Goal: Transaction & Acquisition: Book appointment/travel/reservation

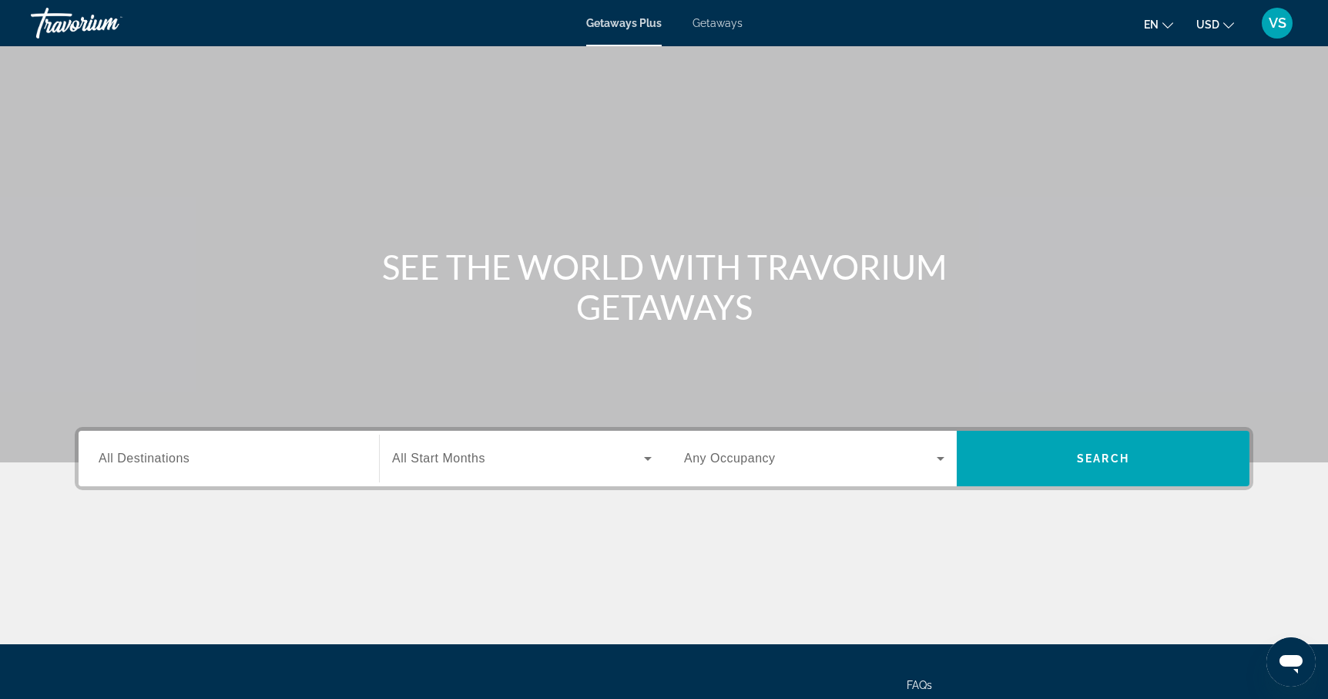
click at [169, 461] on span "All Destinations" at bounding box center [144, 457] width 91 height 13
click at [169, 461] on input "Destination All Destinations" at bounding box center [229, 459] width 260 height 18
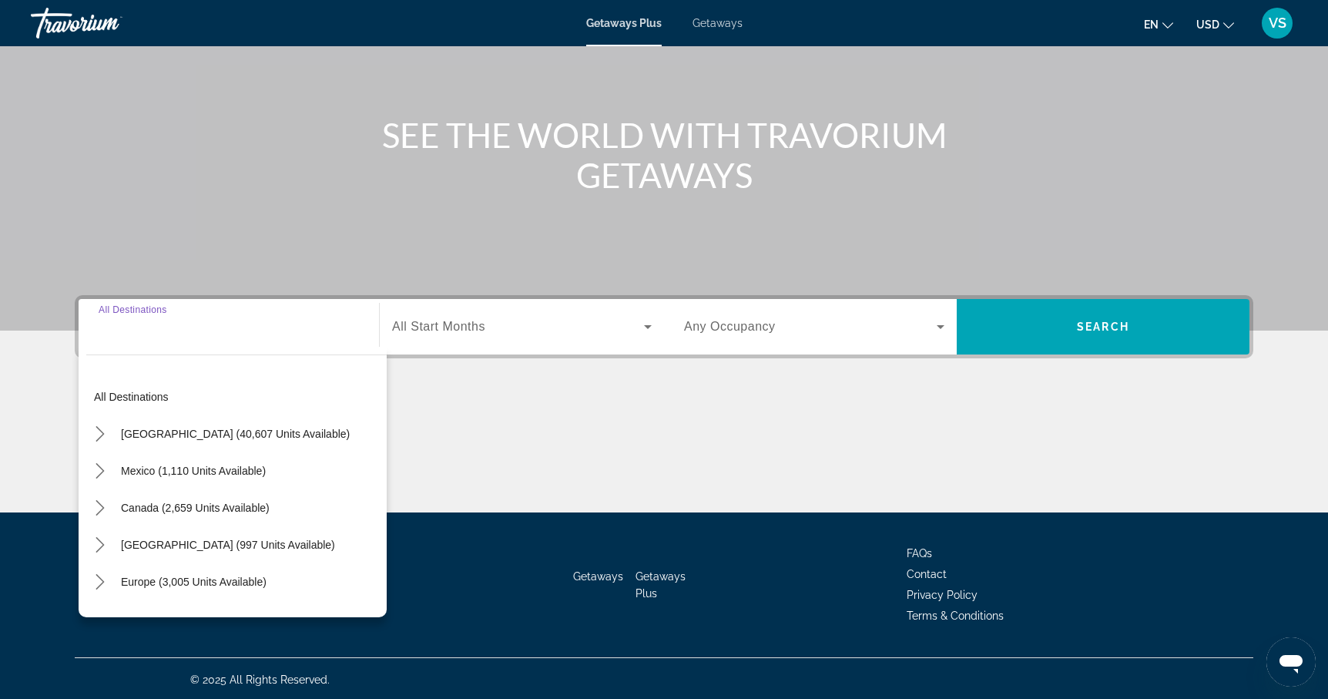
scroll to position [134, 0]
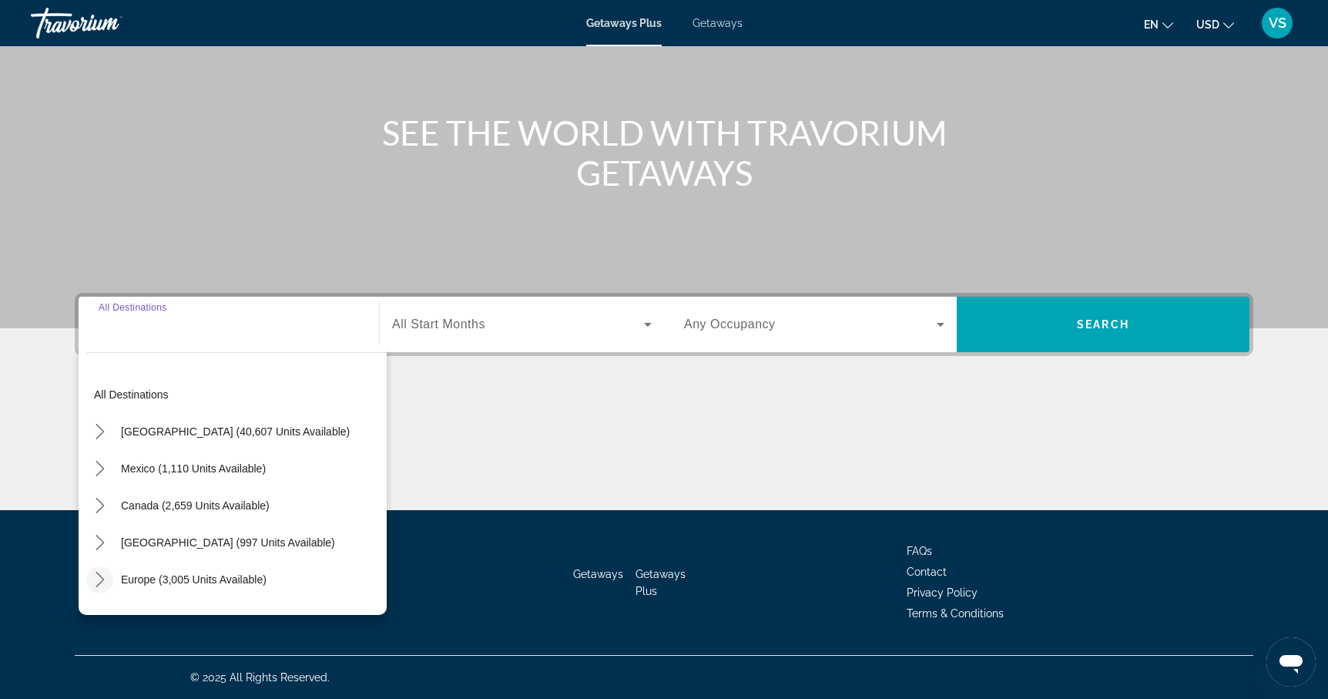
click at [102, 578] on icon "Toggle Europe (3,005 units available) submenu" at bounding box center [100, 578] width 8 height 15
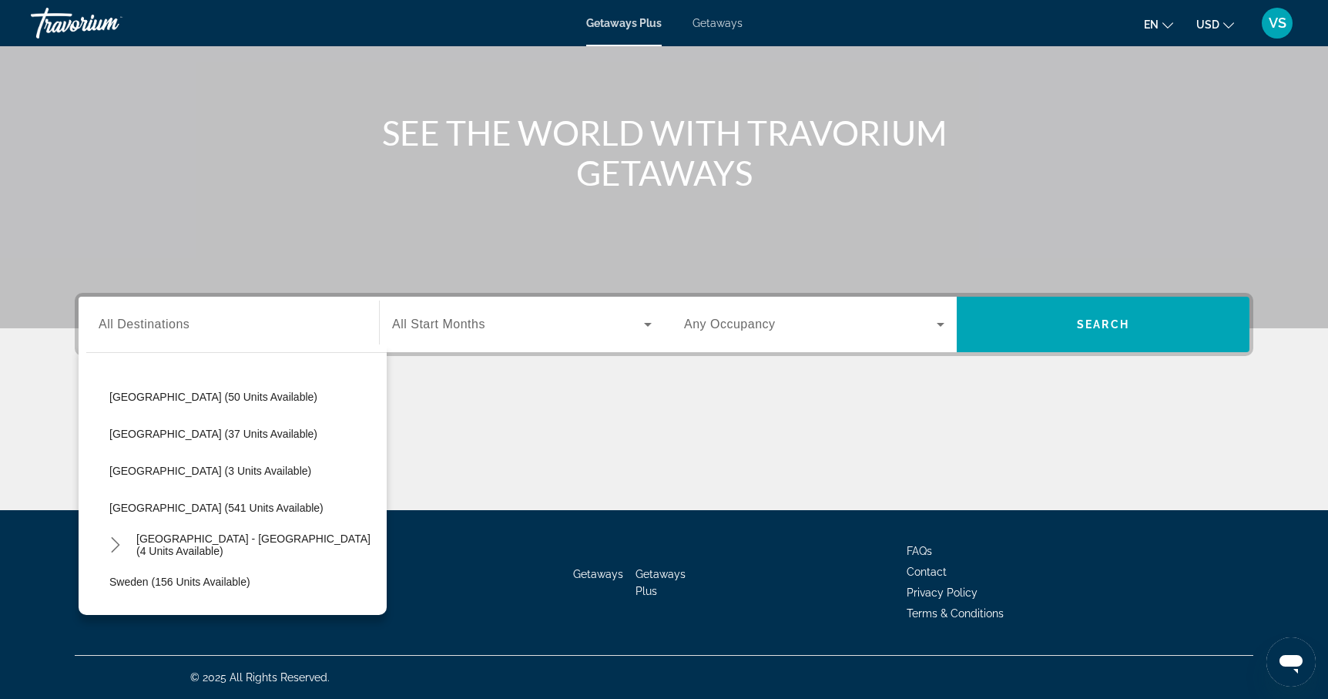
scroll to position [598, 0]
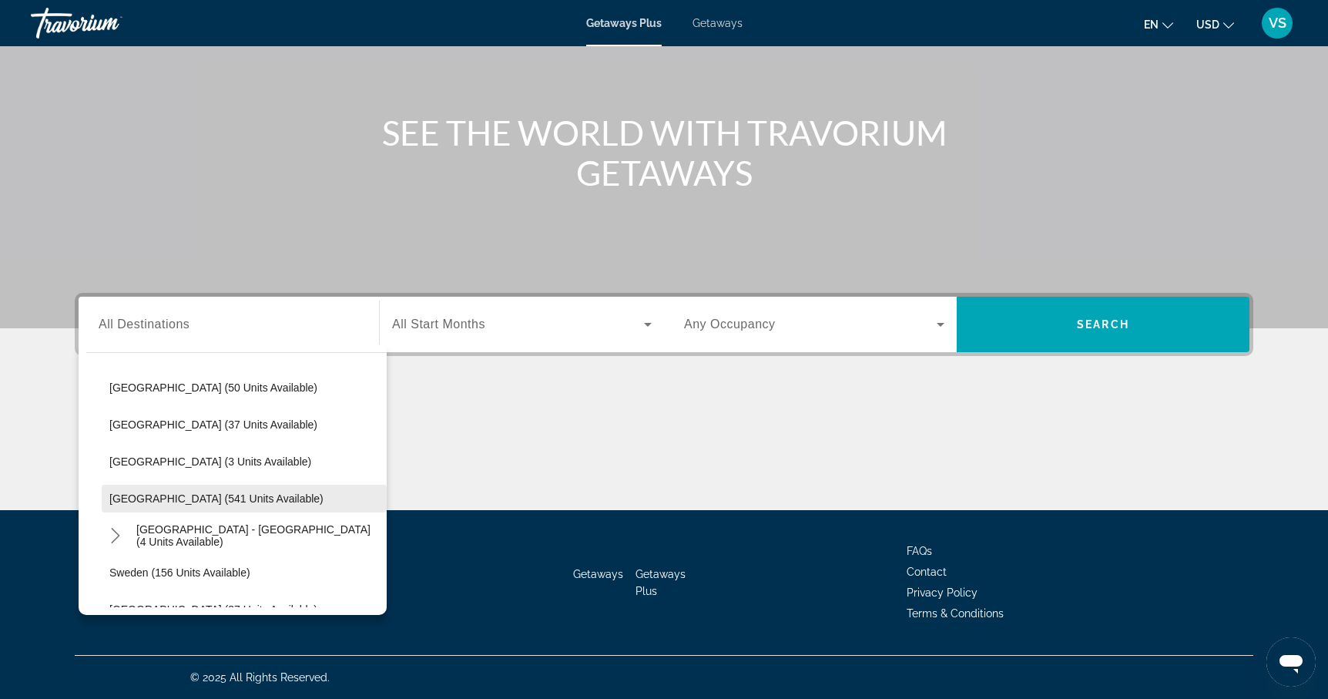
click at [143, 498] on span "Spain (541 units available)" at bounding box center [216, 498] width 214 height 12
type input "**********"
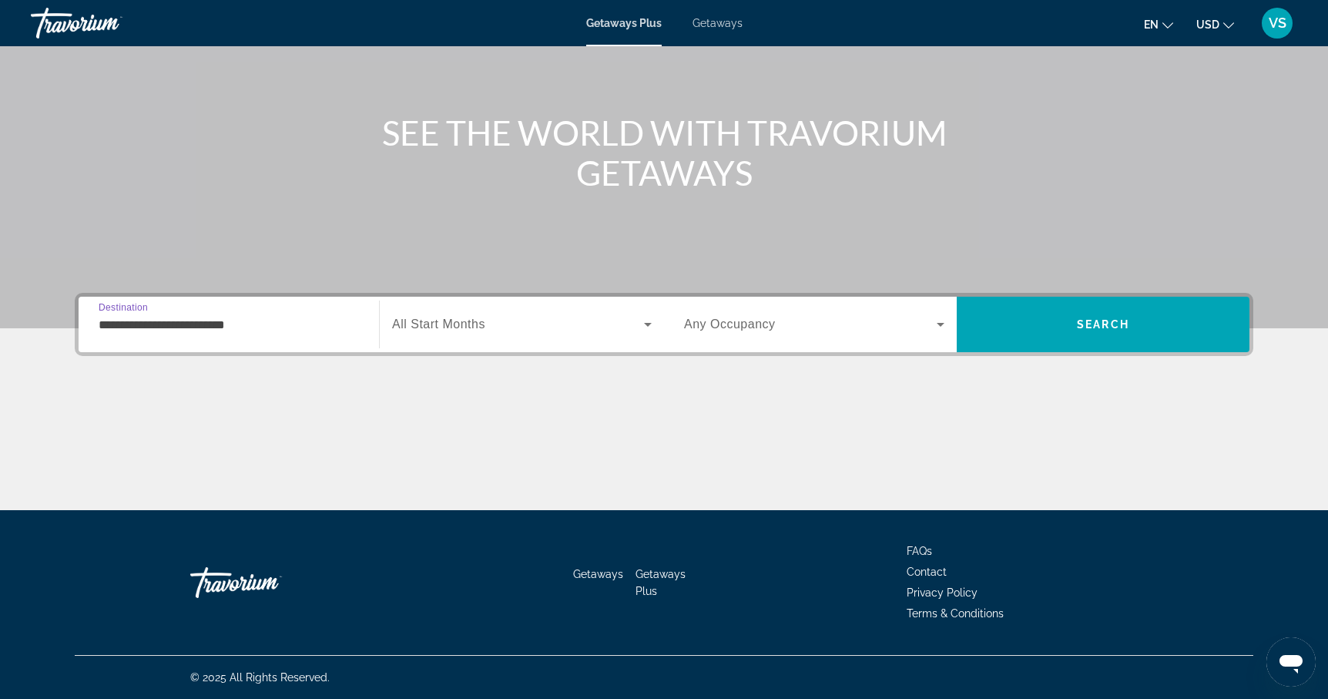
click at [503, 326] on span "Search widget" at bounding box center [518, 324] width 252 height 18
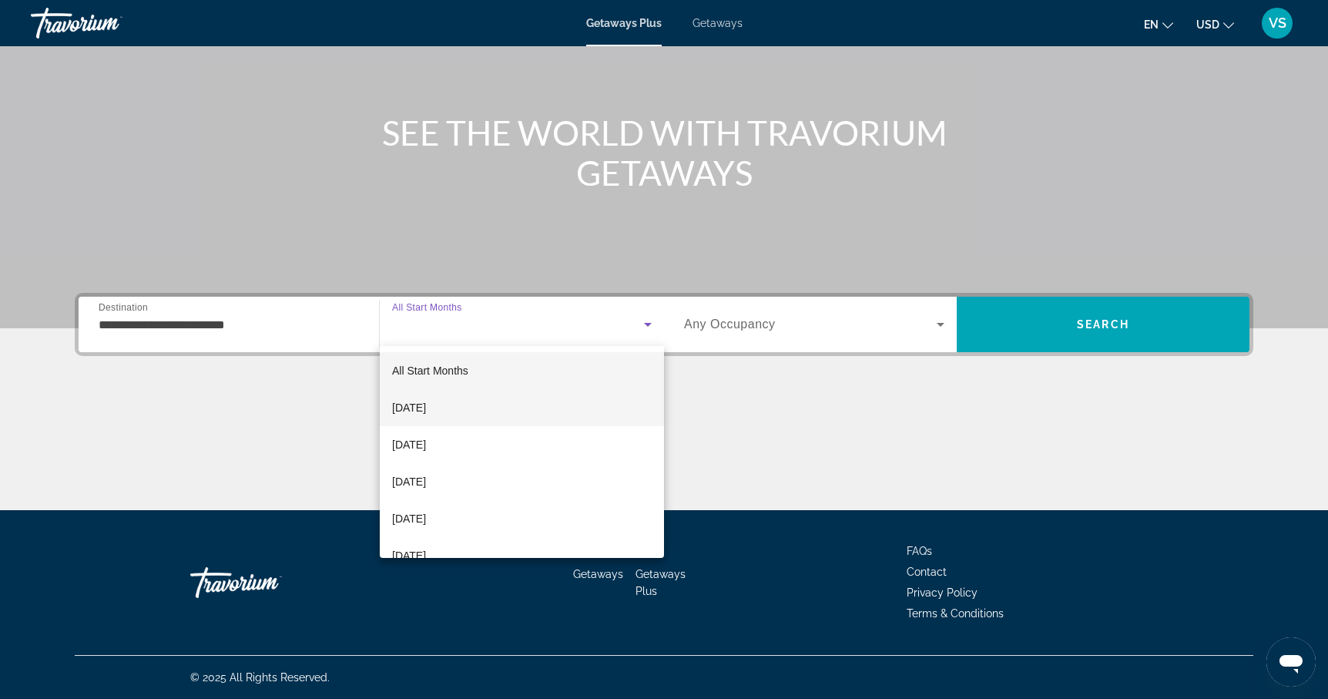
click at [426, 407] on span "October 2025" at bounding box center [409, 407] width 34 height 18
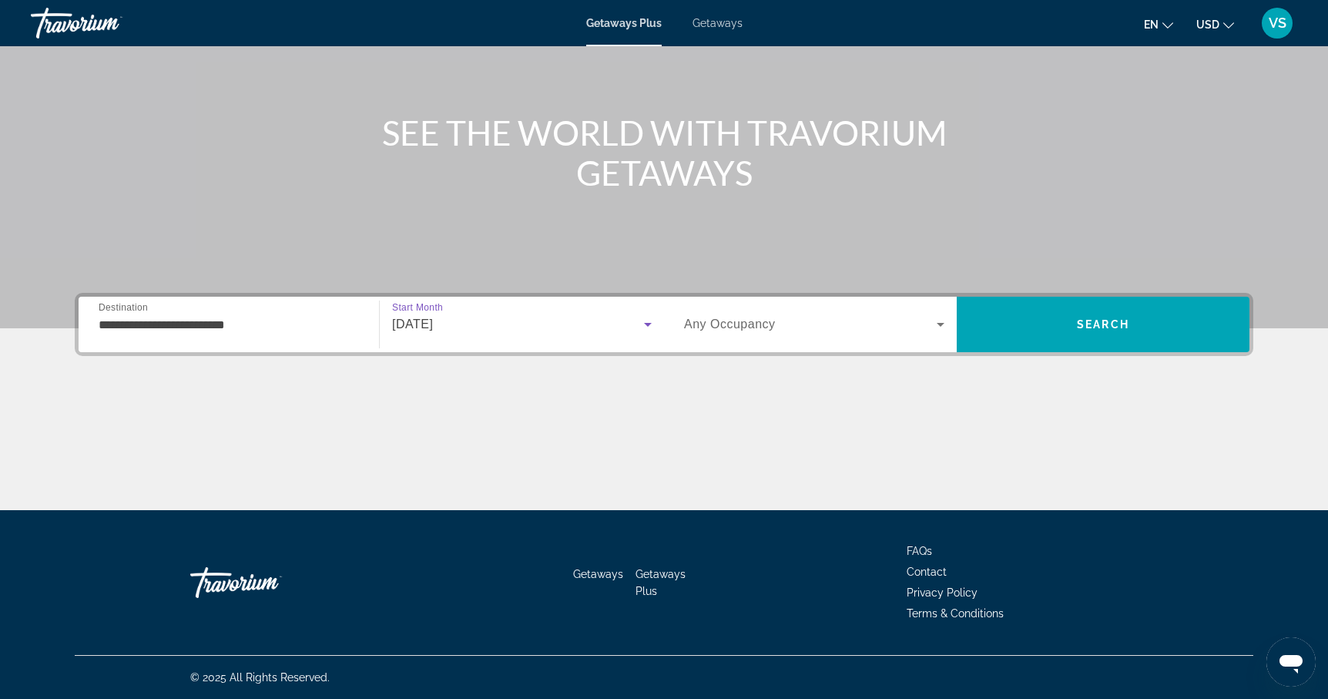
click at [776, 324] on span "Search widget" at bounding box center [810, 324] width 253 height 18
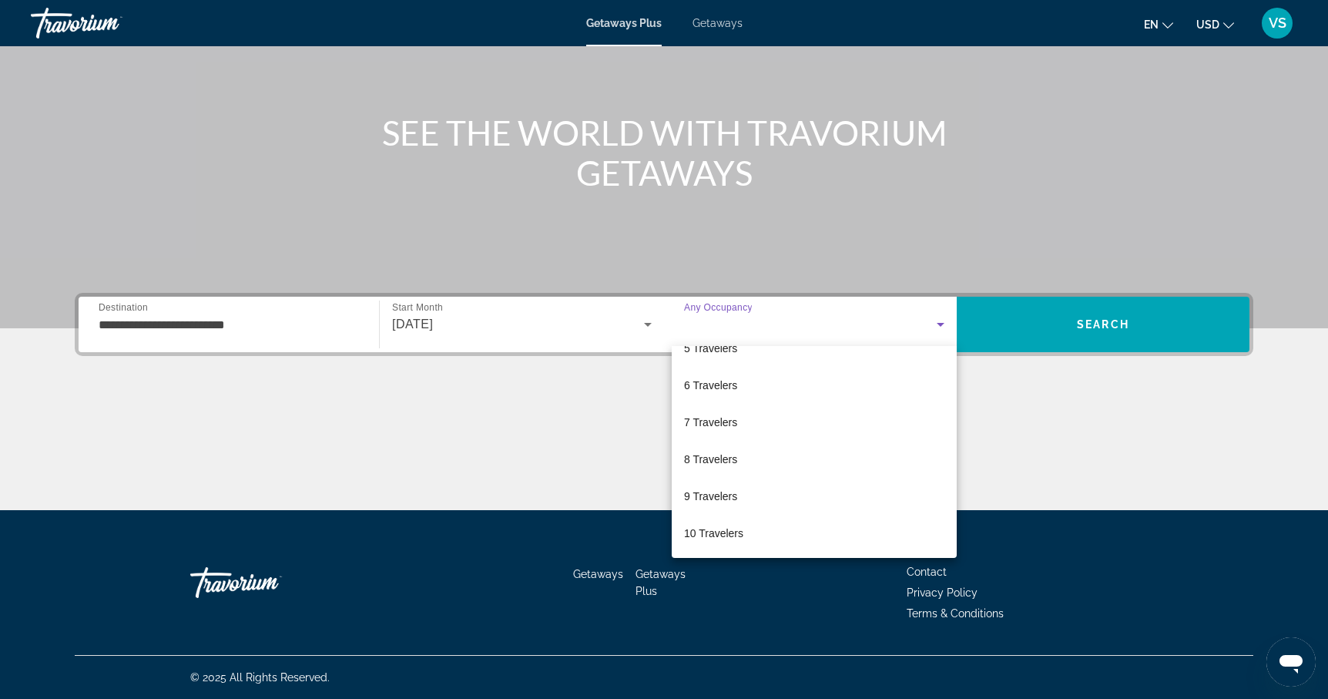
scroll to position [0, 0]
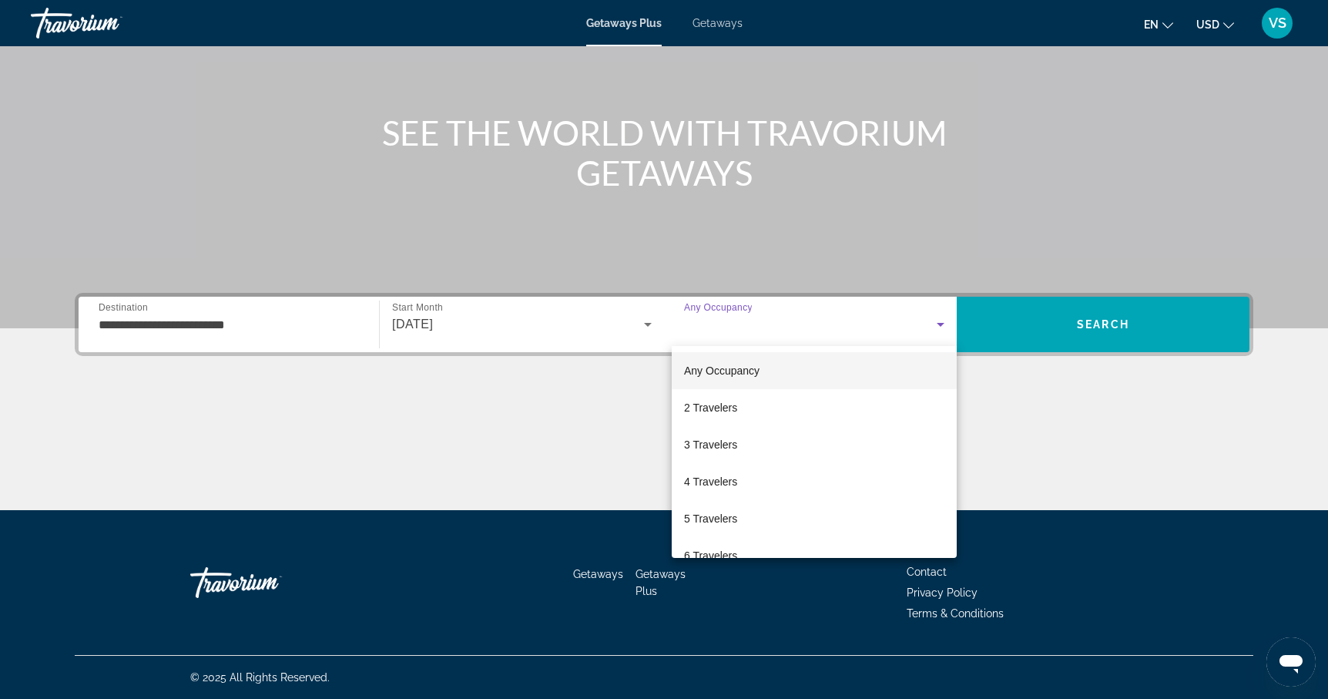
click at [640, 387] on div at bounding box center [664, 349] width 1328 height 699
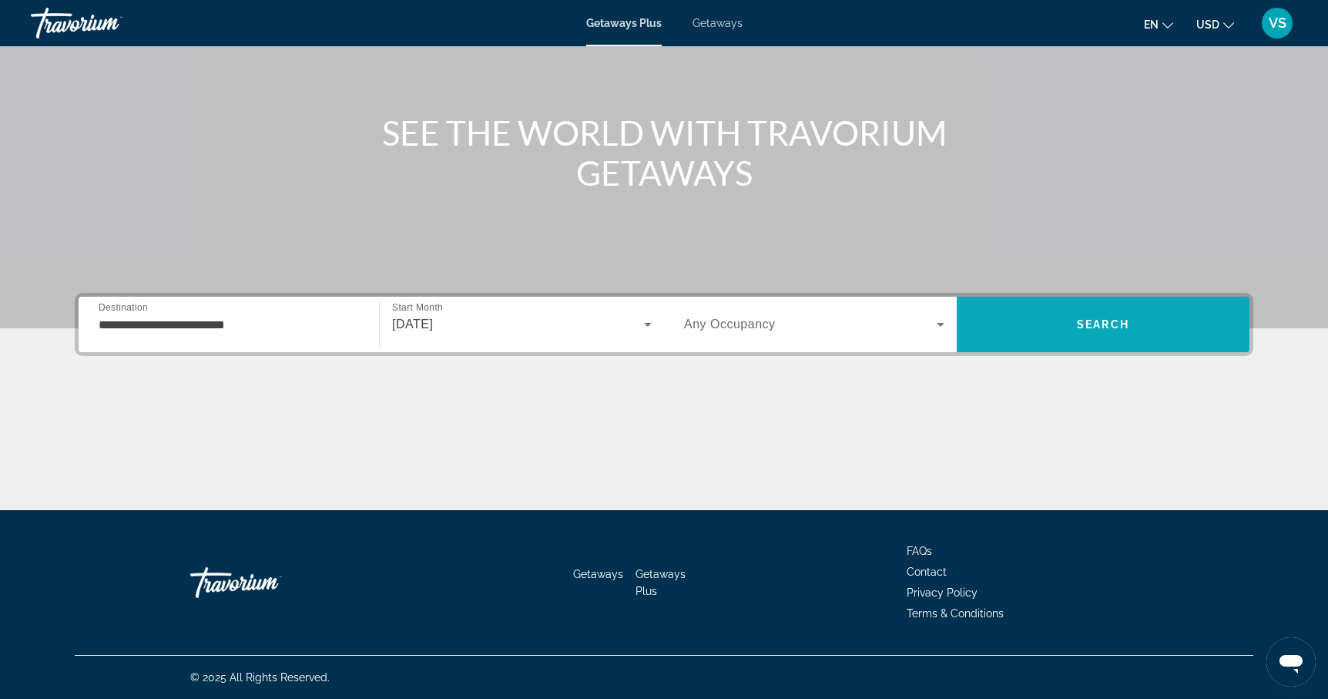
click at [1083, 323] on span "Search" at bounding box center [1103, 324] width 52 height 12
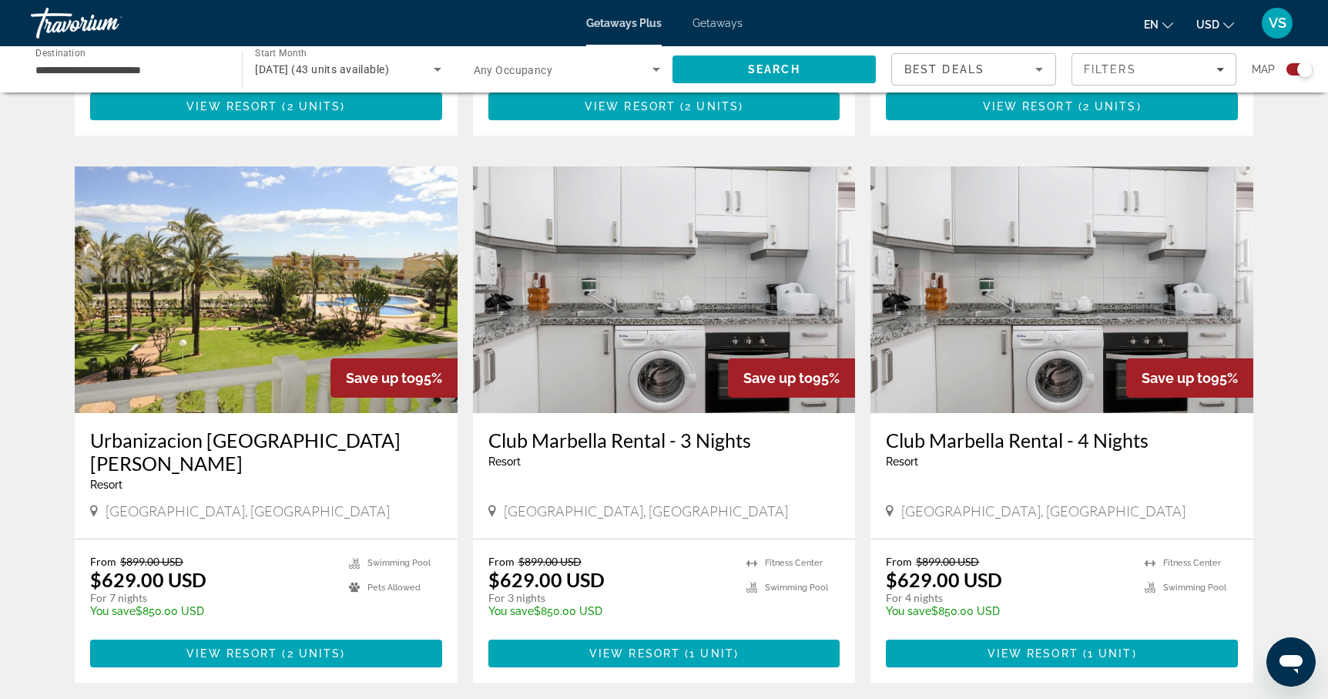
scroll to position [2080, 0]
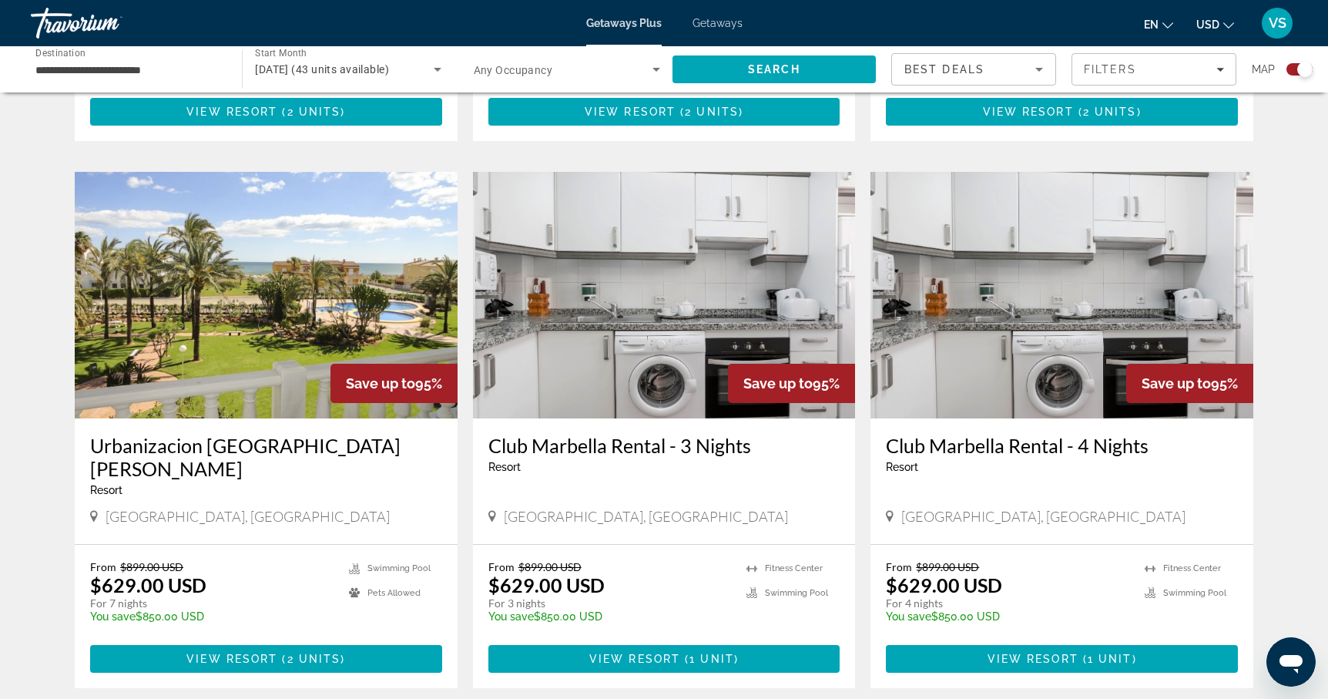
click at [230, 330] on img "Main content" at bounding box center [266, 295] width 383 height 246
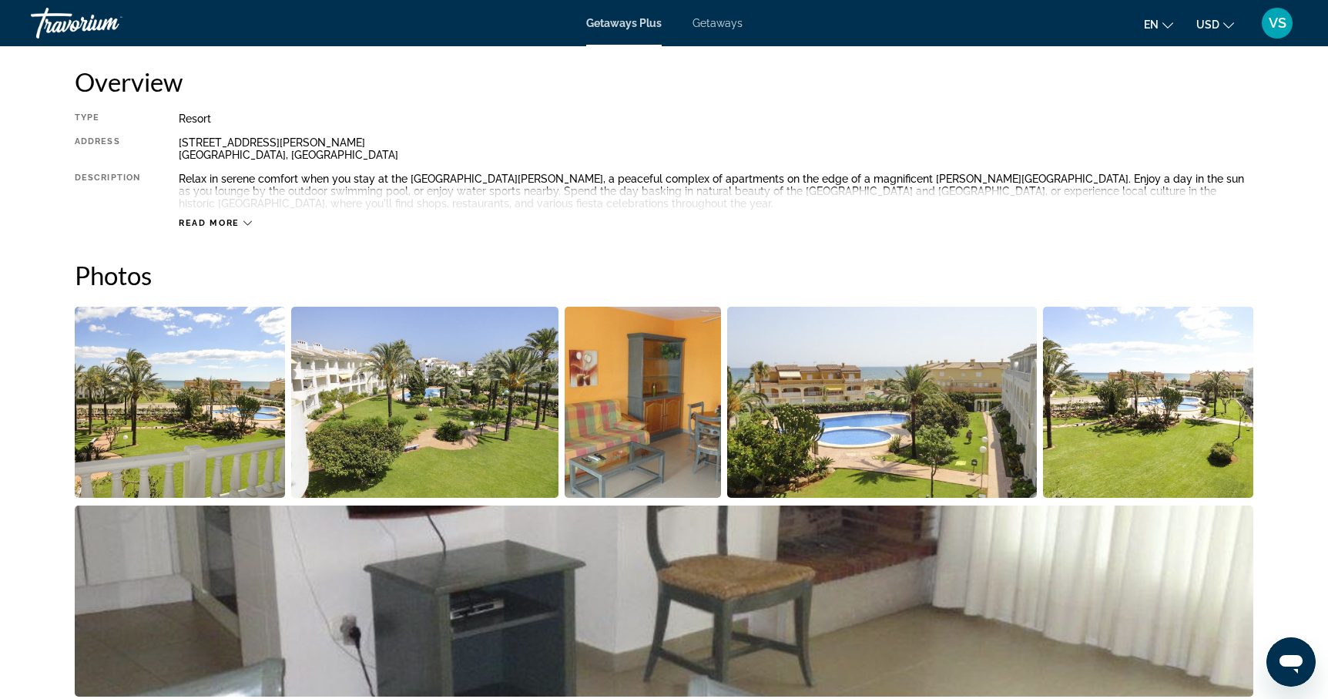
scroll to position [500, 0]
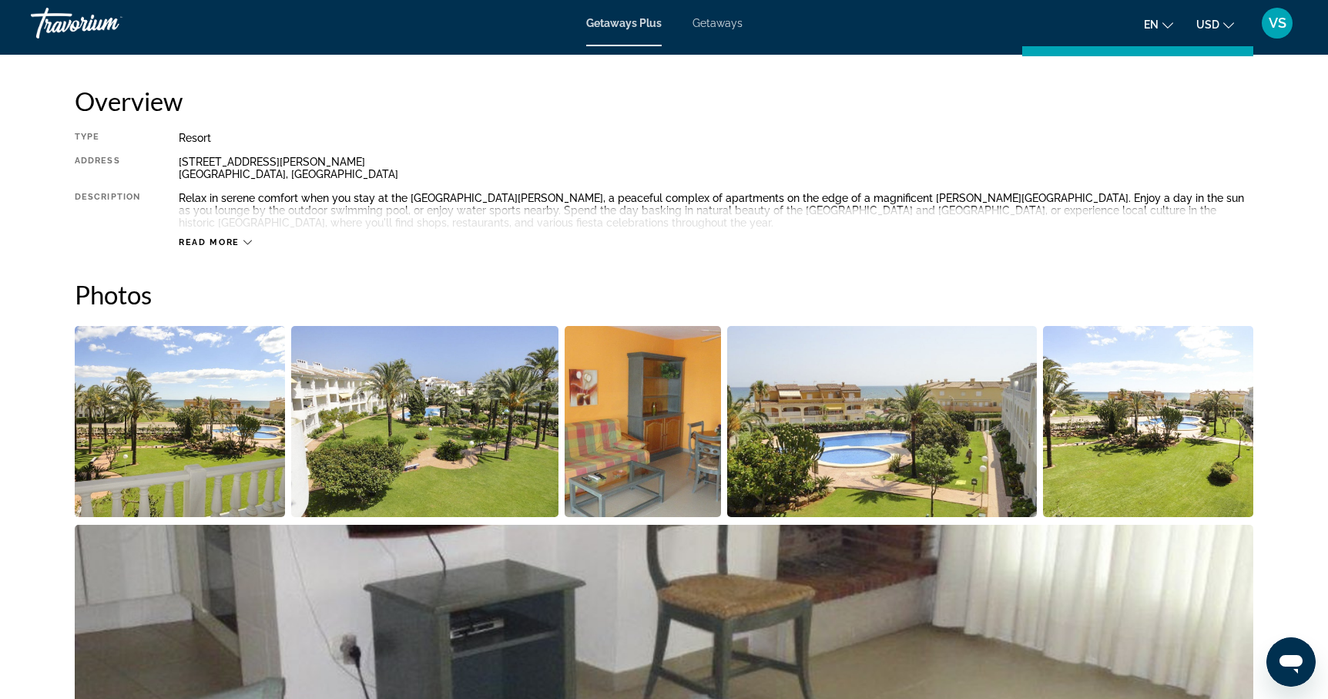
click at [236, 240] on span "Read more" at bounding box center [209, 242] width 61 height 10
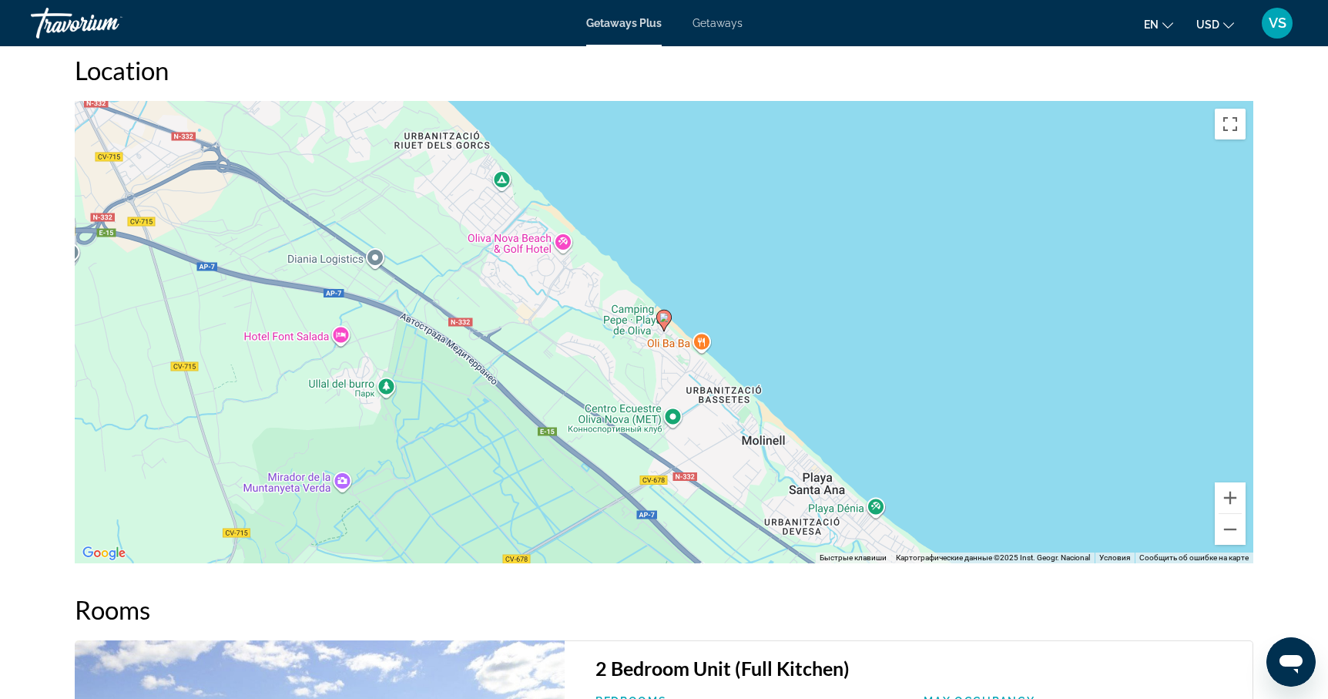
scroll to position [2000, 0]
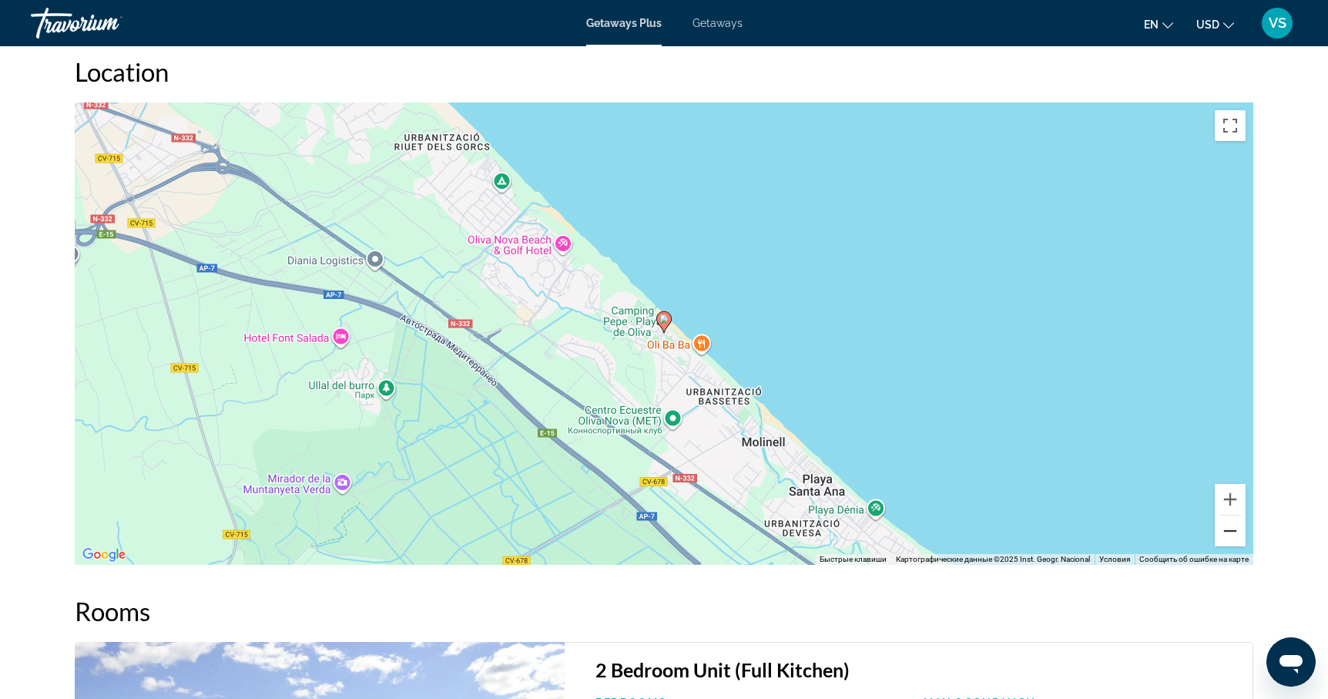
click at [1226, 537] on button "Уменьшить" at bounding box center [1230, 530] width 31 height 31
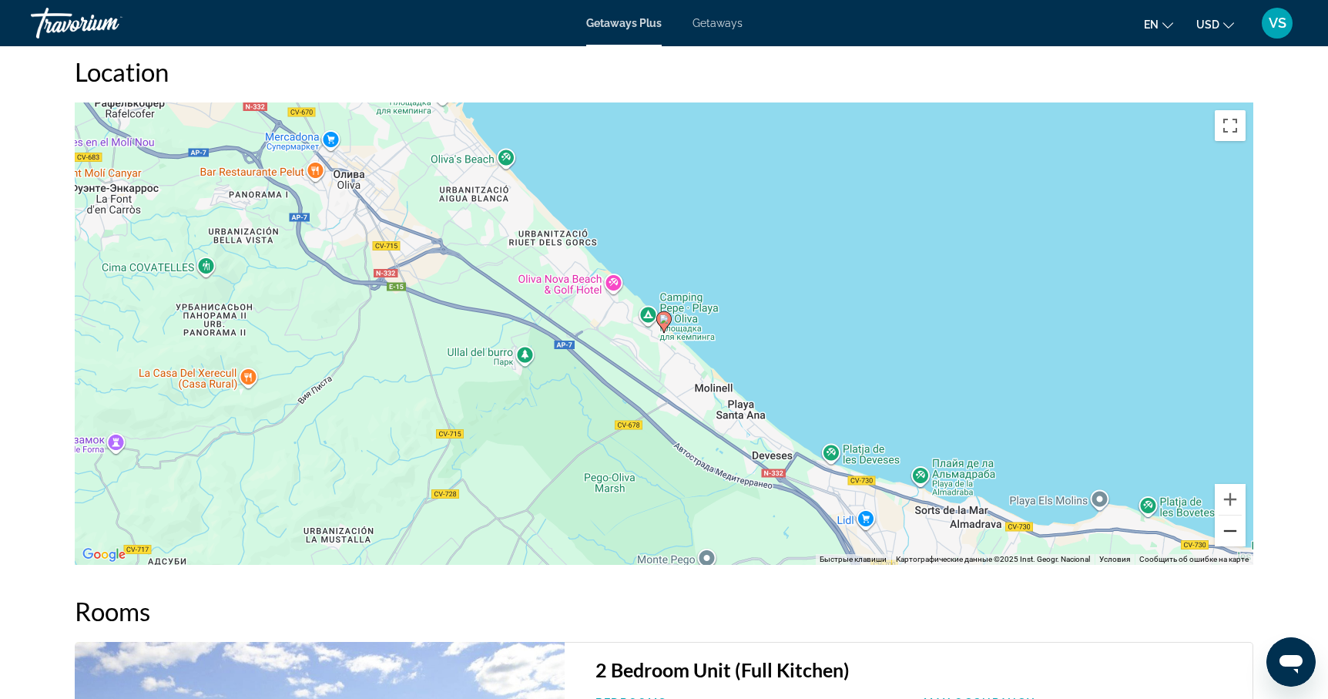
click at [1226, 537] on button "Уменьшить" at bounding box center [1230, 530] width 31 height 31
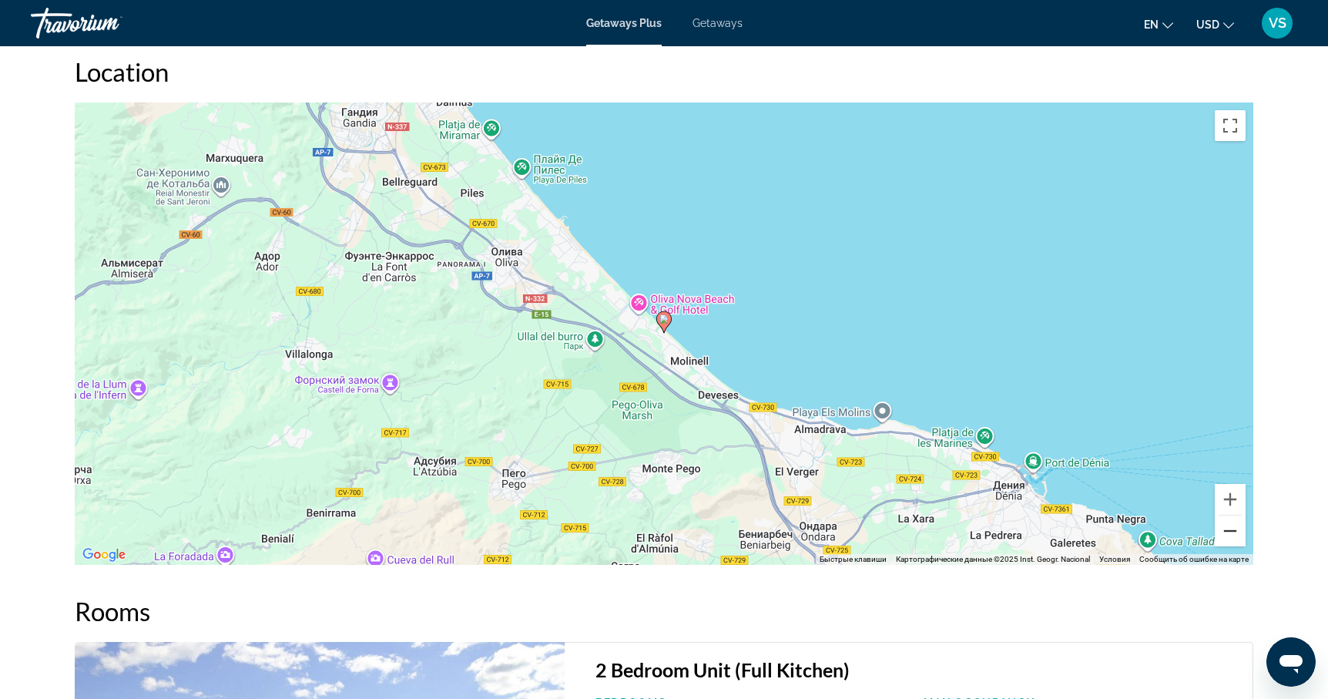
click at [1226, 537] on button "Уменьшить" at bounding box center [1230, 530] width 31 height 31
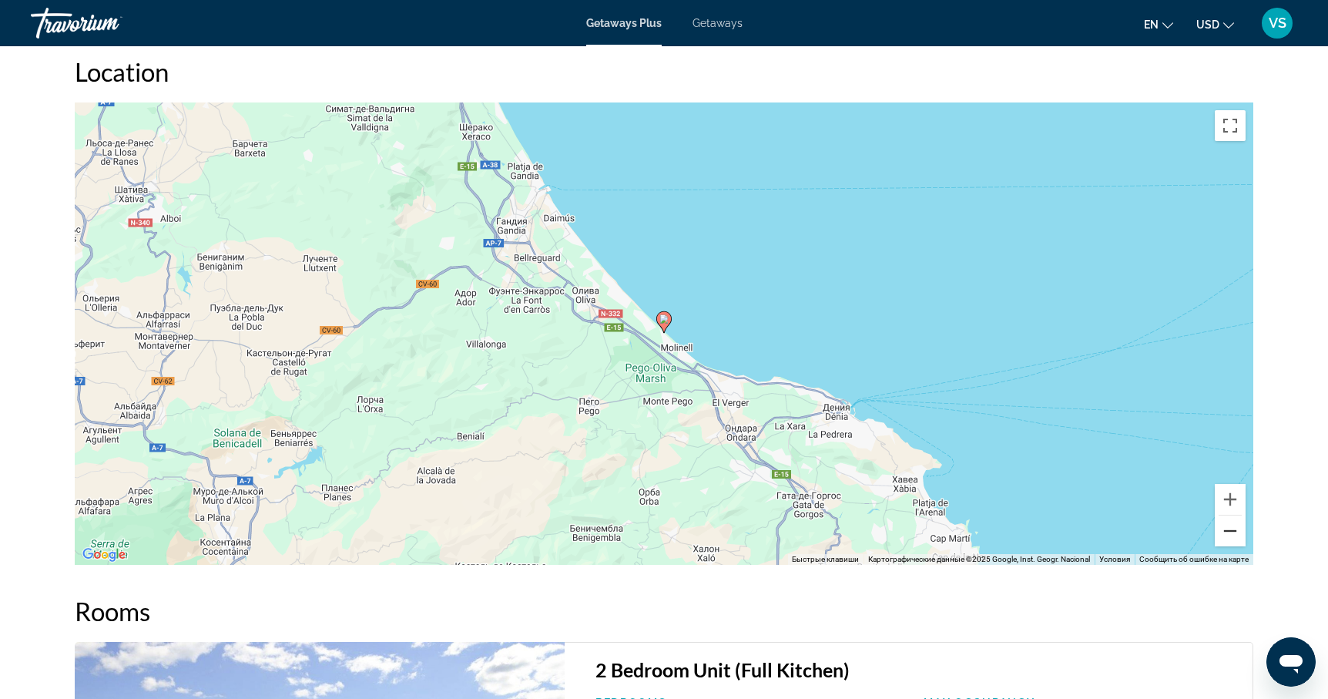
click at [1226, 537] on button "Уменьшить" at bounding box center [1230, 530] width 31 height 31
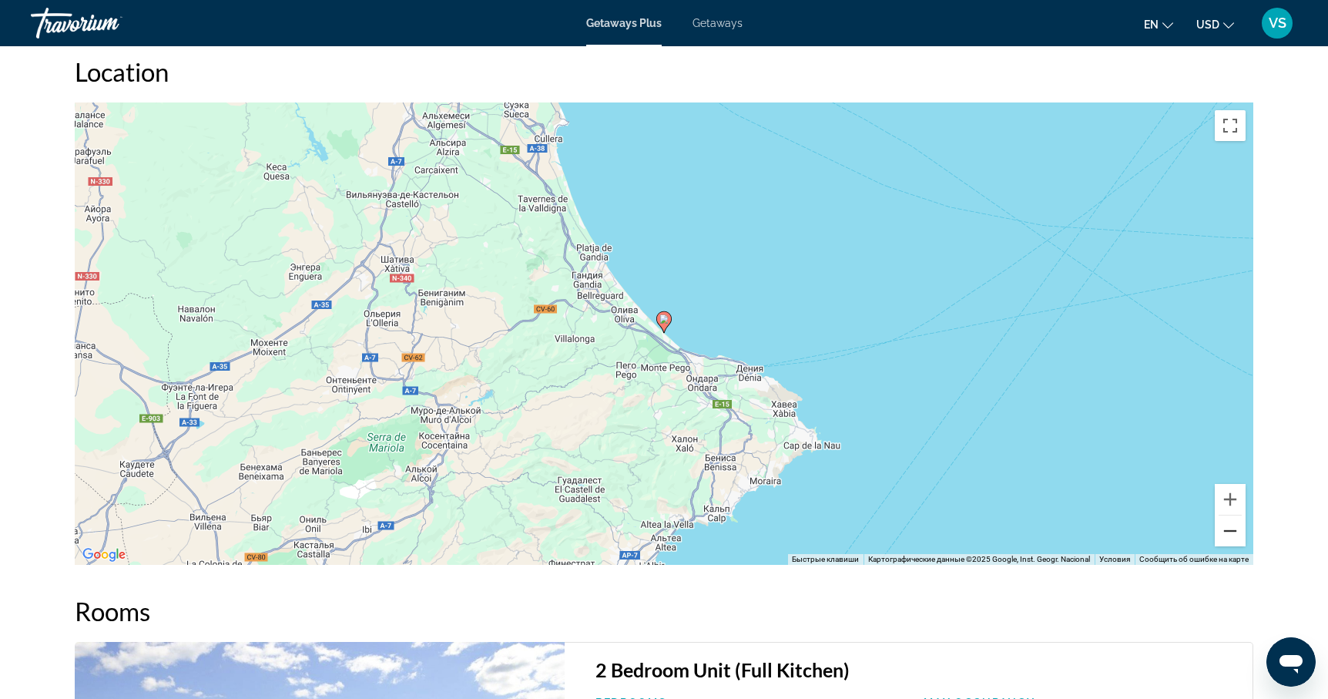
click at [1226, 537] on button "Уменьшить" at bounding box center [1230, 530] width 31 height 31
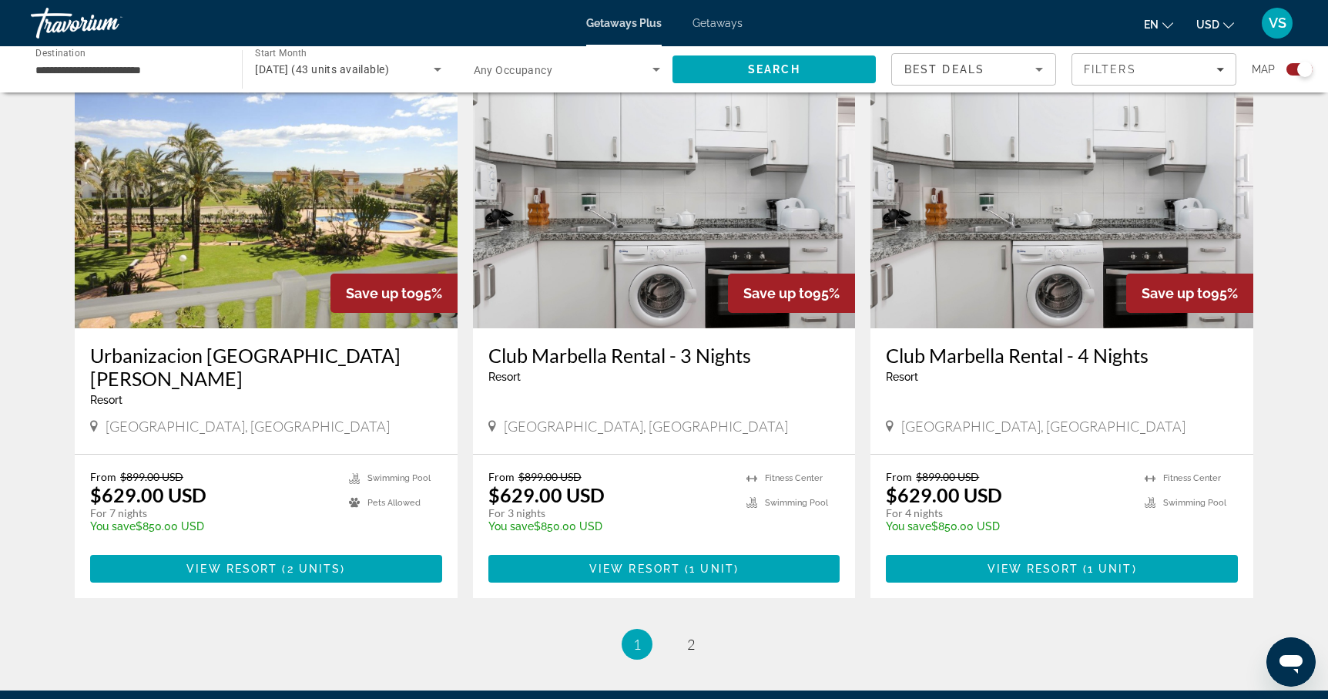
scroll to position [2271, 0]
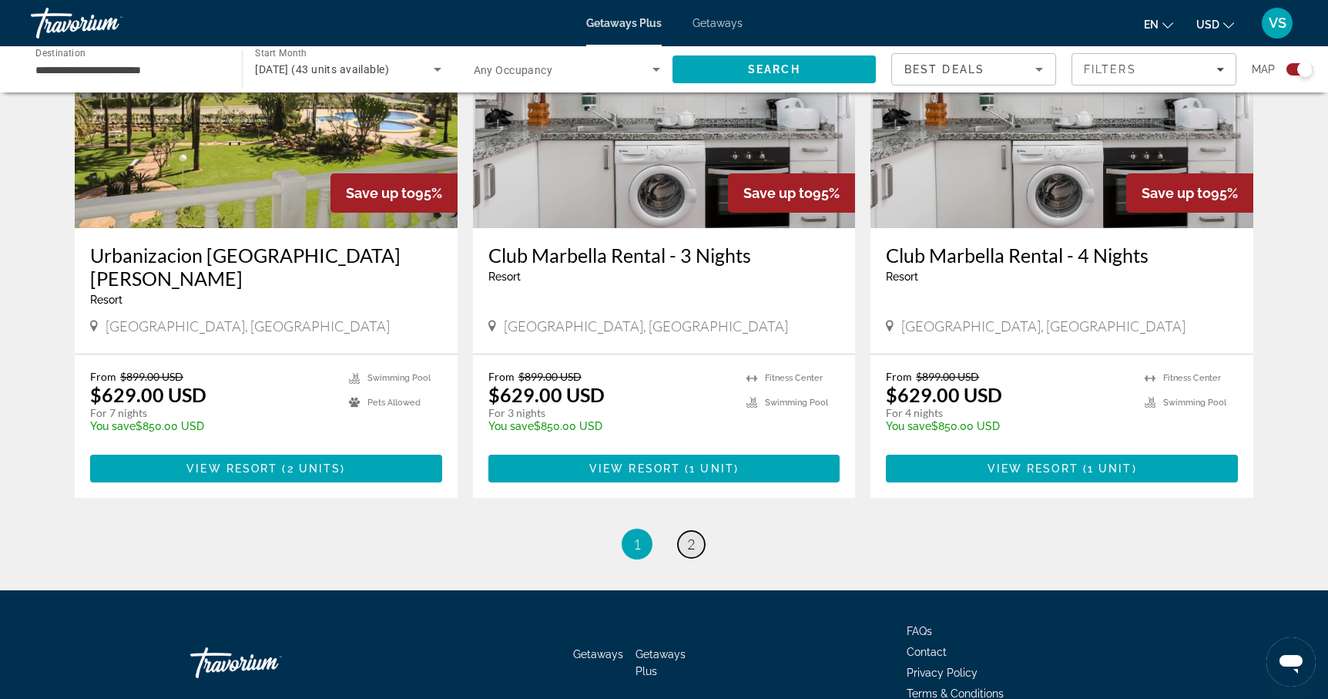
click at [687, 535] on span "2" at bounding box center [691, 543] width 8 height 17
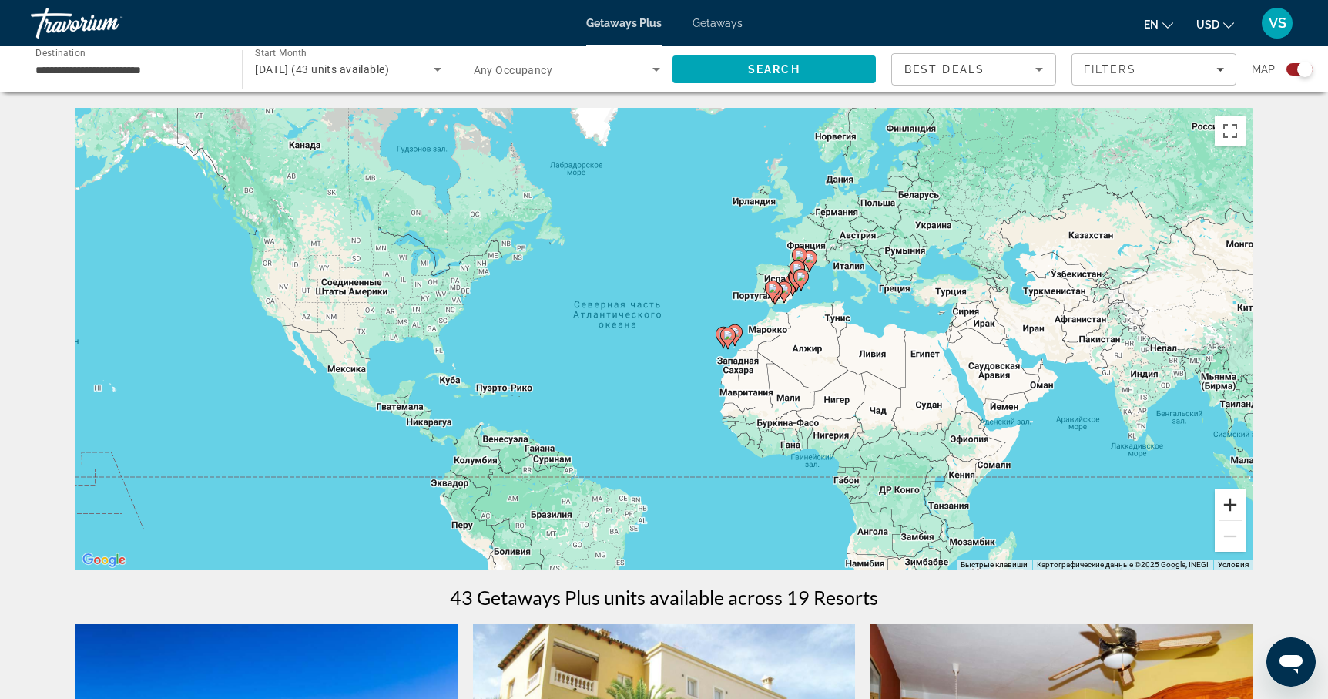
click at [1230, 508] on button "Увеличить" at bounding box center [1230, 504] width 31 height 31
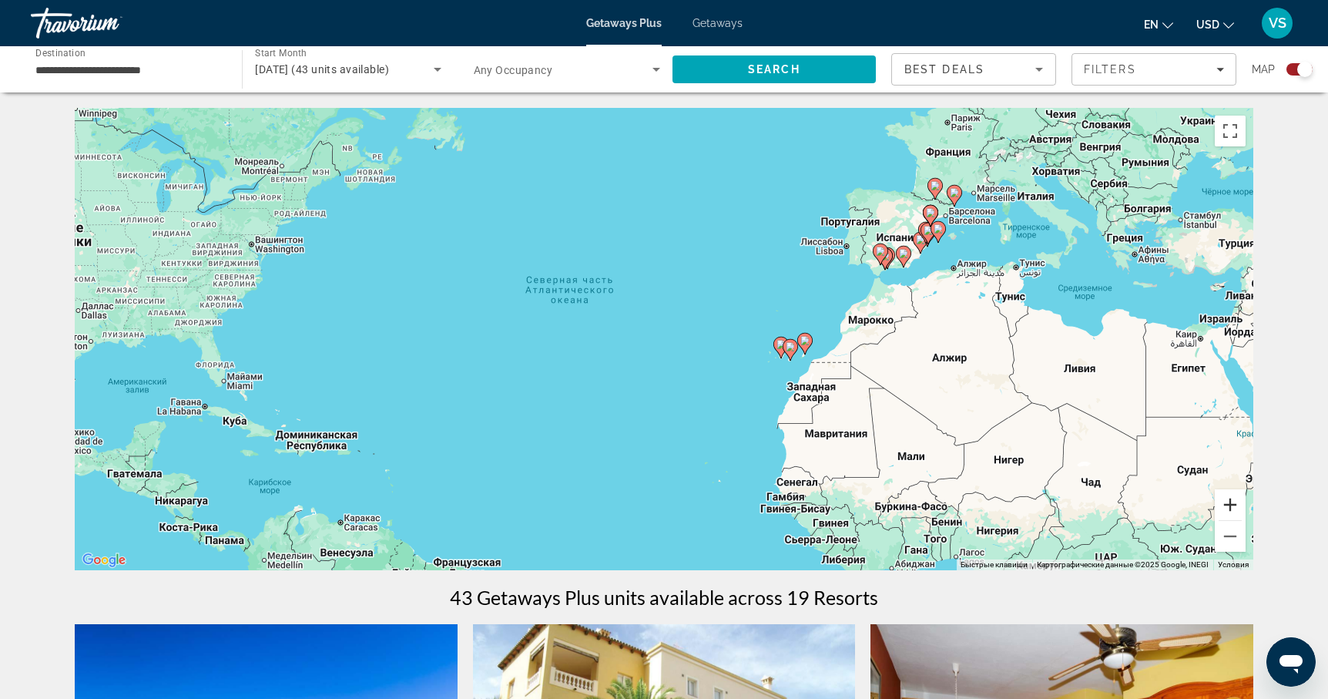
click at [1230, 508] on button "Увеличить" at bounding box center [1230, 504] width 31 height 31
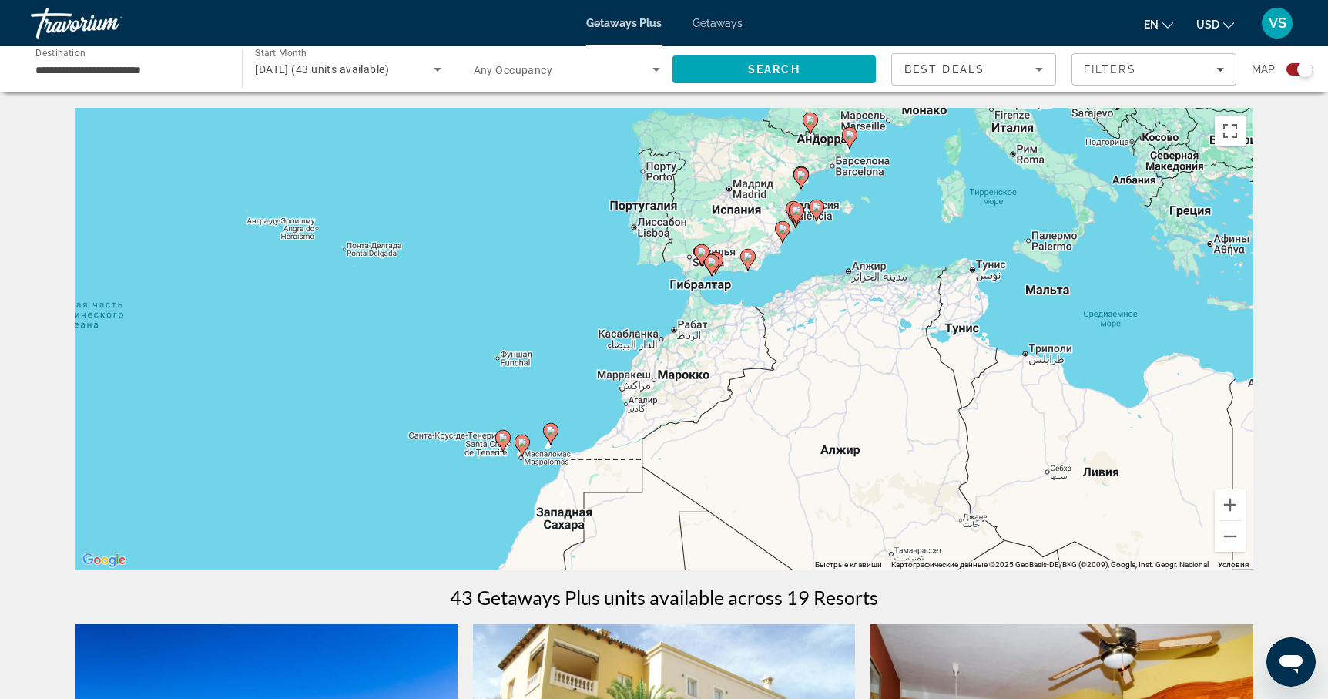
drag, startPoint x: 1089, startPoint y: 366, endPoint x: 677, endPoint y: 471, distance: 425.2
click at [677, 471] on div "Чтобы активировать перетаскивание с помощью клавиатуры, нажмите Alt + Ввод. Пос…" at bounding box center [664, 339] width 1178 height 462
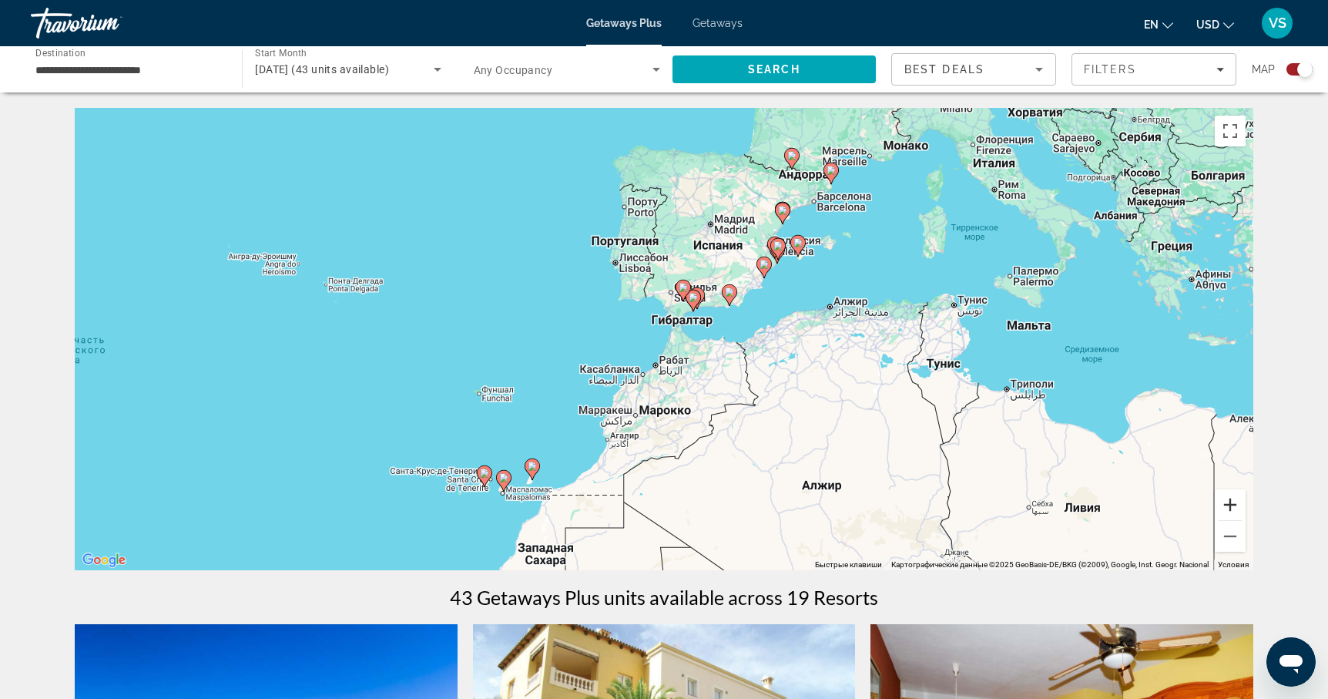
click at [1232, 509] on button "Увеличить" at bounding box center [1230, 504] width 31 height 31
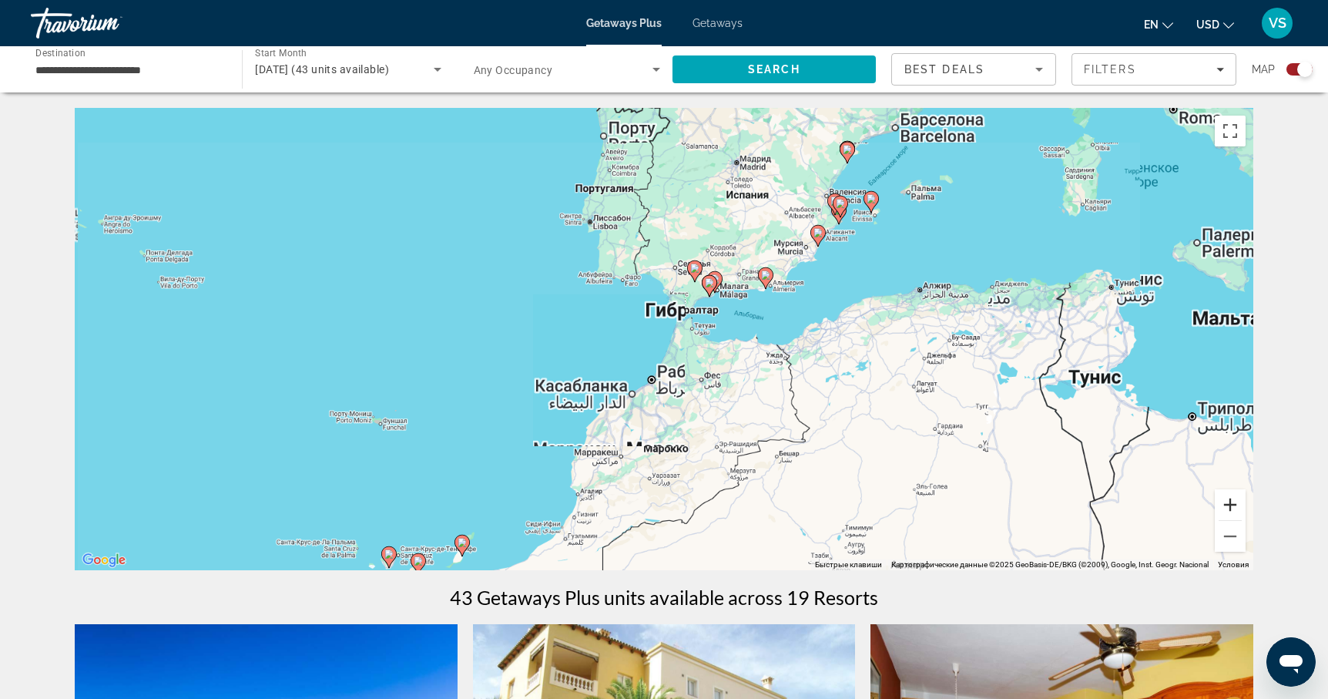
click at [1232, 509] on button "Увеличить" at bounding box center [1230, 504] width 31 height 31
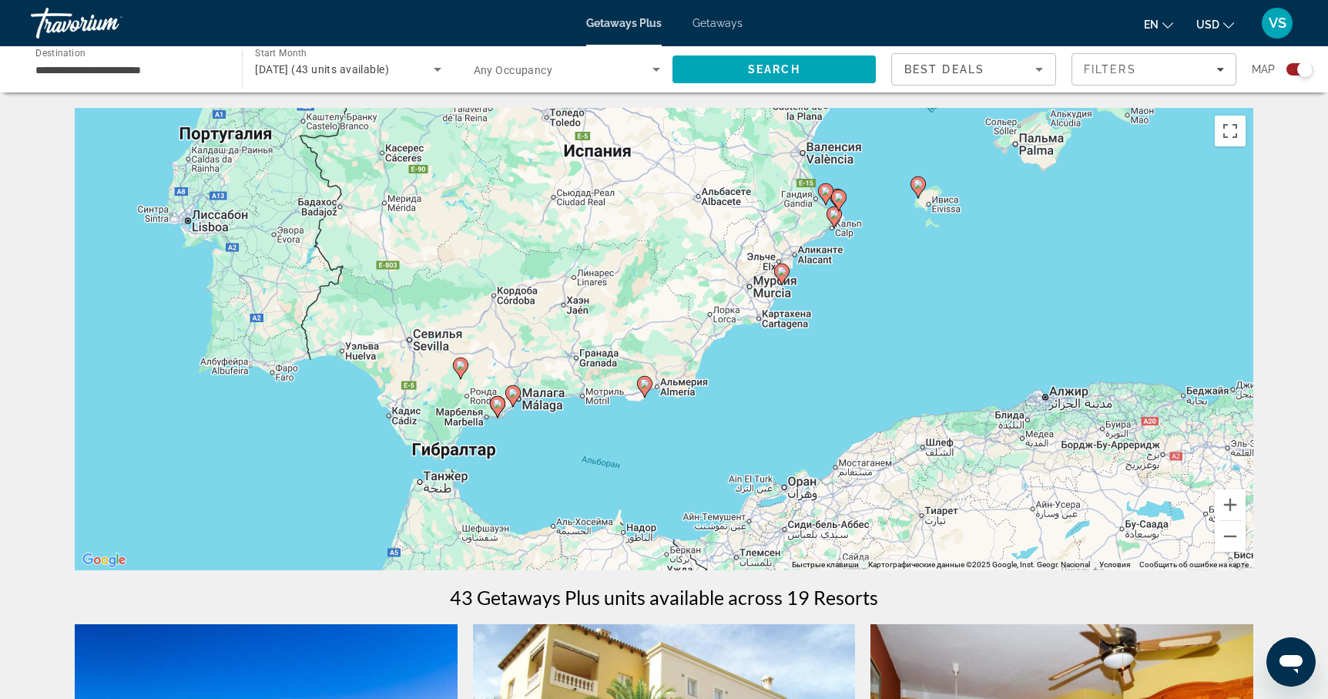
drag, startPoint x: 1016, startPoint y: 298, endPoint x: 729, endPoint y: 487, distance: 343.1
click at [729, 487] on div "Чтобы активировать перетаскивание с помощью клавиатуры, нажмите Alt + Ввод. Пос…" at bounding box center [664, 339] width 1178 height 462
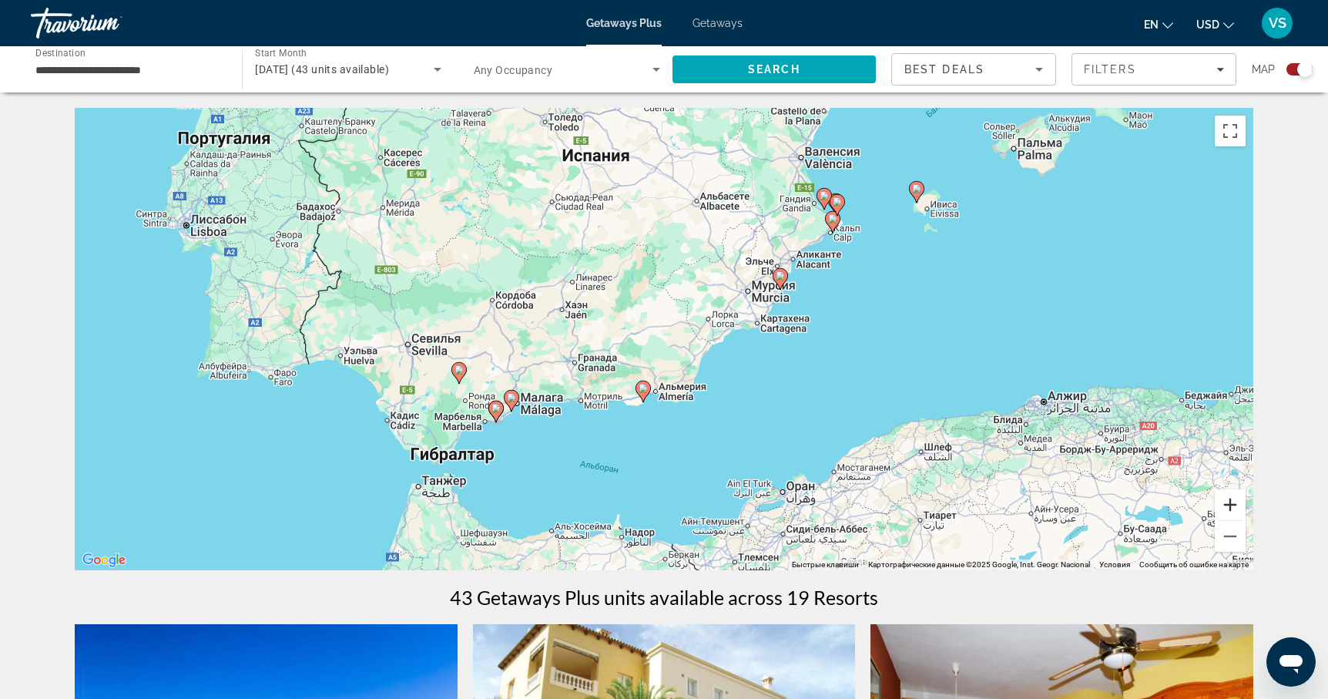
click at [1232, 502] on button "Увеличить" at bounding box center [1230, 504] width 31 height 31
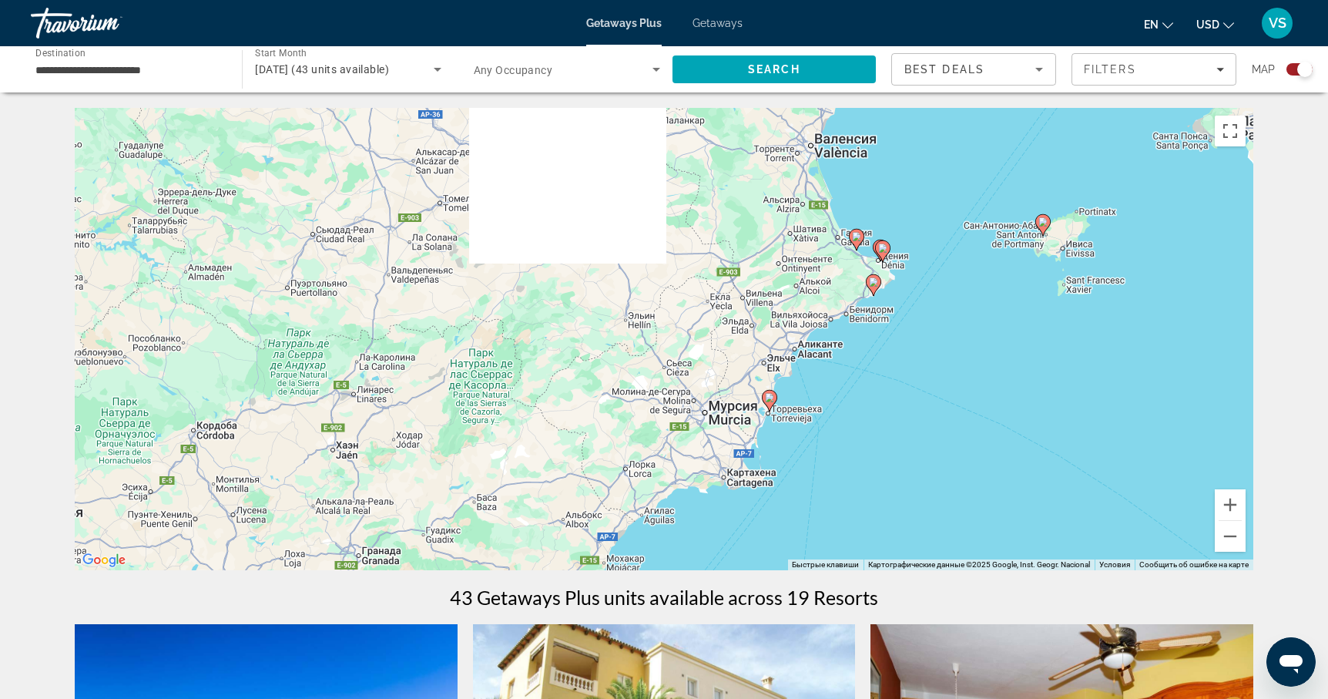
drag, startPoint x: 1107, startPoint y: 321, endPoint x: 978, endPoint y: 491, distance: 213.3
click at [978, 491] on div "Чтобы активировать перетаскивание с помощью клавиатуры, нажмите Alt + Ввод. Пос…" at bounding box center [664, 339] width 1178 height 462
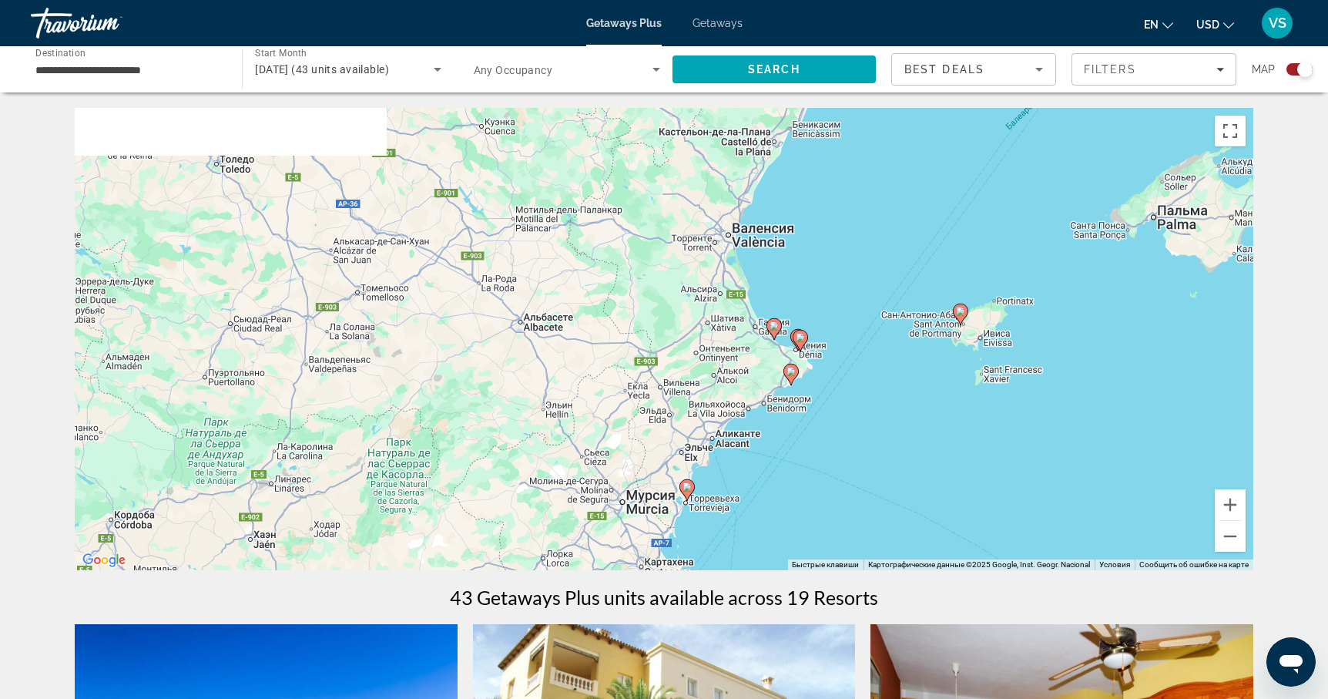
drag, startPoint x: 986, startPoint y: 362, endPoint x: 903, endPoint y: 452, distance: 122.6
click at [903, 452] on div "Чтобы активировать перетаскивание с помощью клавиатуры, нажмите Alt + Ввод. Пос…" at bounding box center [664, 339] width 1178 height 462
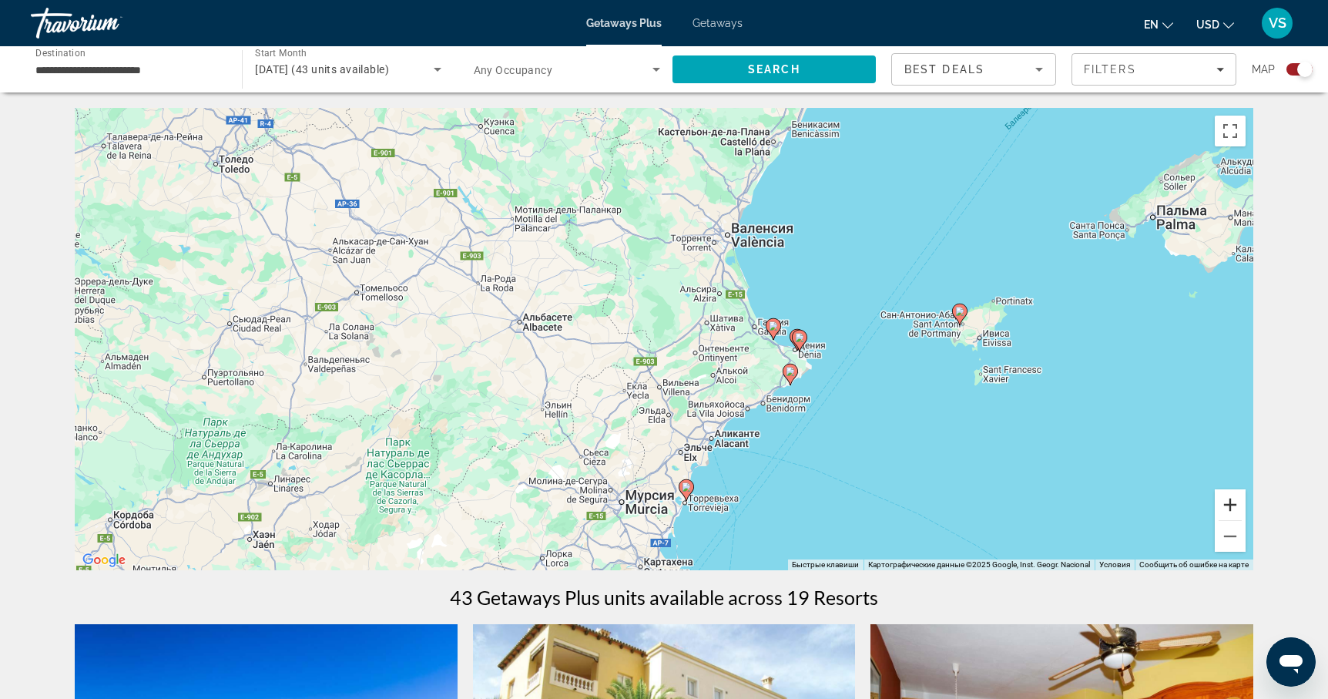
click at [1231, 502] on button "Увеличить" at bounding box center [1230, 504] width 31 height 31
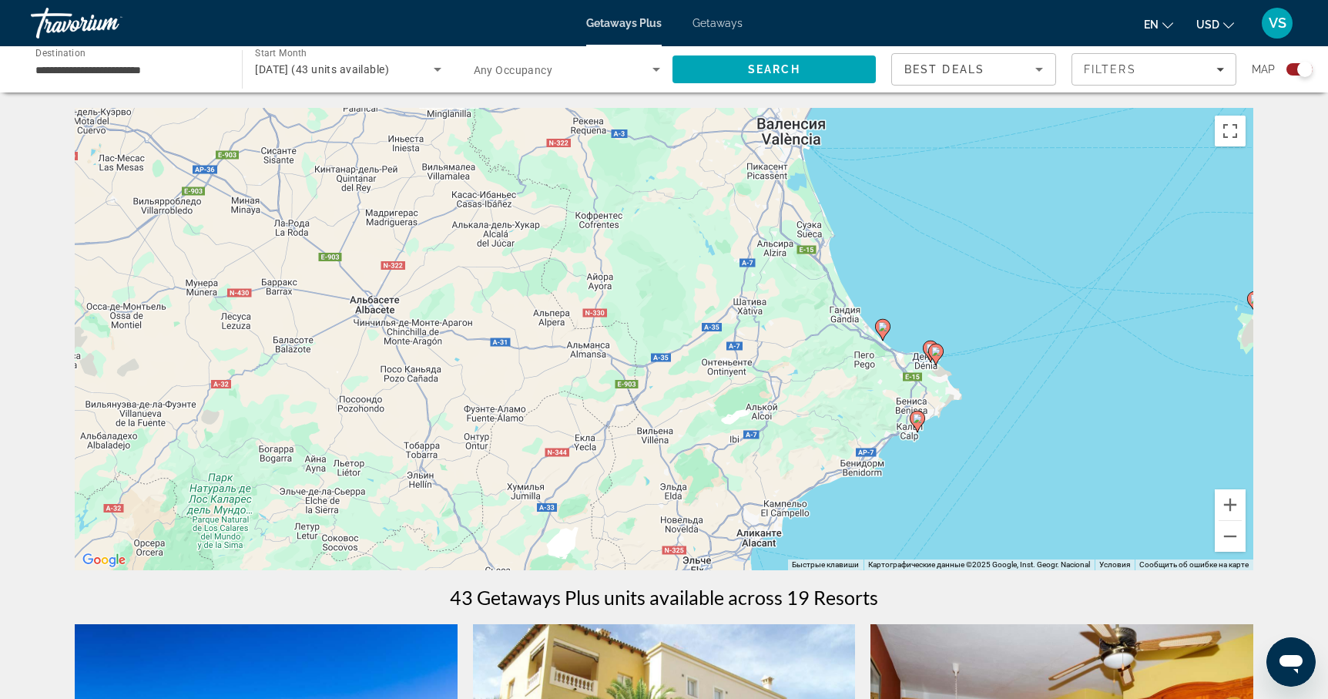
click at [1044, 424] on div "Чтобы активировать перетаскивание с помощью клавиатуры, нажмите Alt + Ввод. Пос…" at bounding box center [664, 339] width 1178 height 462
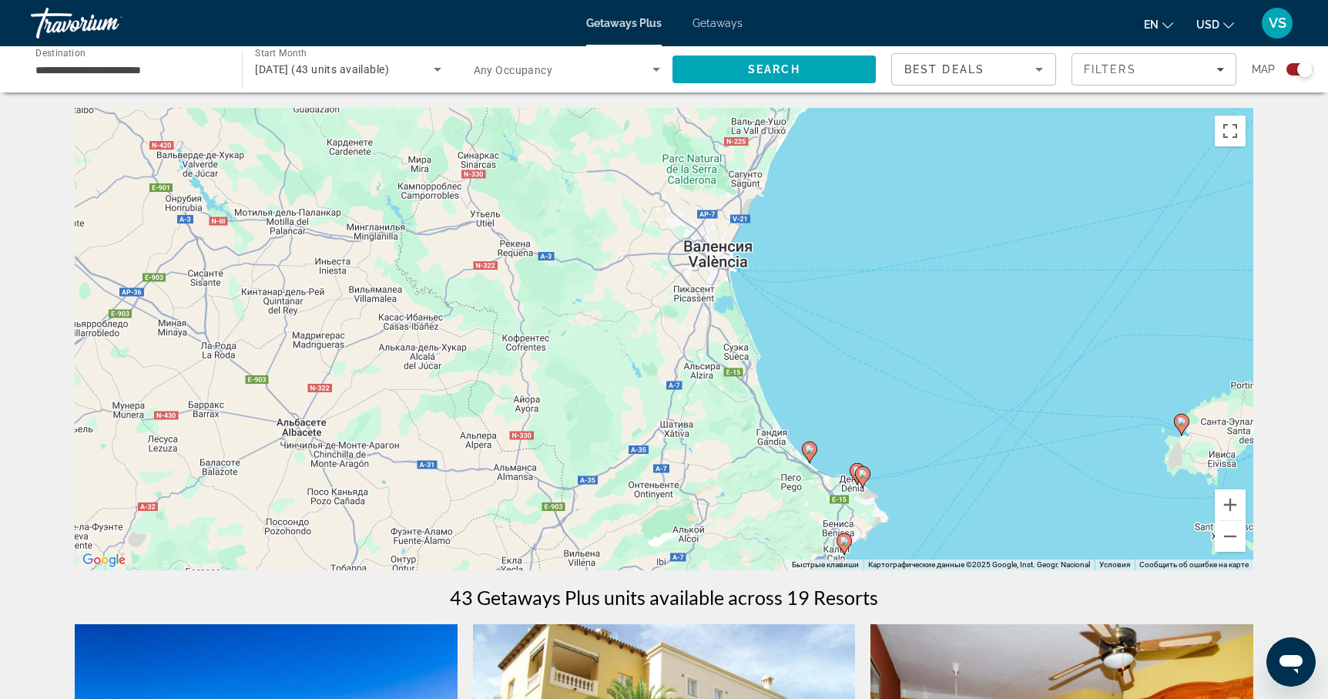
drag, startPoint x: 1044, startPoint y: 424, endPoint x: 969, endPoint y: 550, distance: 146.5
click at [969, 550] on div "Чтобы активировать перетаскивание с помощью клавиатуры, нажмите Alt + Ввод. Пос…" at bounding box center [664, 339] width 1178 height 462
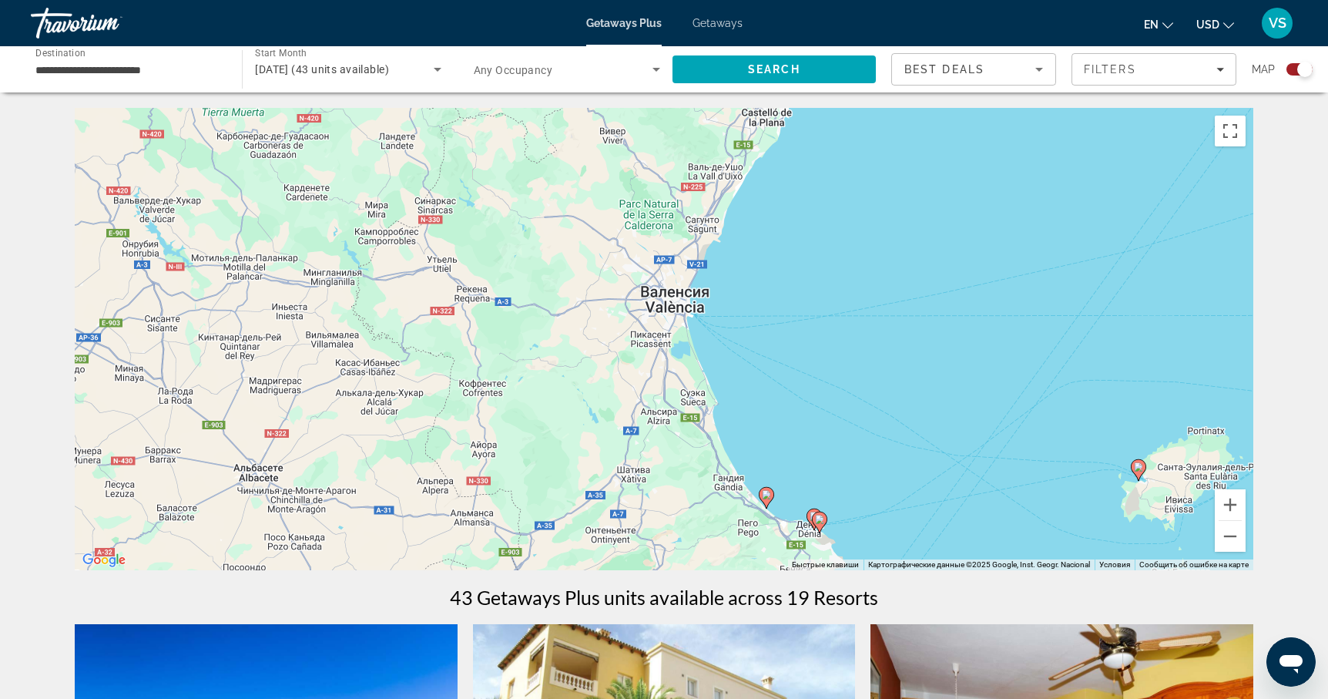
drag, startPoint x: 961, startPoint y: 317, endPoint x: 917, endPoint y: 365, distance: 65.4
click at [917, 365] on div "Чтобы активировать перетаскивание с помощью клавиатуры, нажмите Alt + Ввод. Пос…" at bounding box center [664, 339] width 1178 height 462
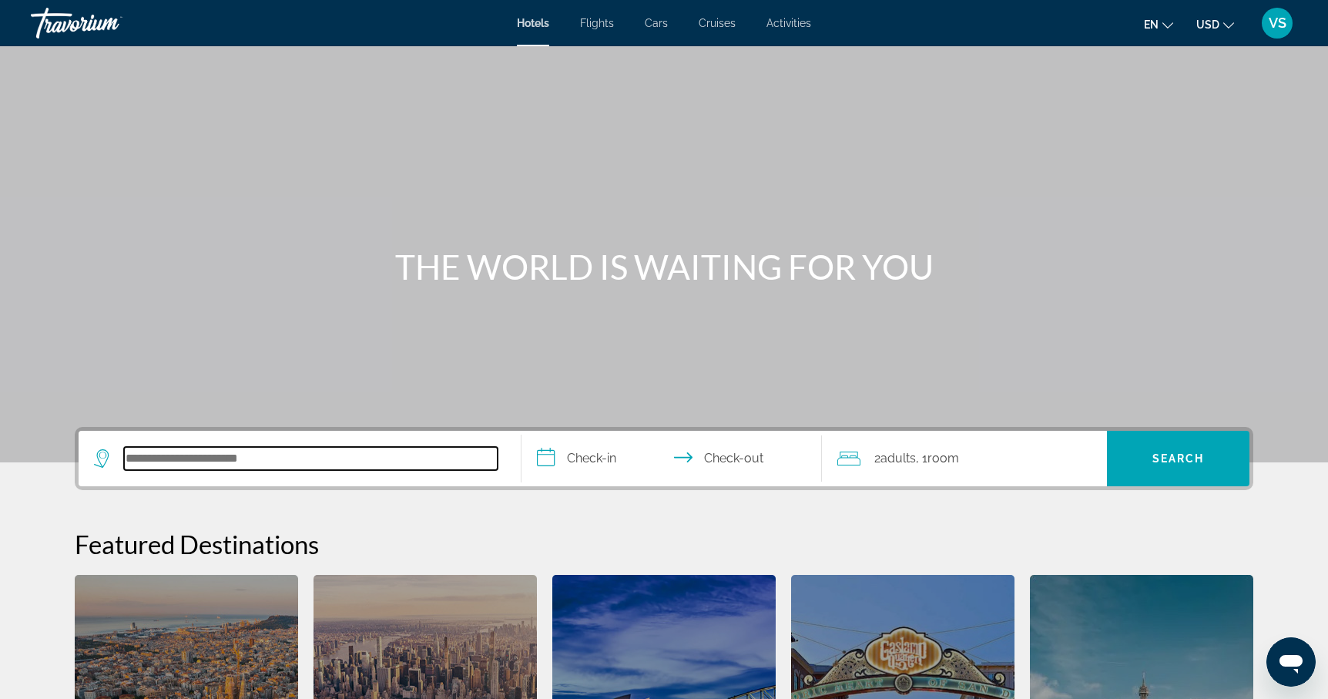
click at [213, 461] on input "Search hotel destination" at bounding box center [311, 458] width 374 height 23
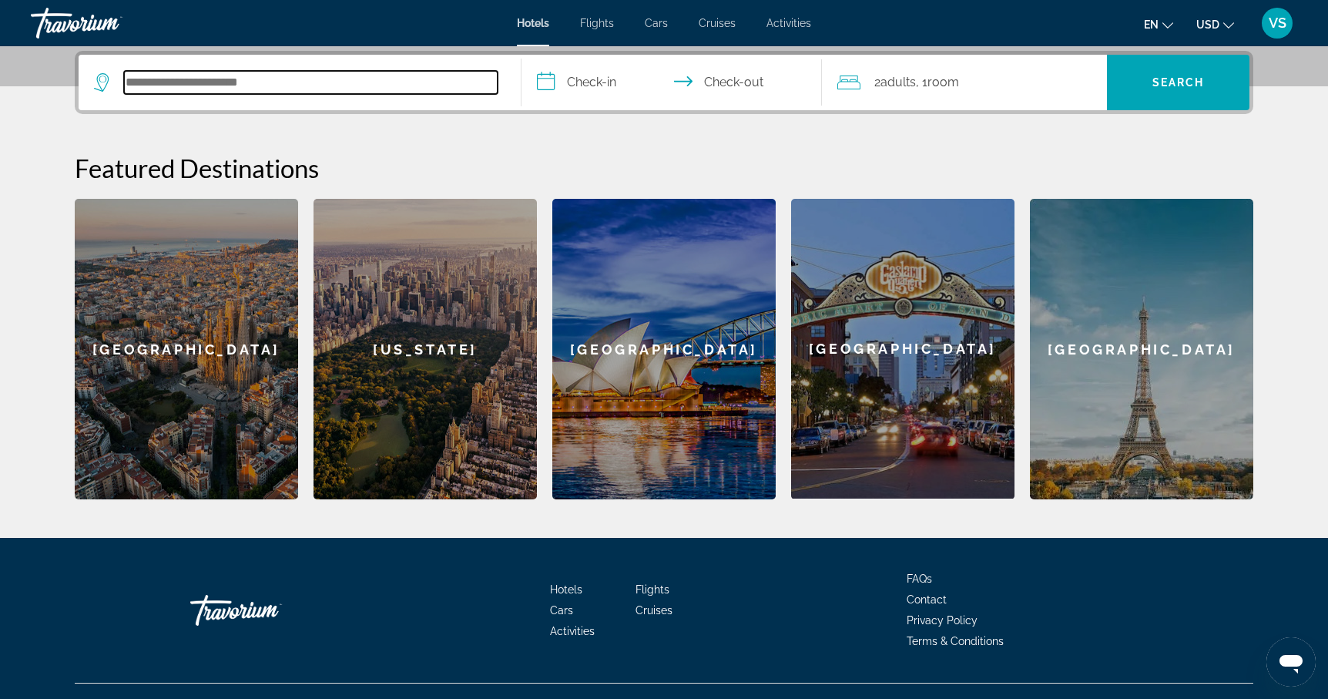
scroll to position [377, 0]
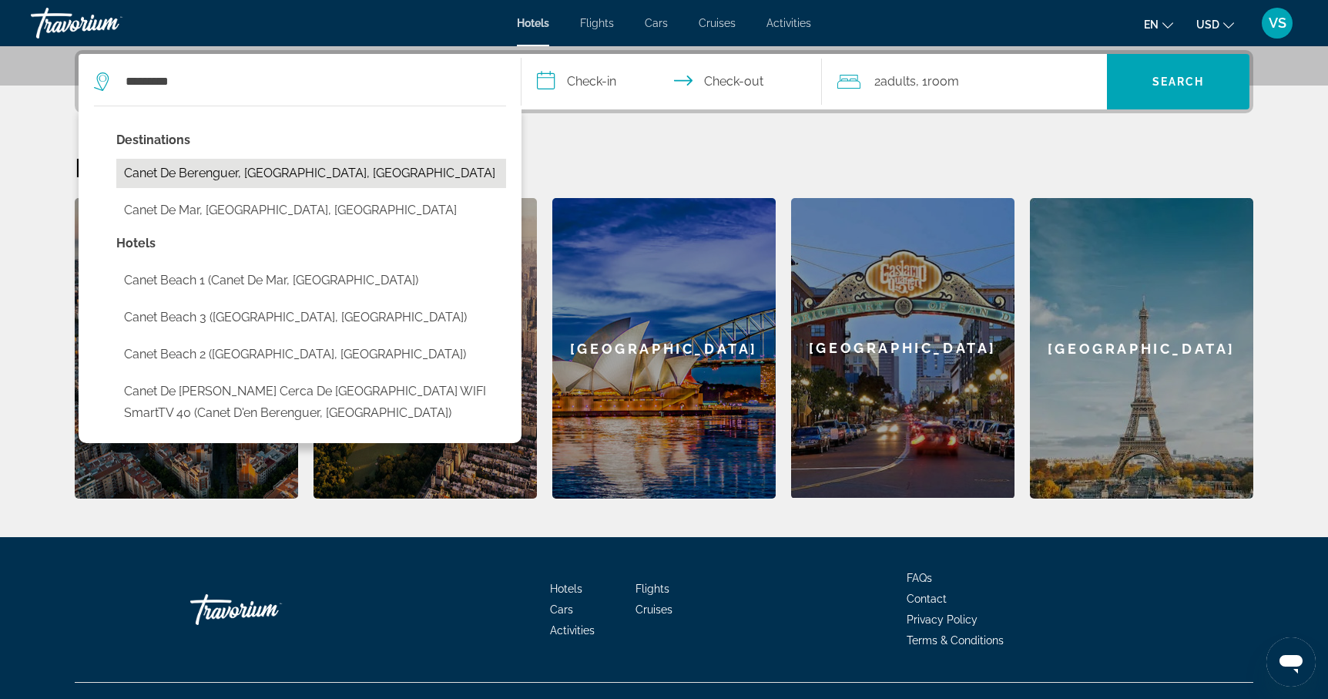
click at [224, 175] on button "Canet De Berenguer, [GEOGRAPHIC_DATA], [GEOGRAPHIC_DATA]" at bounding box center [311, 173] width 390 height 29
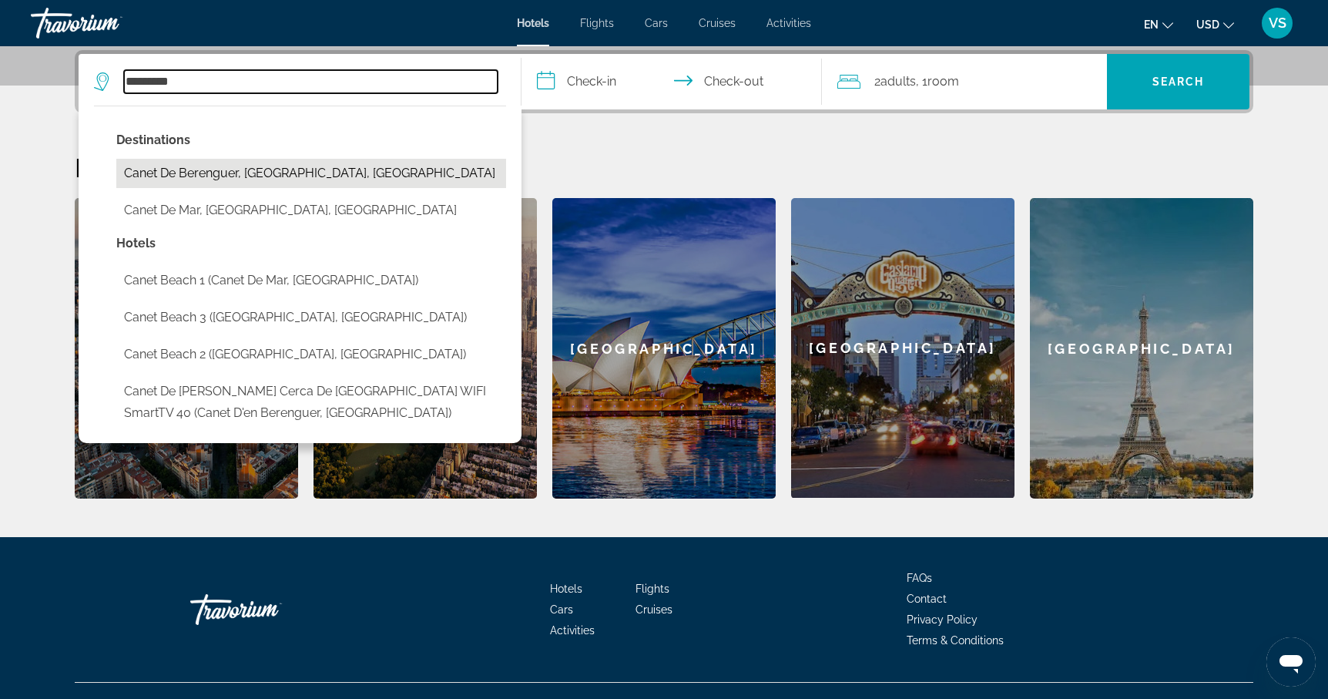
type input "**********"
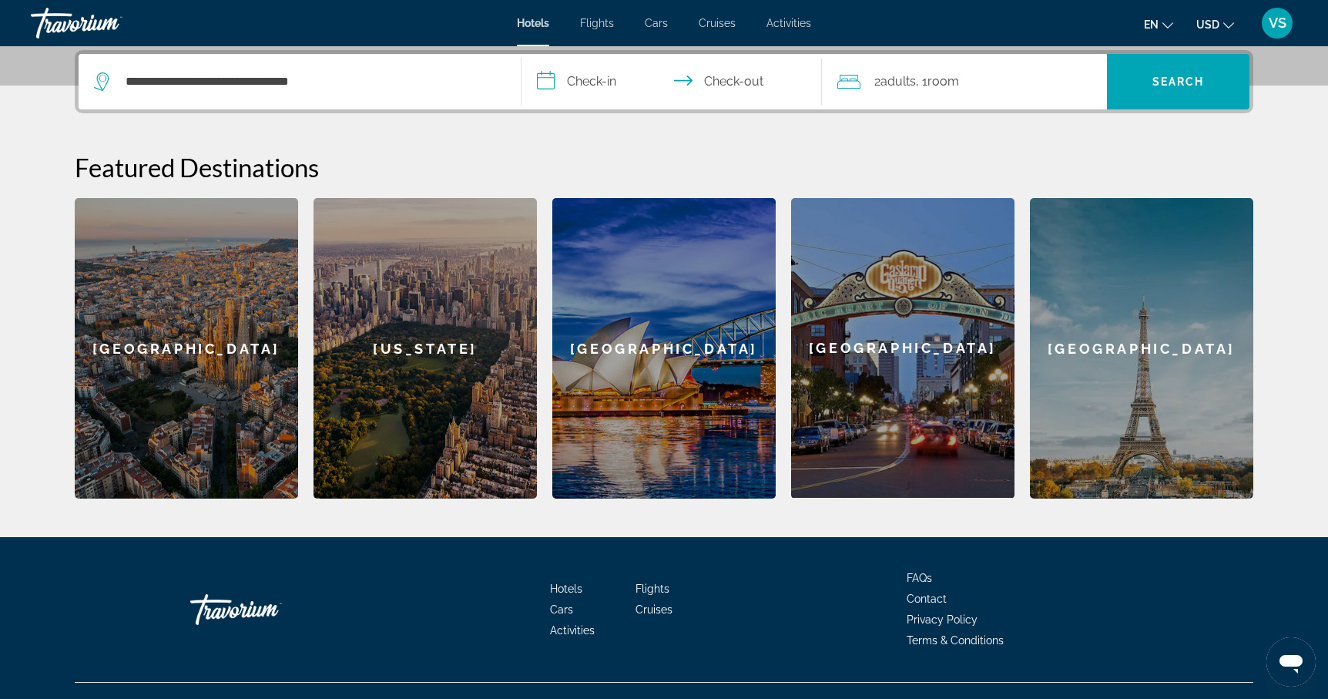
click at [598, 83] on input "**********" at bounding box center [674, 84] width 307 height 60
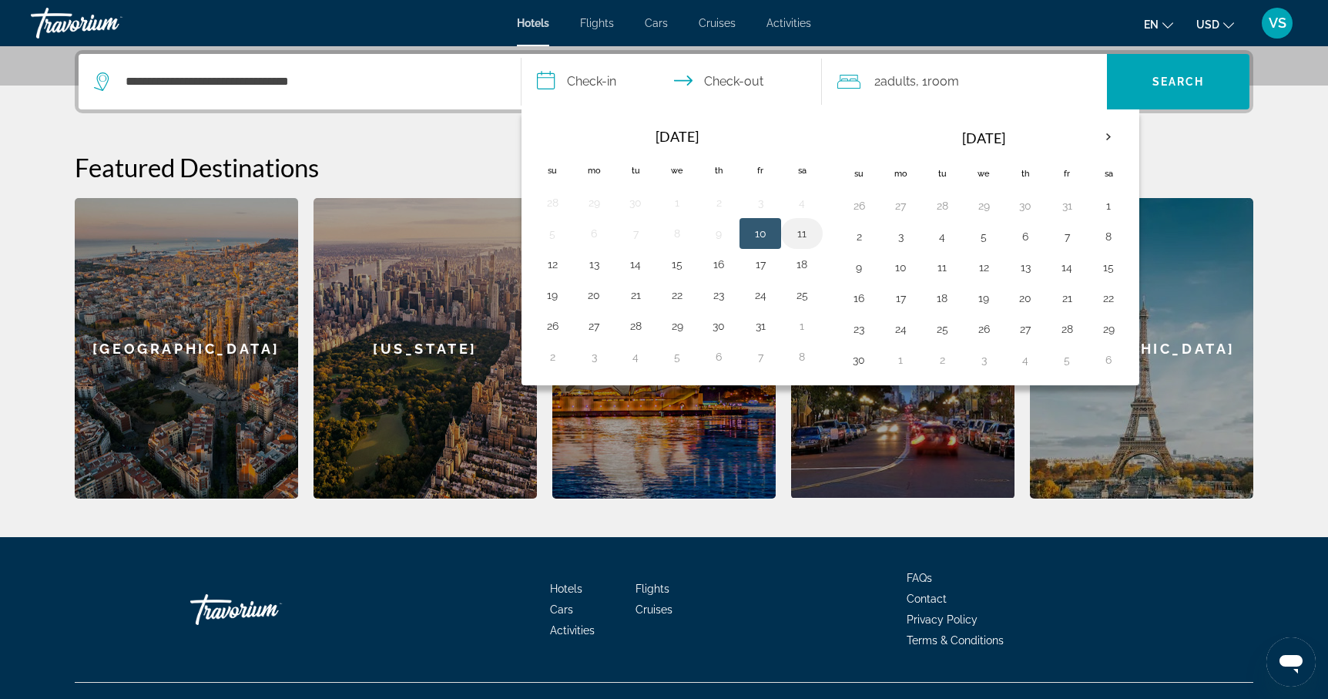
click at [800, 232] on button "11" at bounding box center [801, 234] width 25 height 22
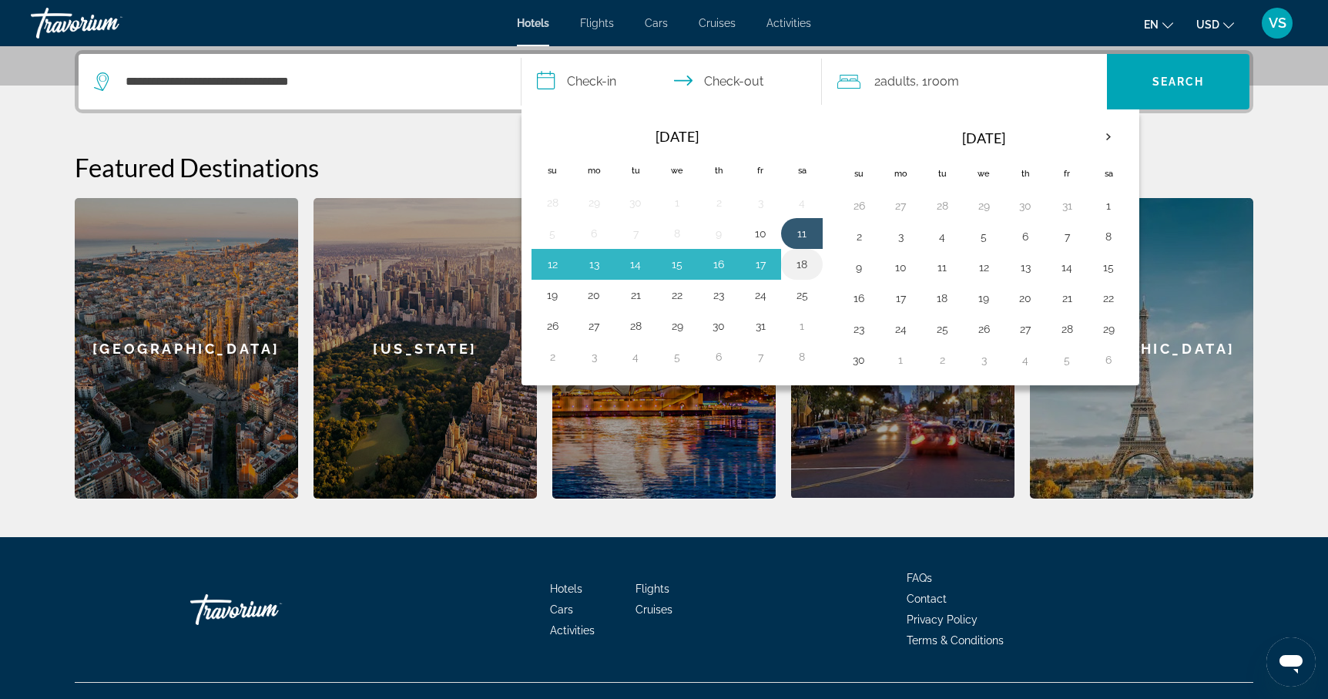
click at [802, 265] on button "18" at bounding box center [801, 264] width 25 height 22
type input "**********"
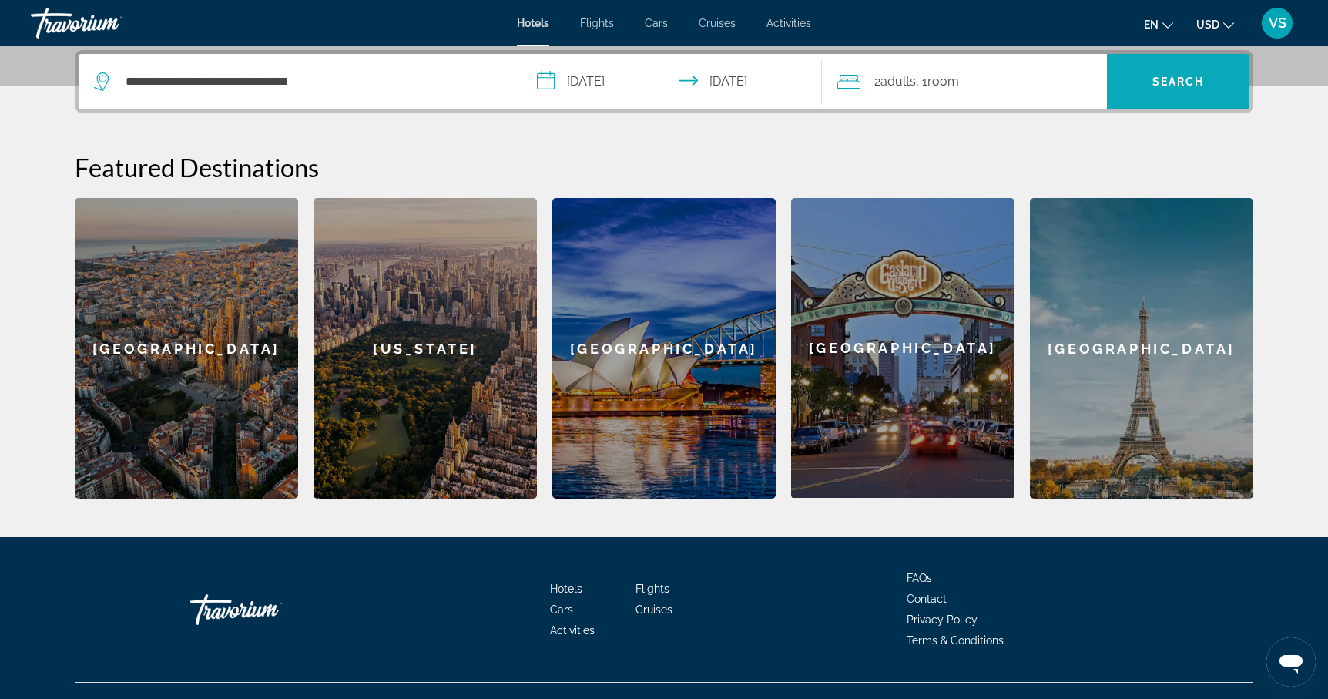
click at [1169, 76] on span "Search" at bounding box center [1178, 81] width 52 height 12
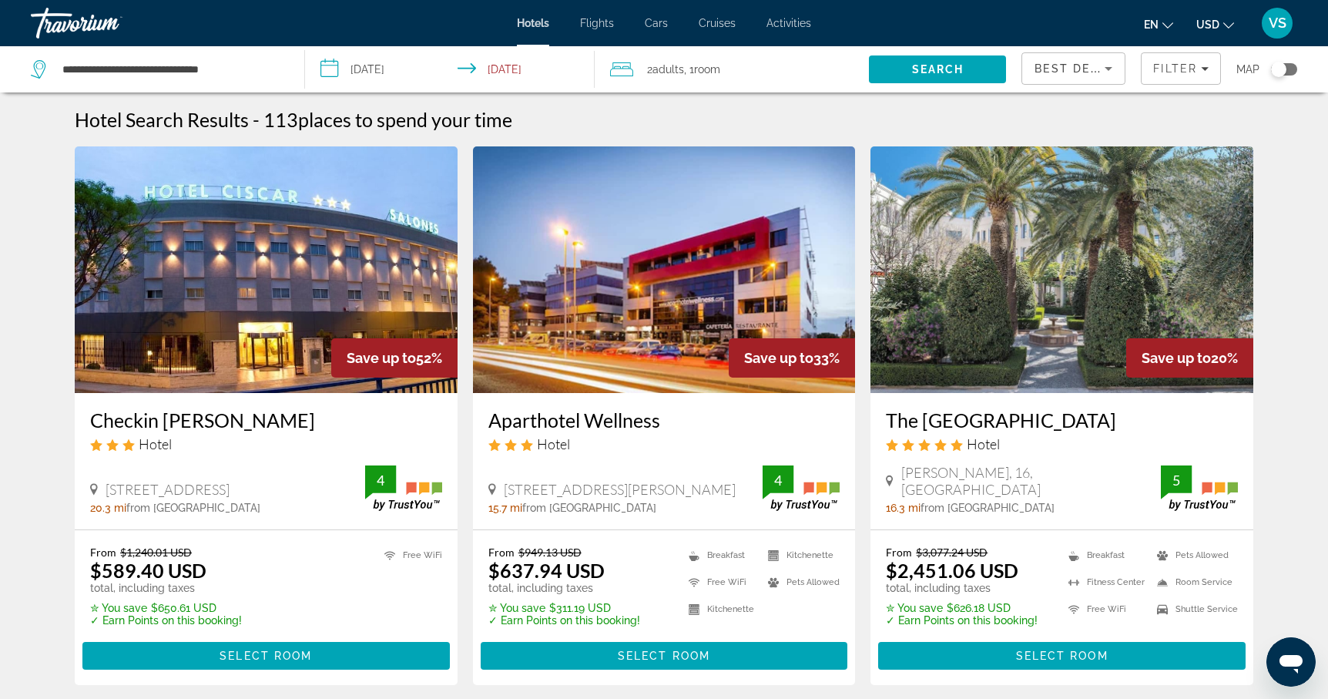
click at [1108, 65] on icon "Sort by" at bounding box center [1108, 68] width 18 height 18
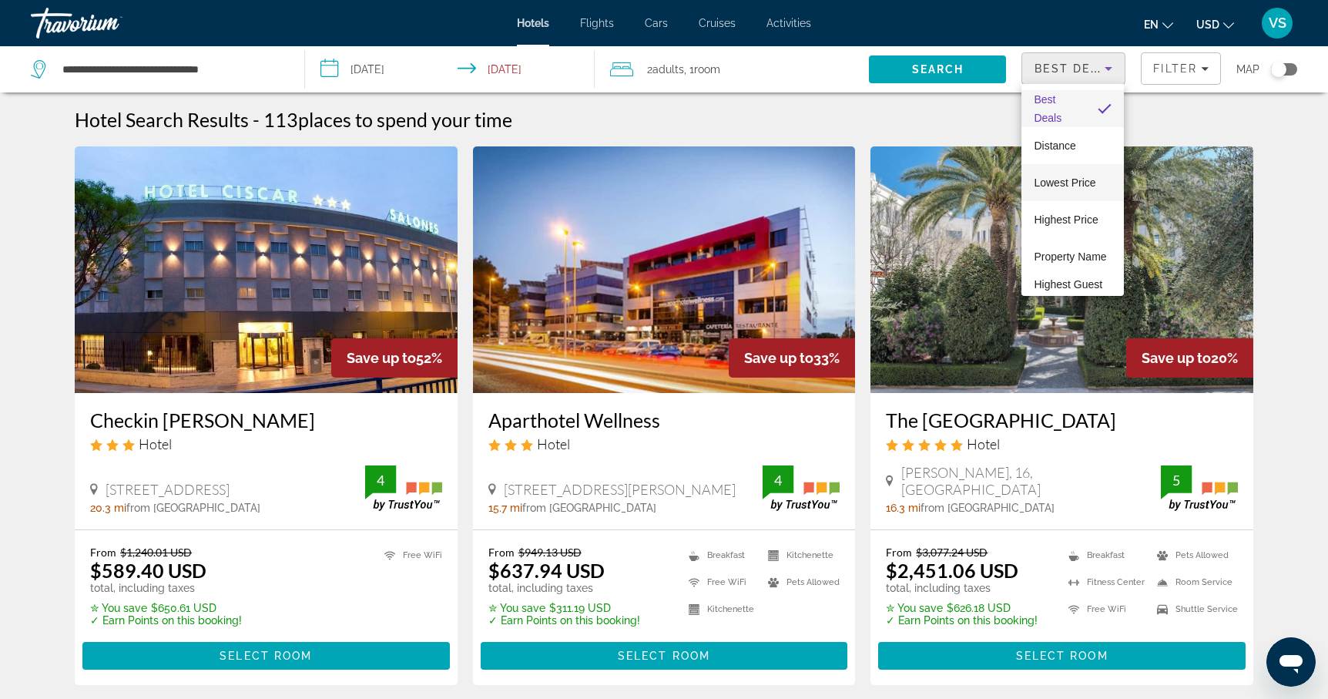
click at [1073, 185] on span "Lowest Price" at bounding box center [1065, 182] width 62 height 12
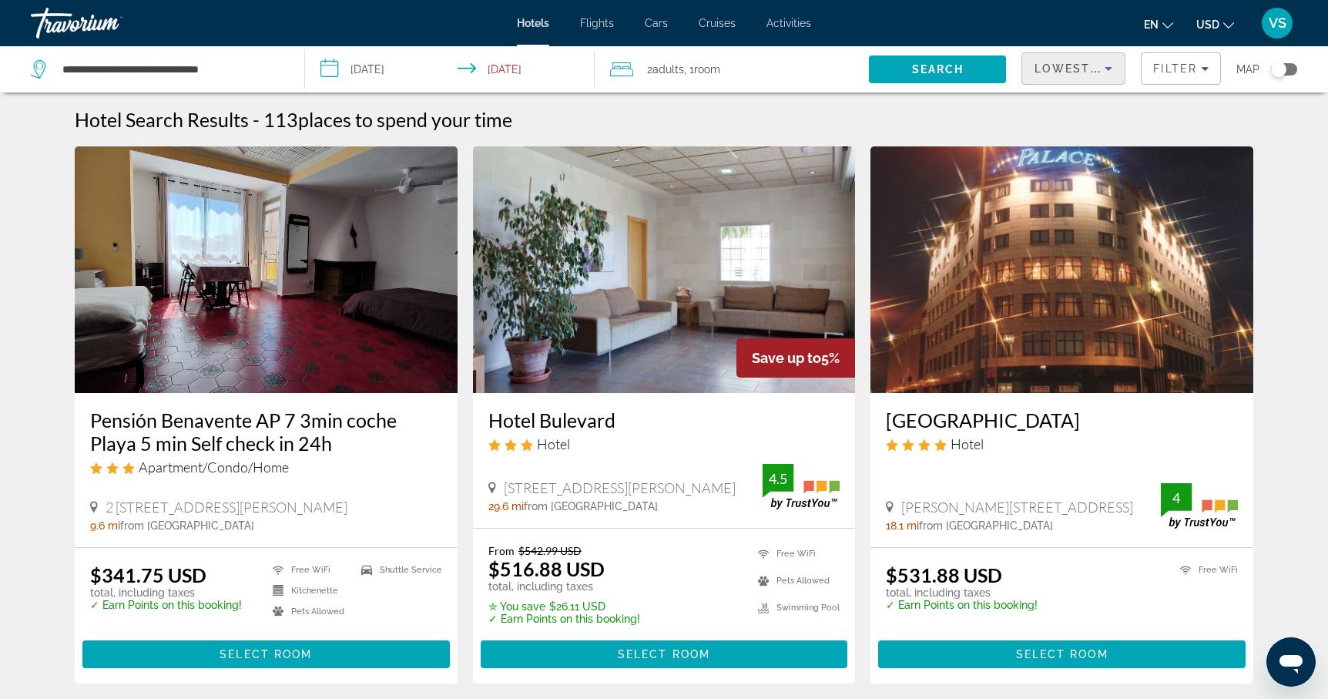
click at [273, 308] on img "Main content" at bounding box center [266, 269] width 383 height 246
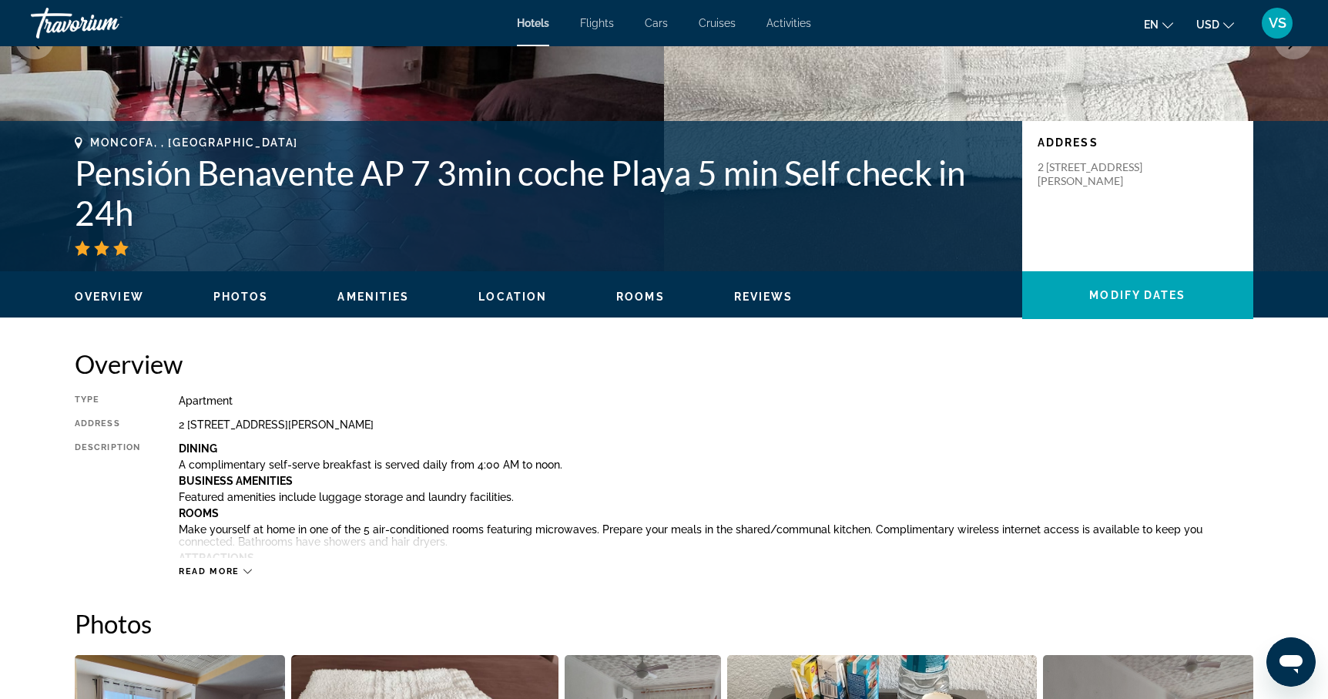
scroll to position [243, 0]
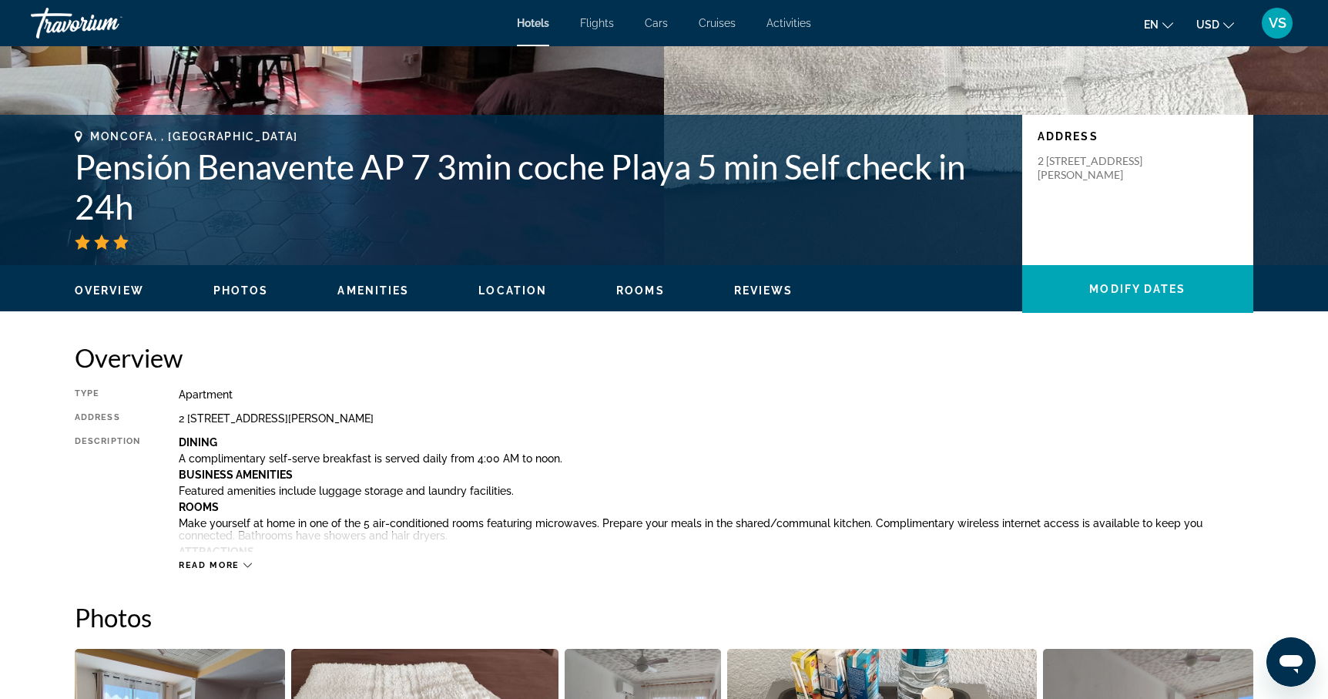
click at [241, 565] on div "Read more" at bounding box center [215, 565] width 73 height 10
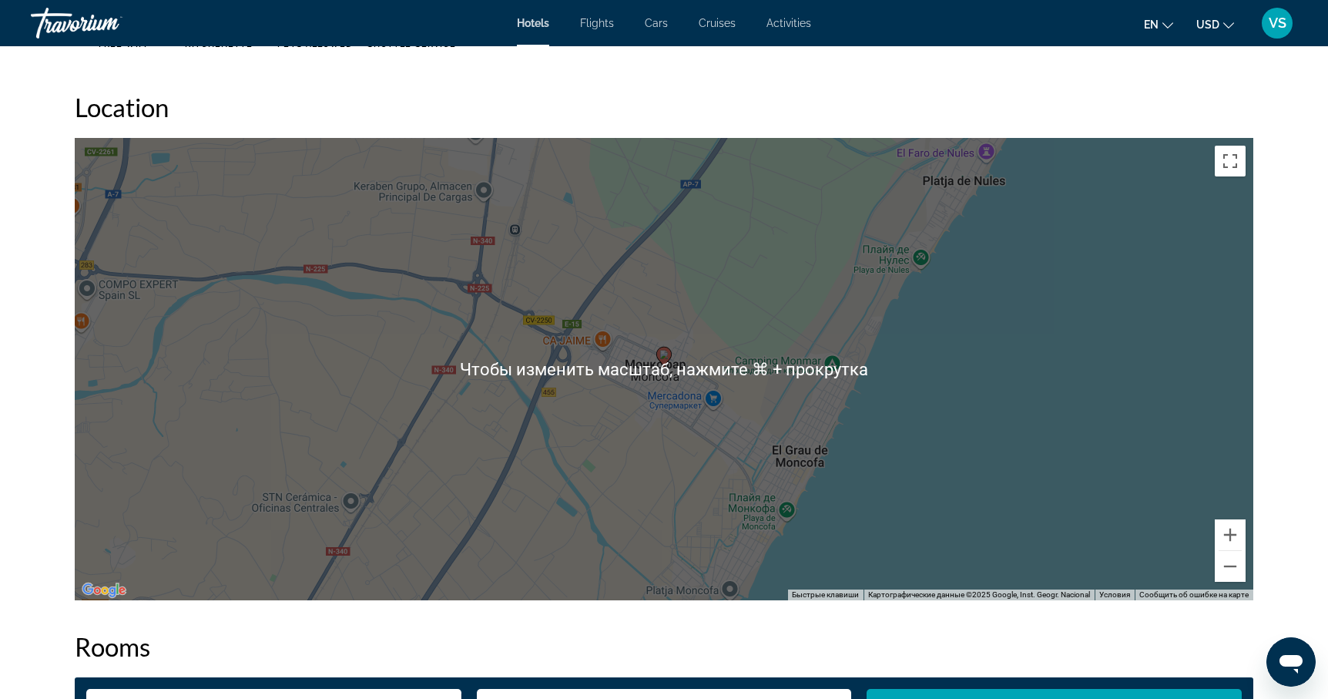
scroll to position [2080, 0]
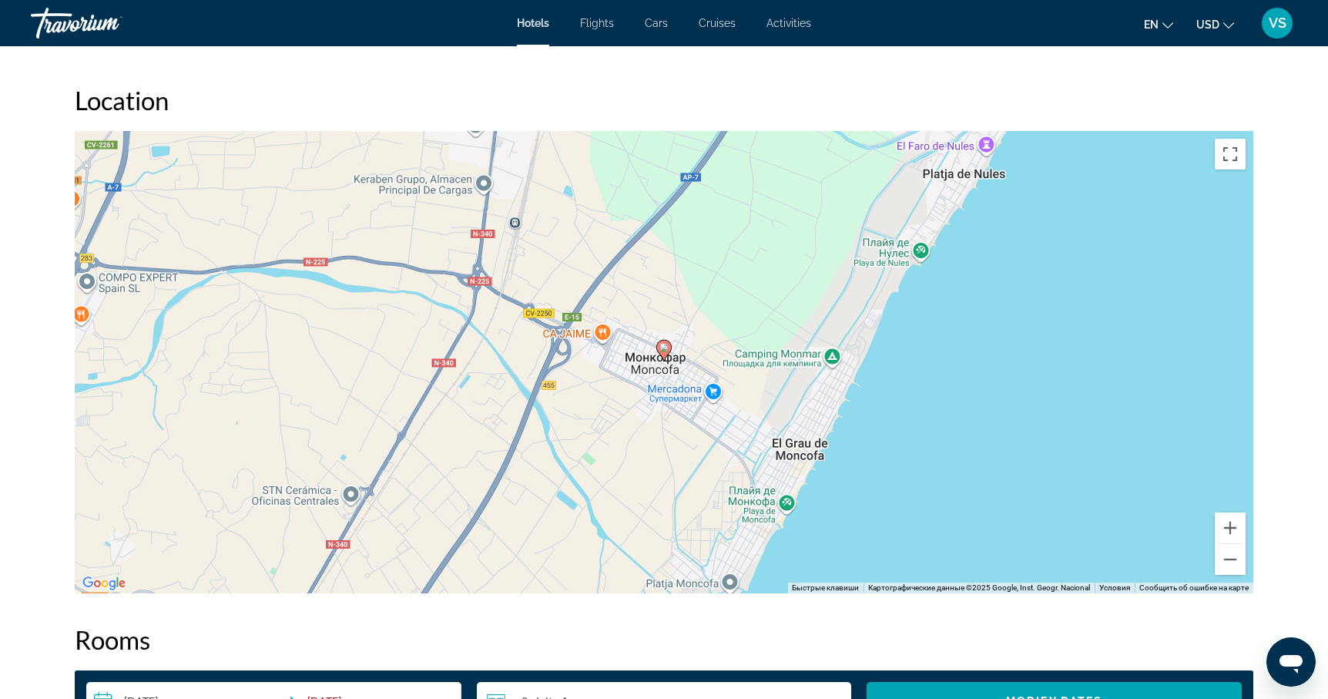
click at [833, 369] on div "Чтобы активировать перетаскивание с помощью клавиатуры, нажмите Alt + Ввод. Пос…" at bounding box center [664, 362] width 1178 height 462
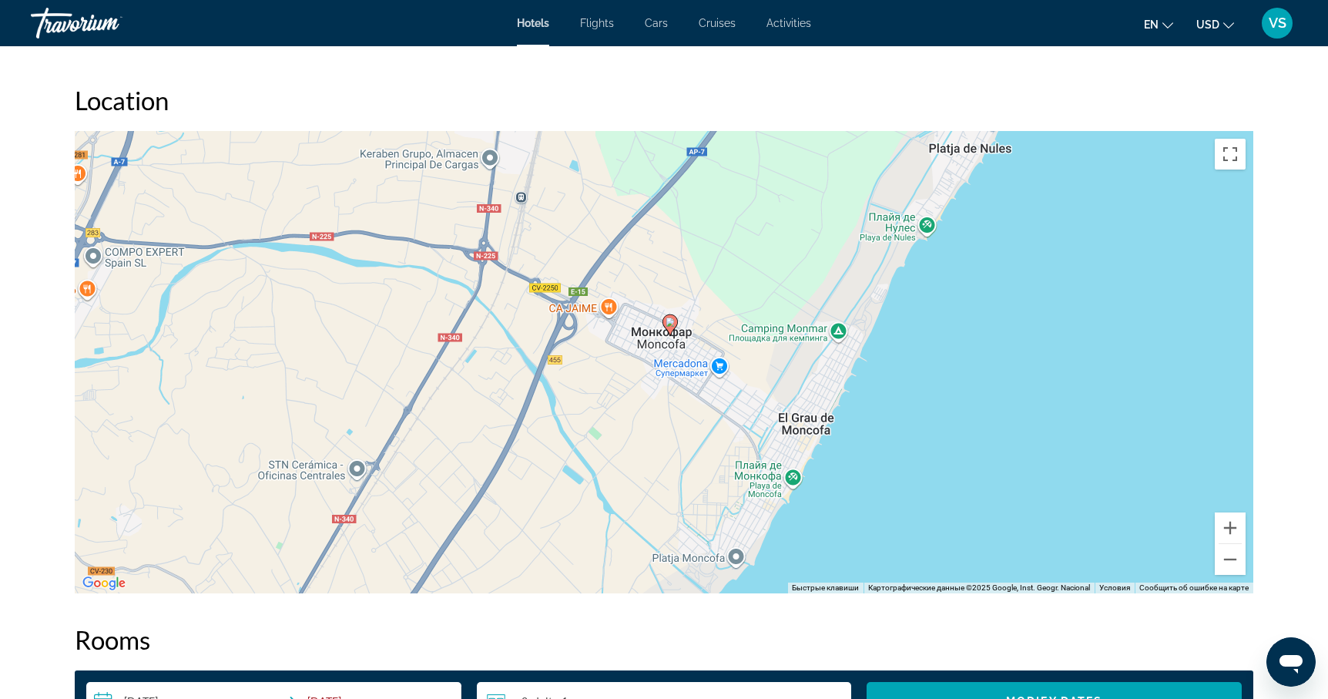
drag, startPoint x: 686, startPoint y: 384, endPoint x: 692, endPoint y: 350, distance: 34.4
click at [692, 350] on div "Чтобы активировать перетаскивание с помощью клавиатуры, нажмите Alt + Ввод. Пос…" at bounding box center [664, 362] width 1178 height 462
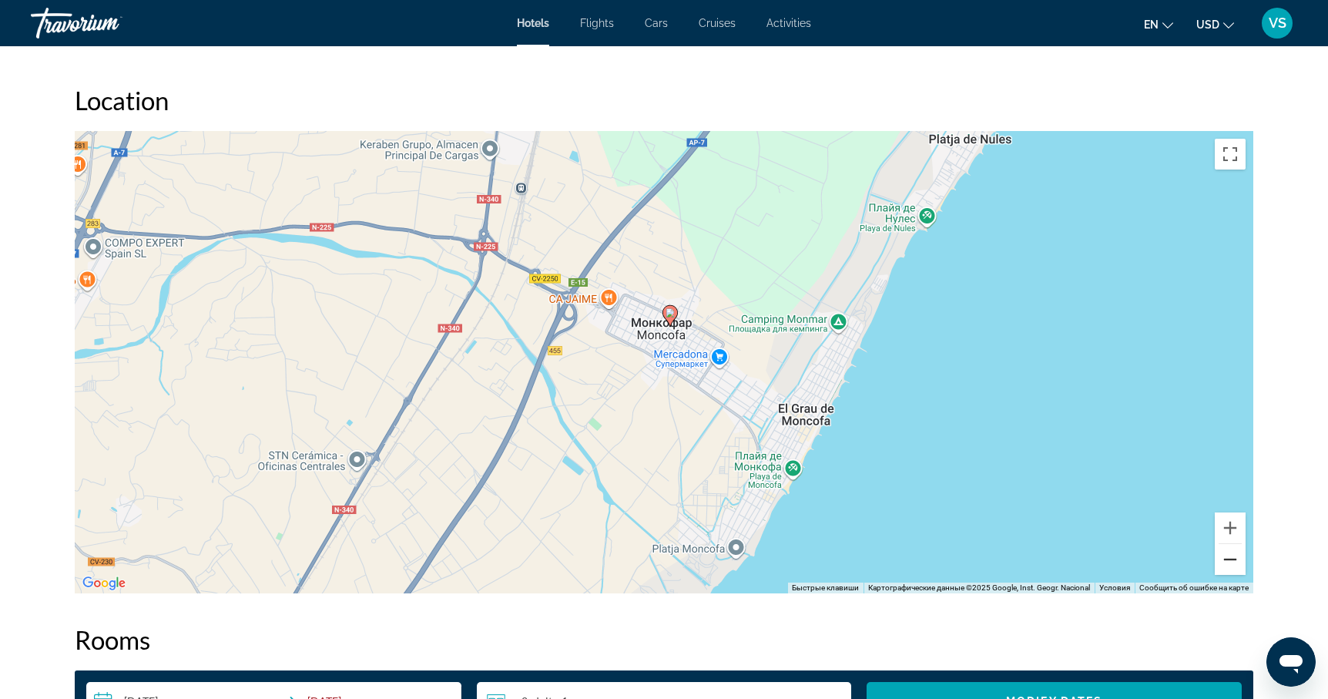
click at [1233, 548] on button "Уменьшить" at bounding box center [1230, 559] width 31 height 31
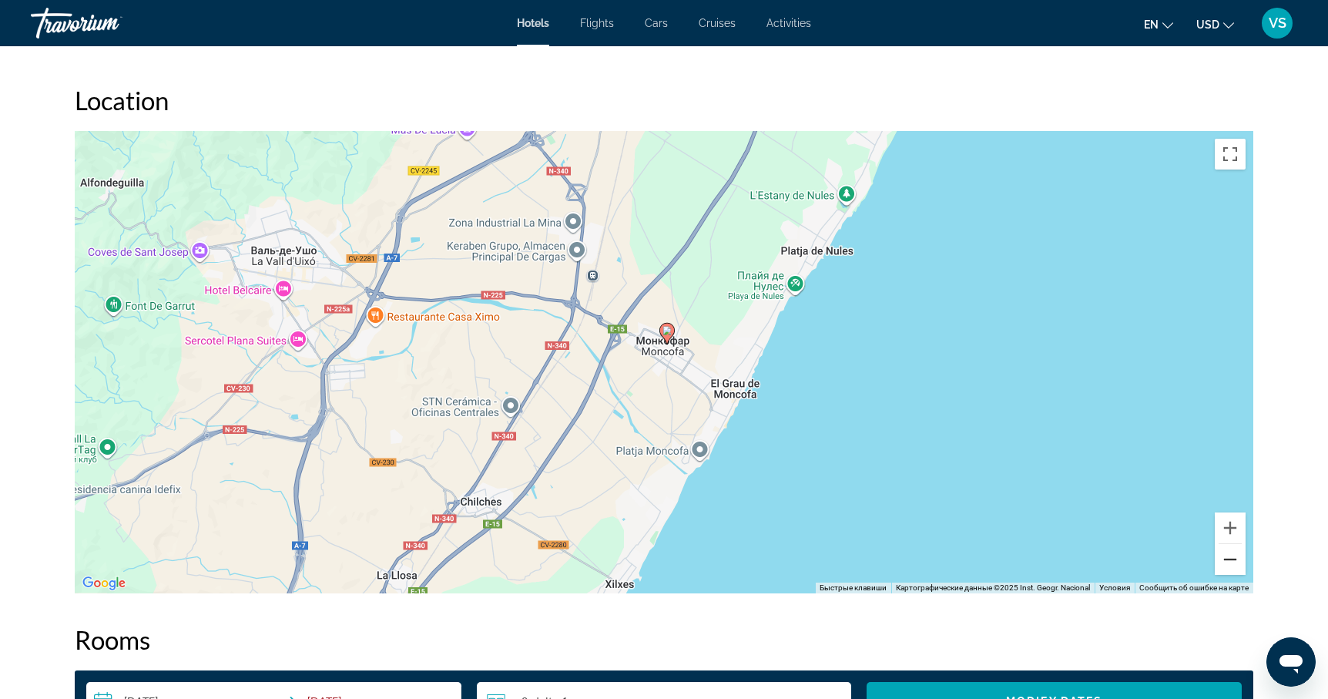
click at [1233, 548] on button "Уменьшить" at bounding box center [1230, 559] width 31 height 31
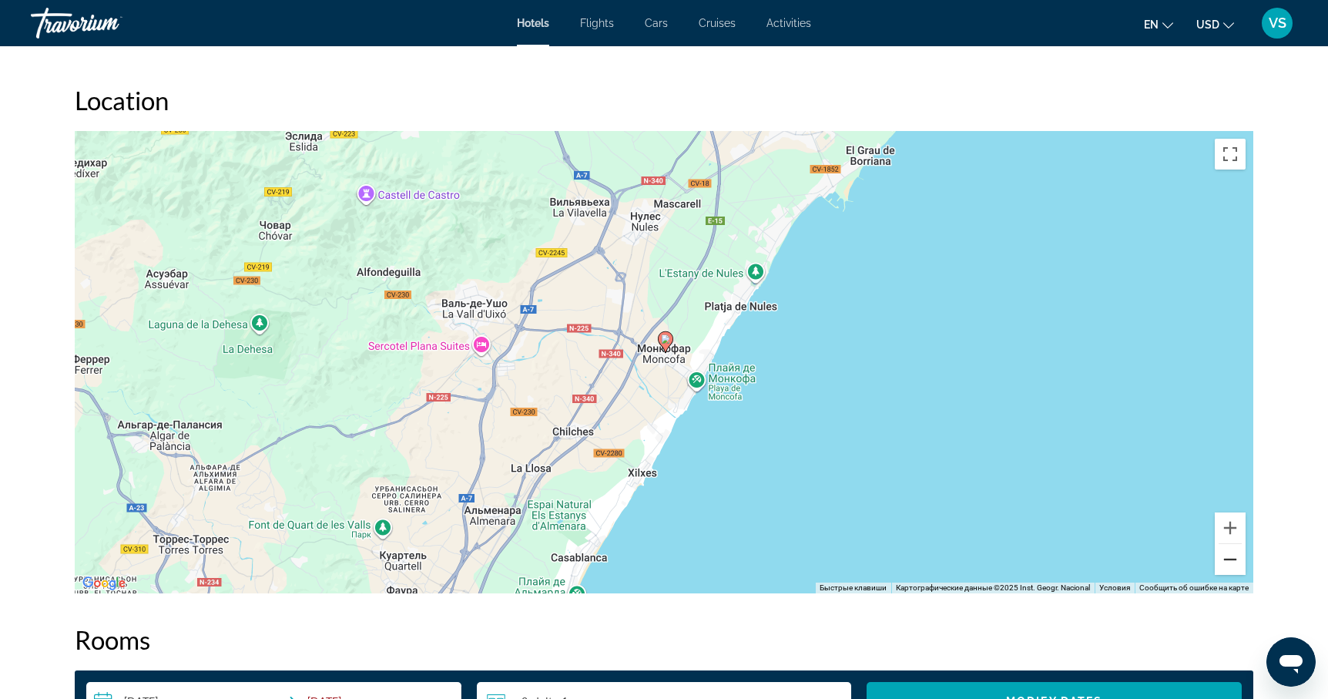
click at [1233, 548] on button "Уменьшить" at bounding box center [1230, 559] width 31 height 31
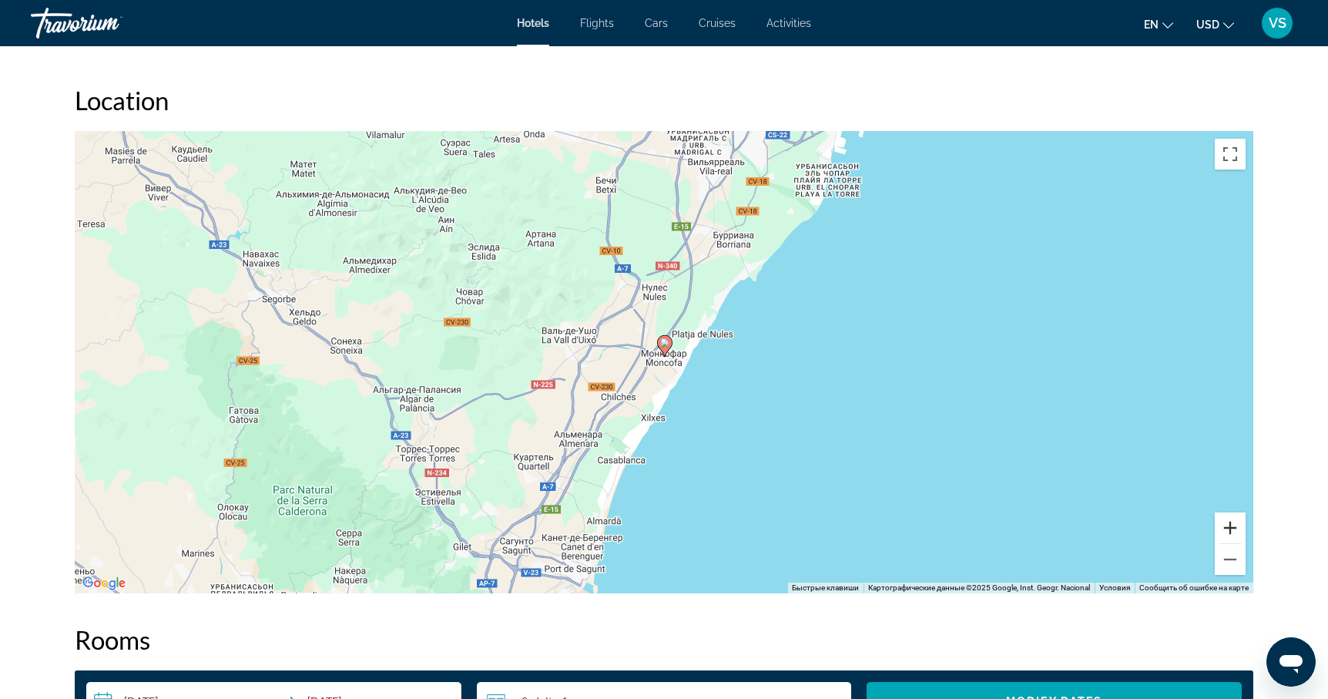
click at [1232, 514] on button "Увеличить" at bounding box center [1230, 527] width 31 height 31
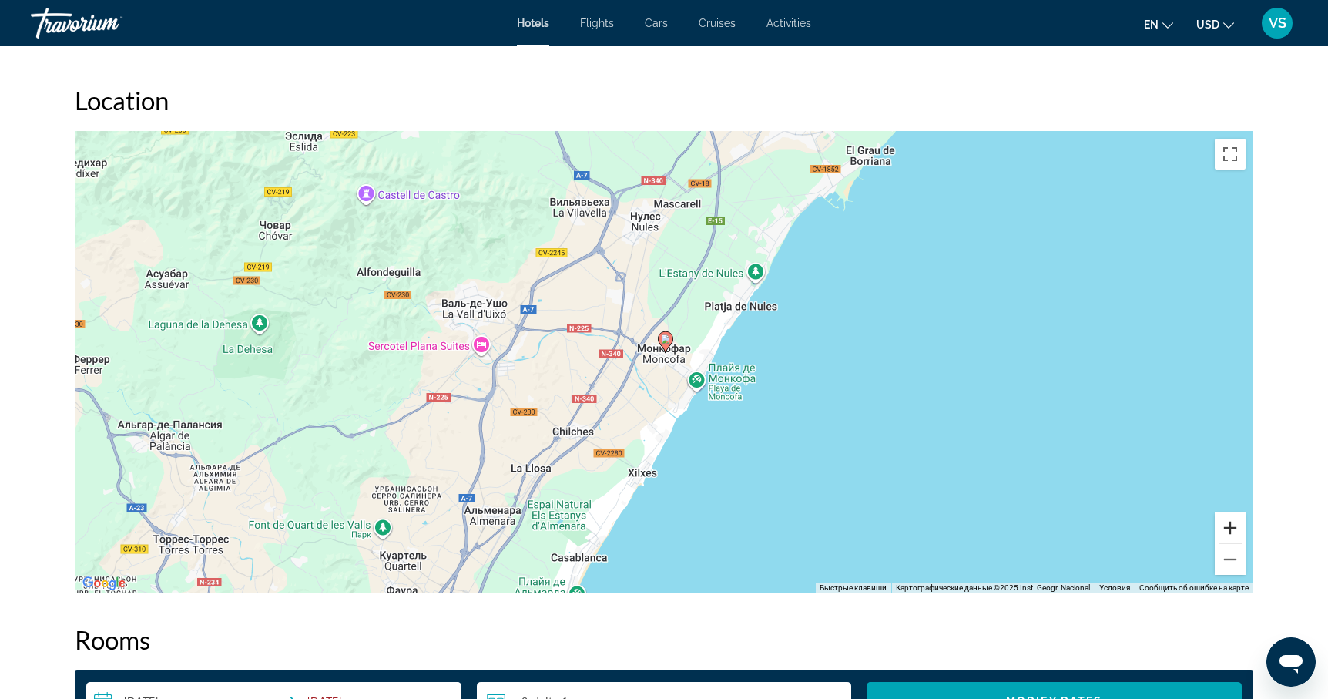
click at [1232, 514] on button "Увеличить" at bounding box center [1230, 527] width 31 height 31
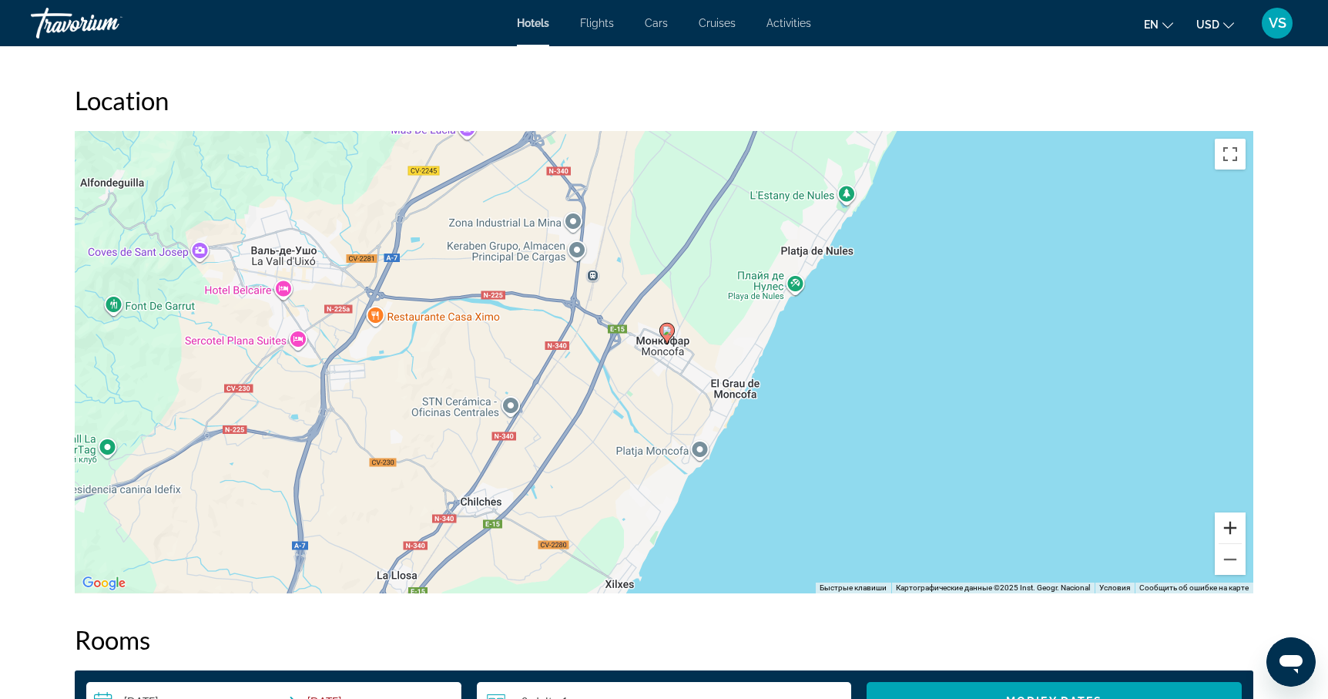
click at [1232, 514] on button "Увеличить" at bounding box center [1230, 527] width 31 height 31
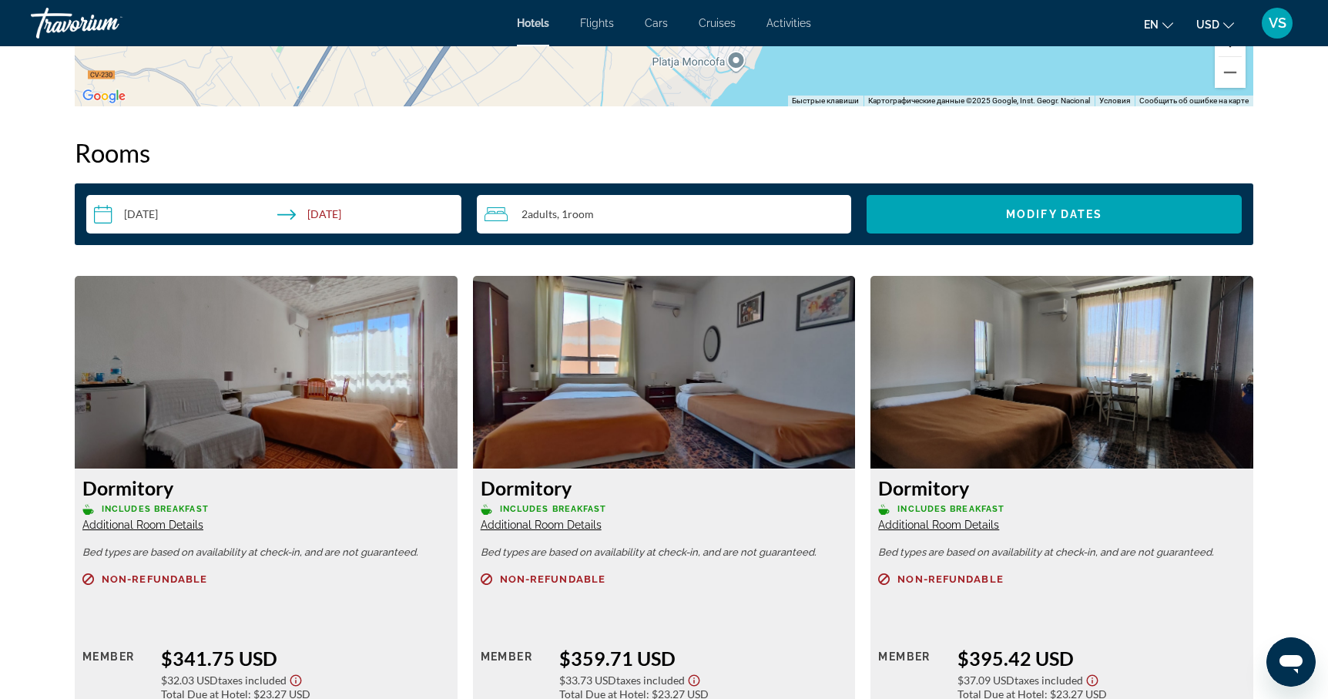
scroll to position [2580, 0]
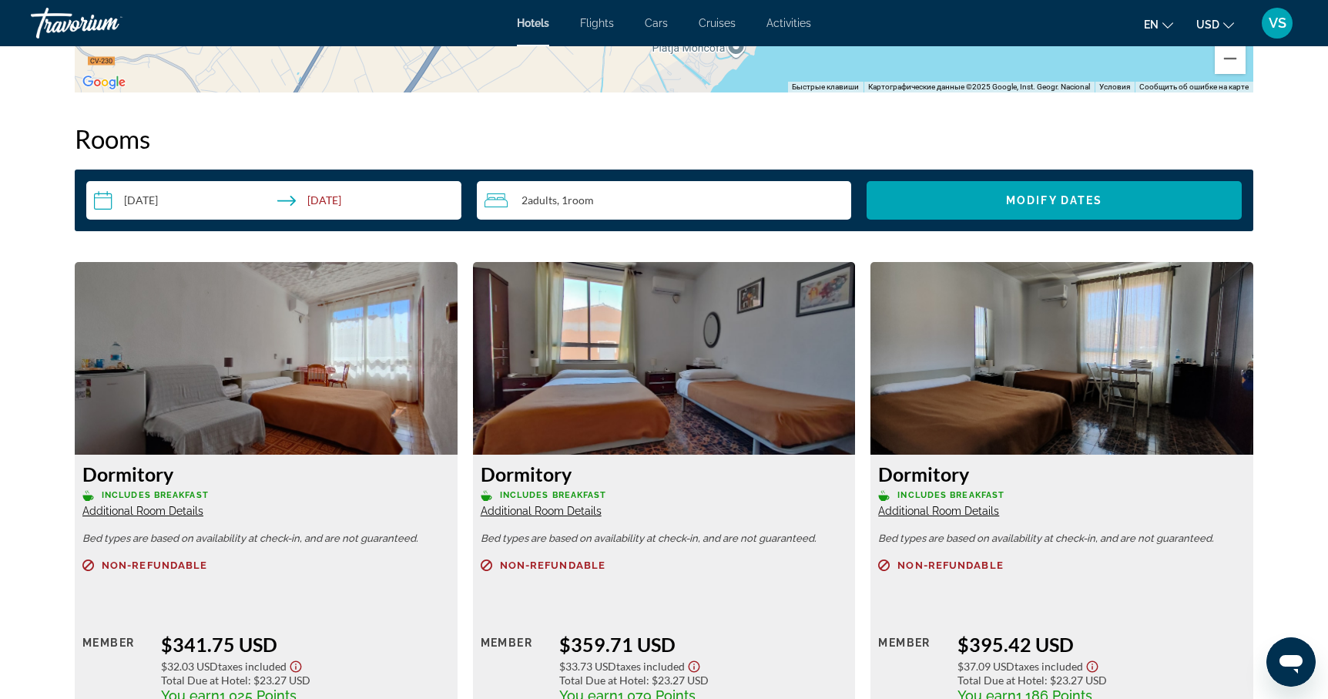
click at [267, 353] on img "Main content" at bounding box center [266, 358] width 383 height 193
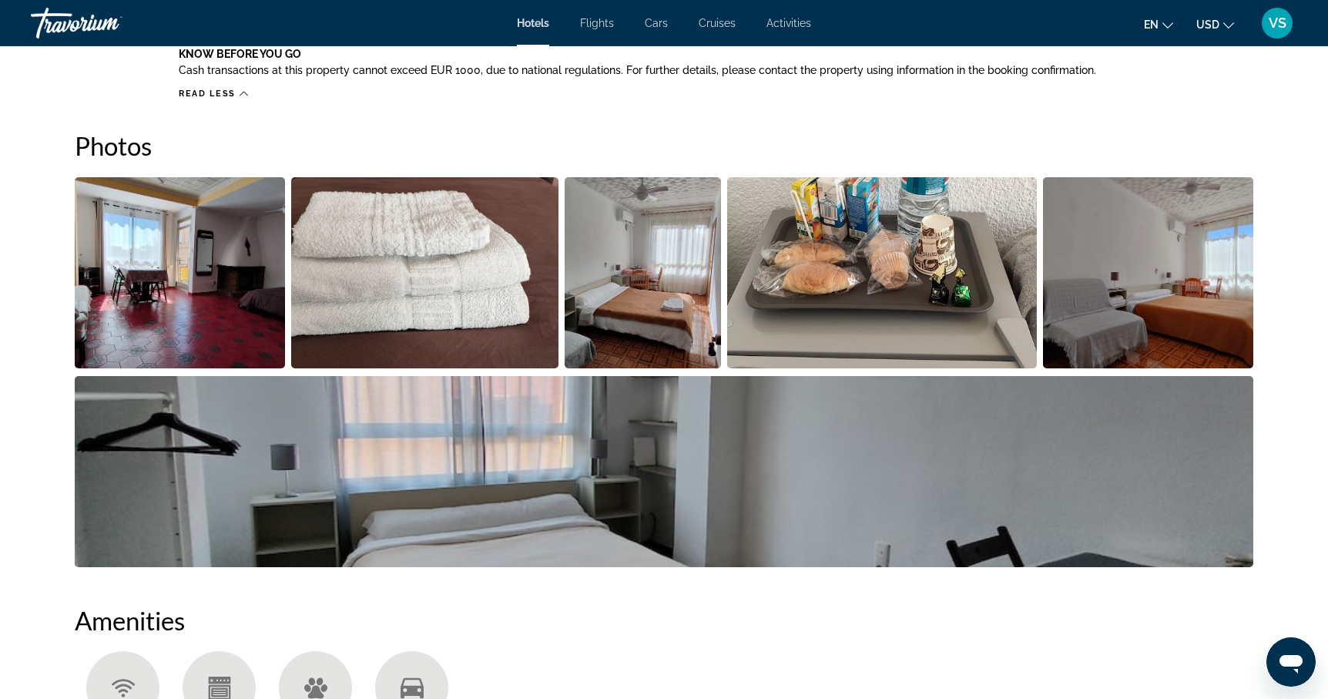
scroll to position [1374, 0]
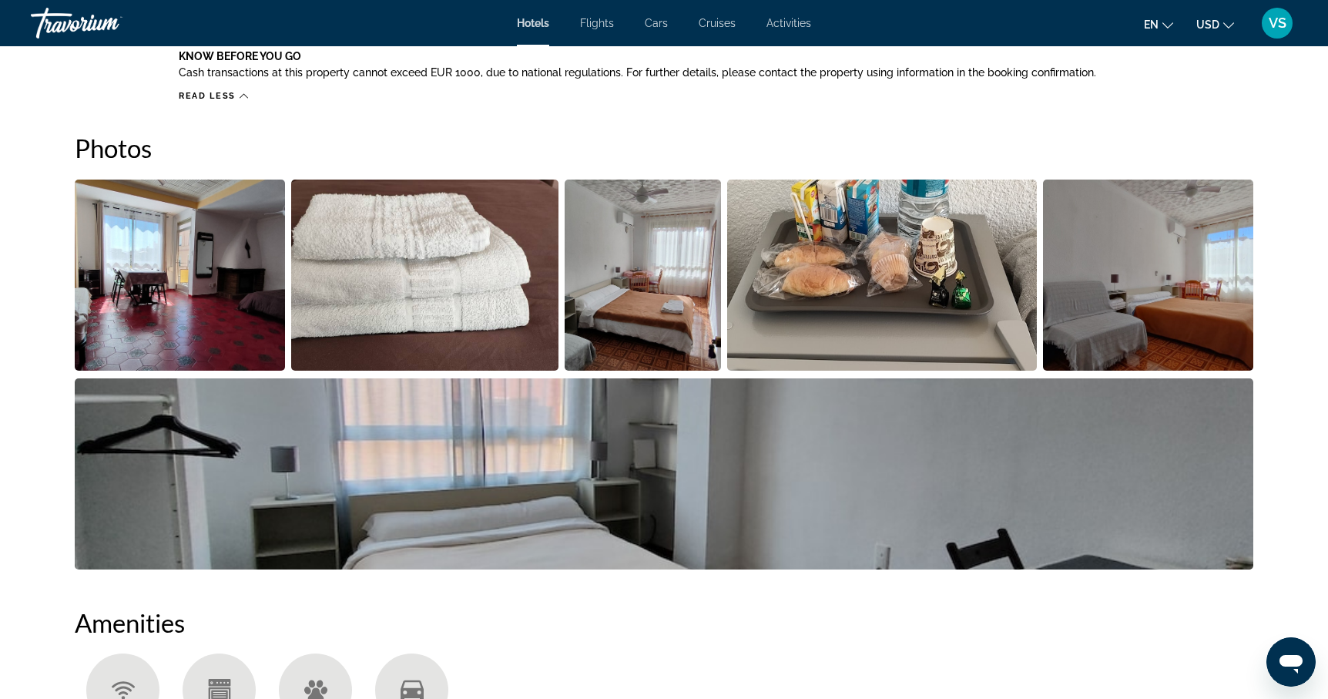
click at [186, 294] on img "Open full-screen image slider" at bounding box center [180, 274] width 210 height 191
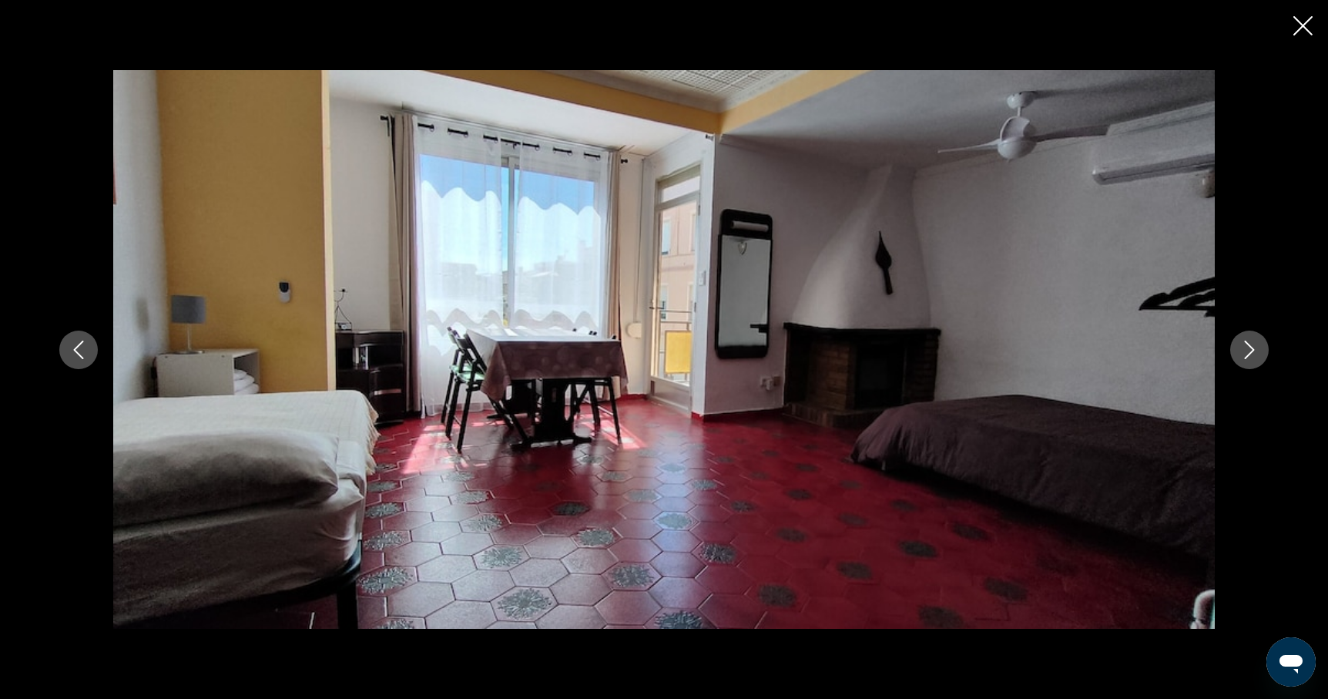
click at [1256, 347] on icon "Next image" at bounding box center [1249, 349] width 18 height 18
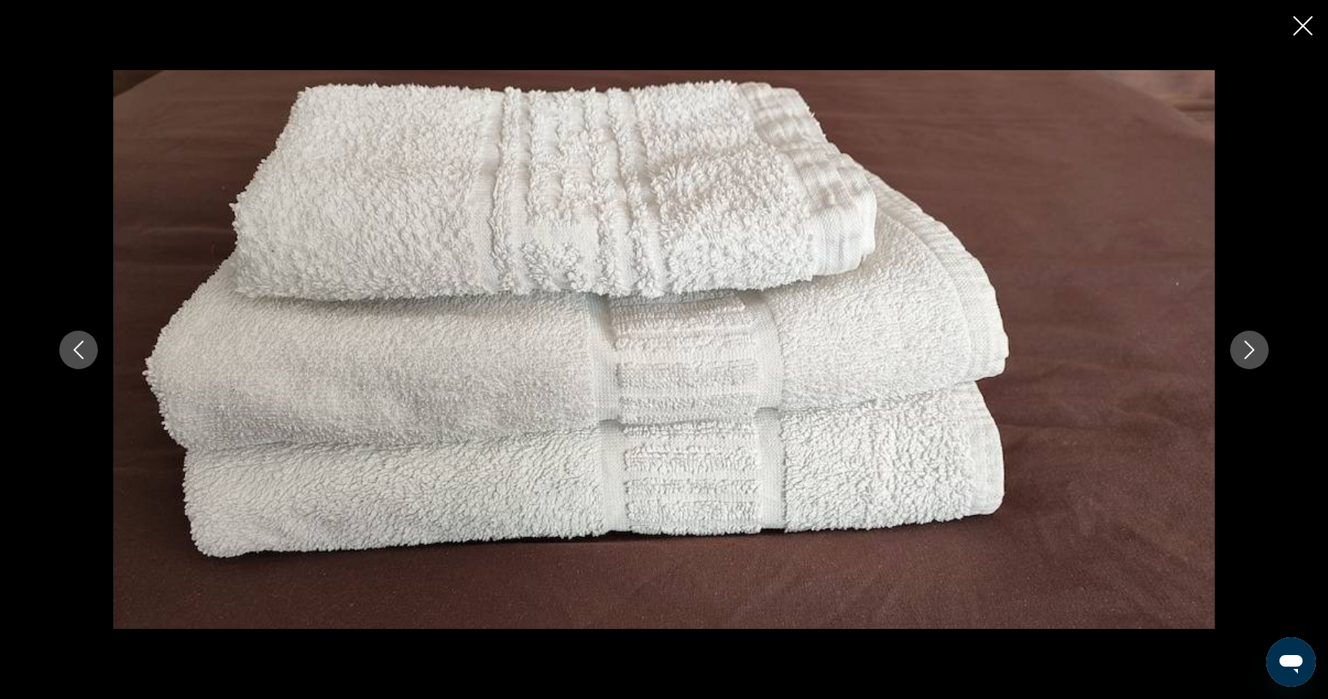
click at [1256, 347] on icon "Next image" at bounding box center [1249, 349] width 18 height 18
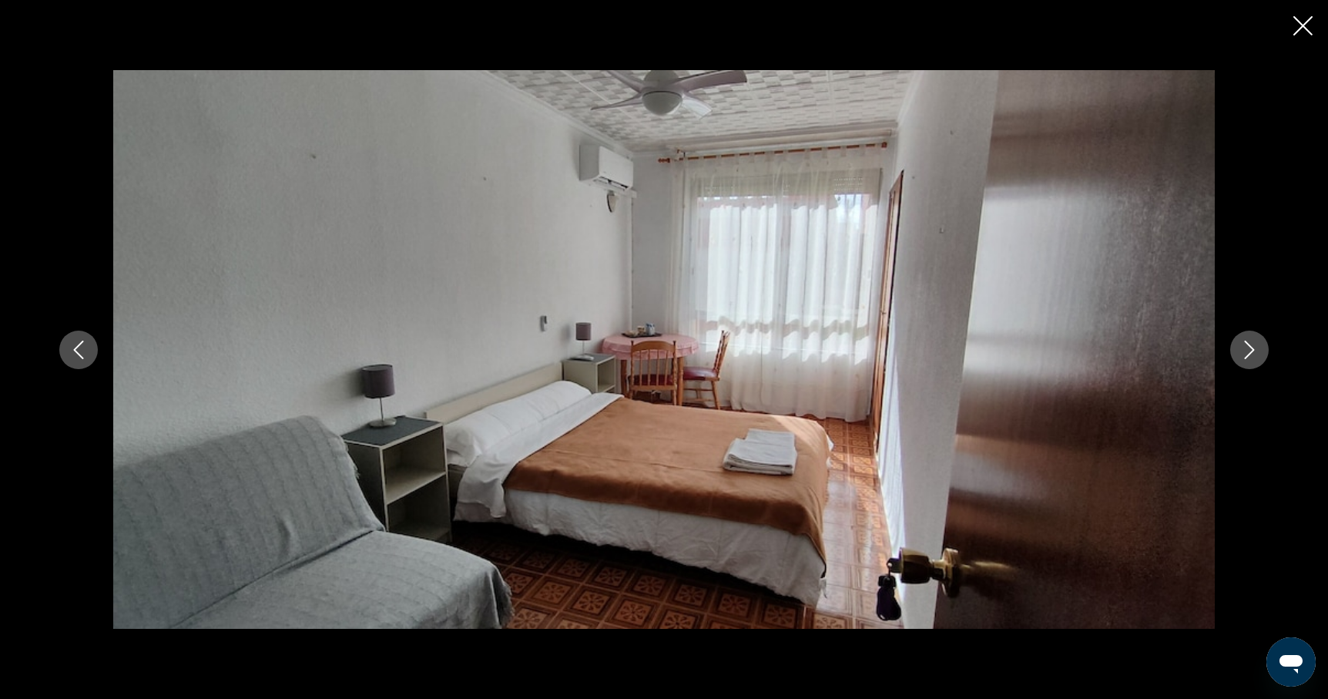
click at [1256, 347] on icon "Next image" at bounding box center [1249, 349] width 18 height 18
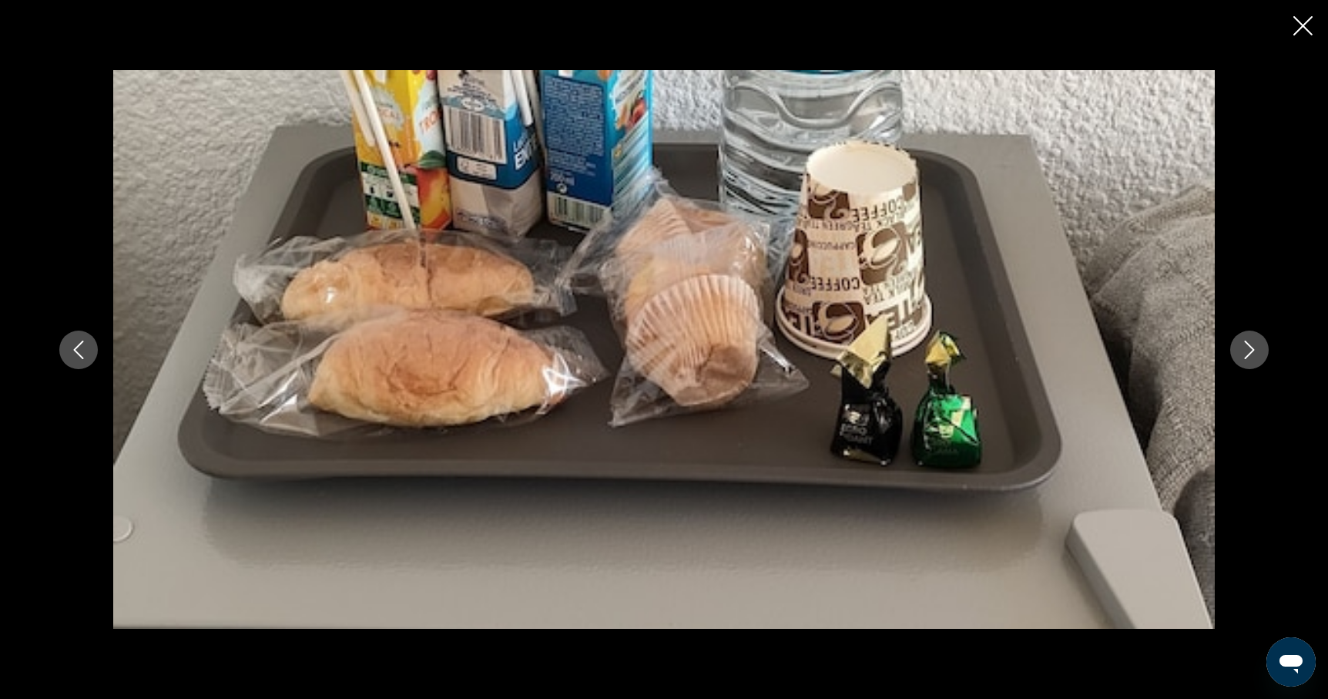
click at [1256, 347] on icon "Next image" at bounding box center [1249, 349] width 18 height 18
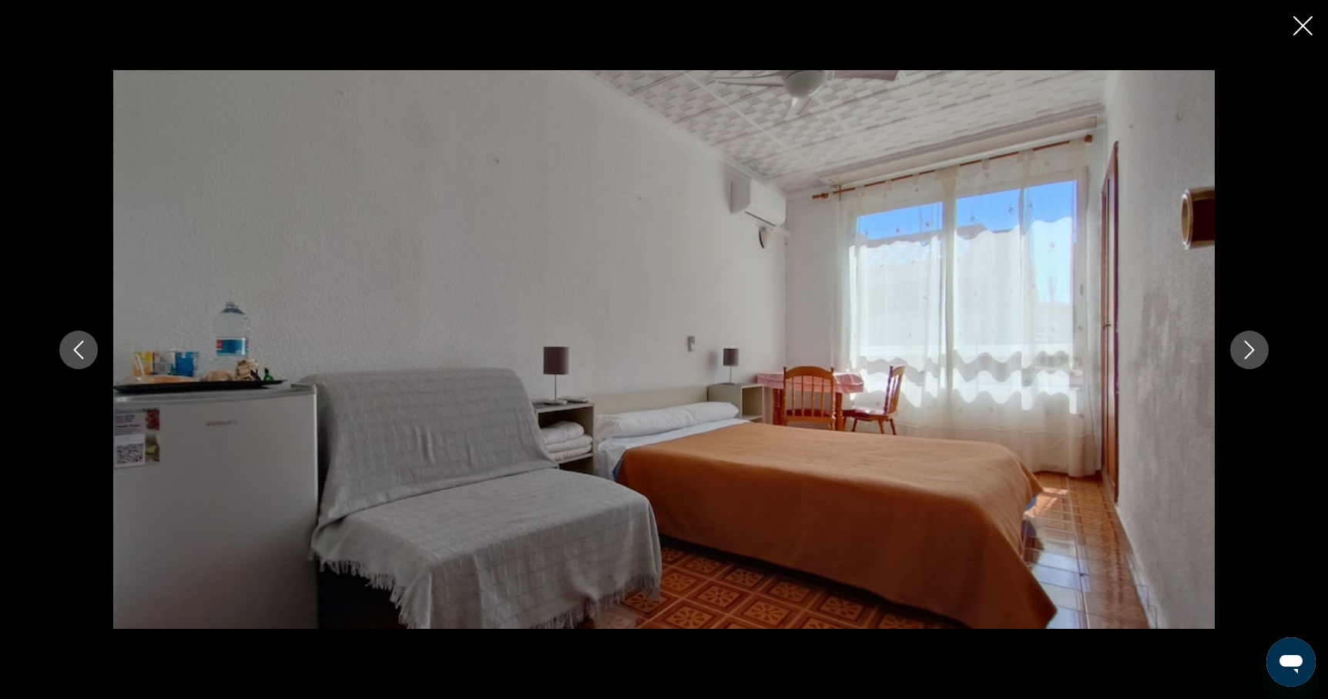
click at [1256, 347] on icon "Next image" at bounding box center [1249, 349] width 18 height 18
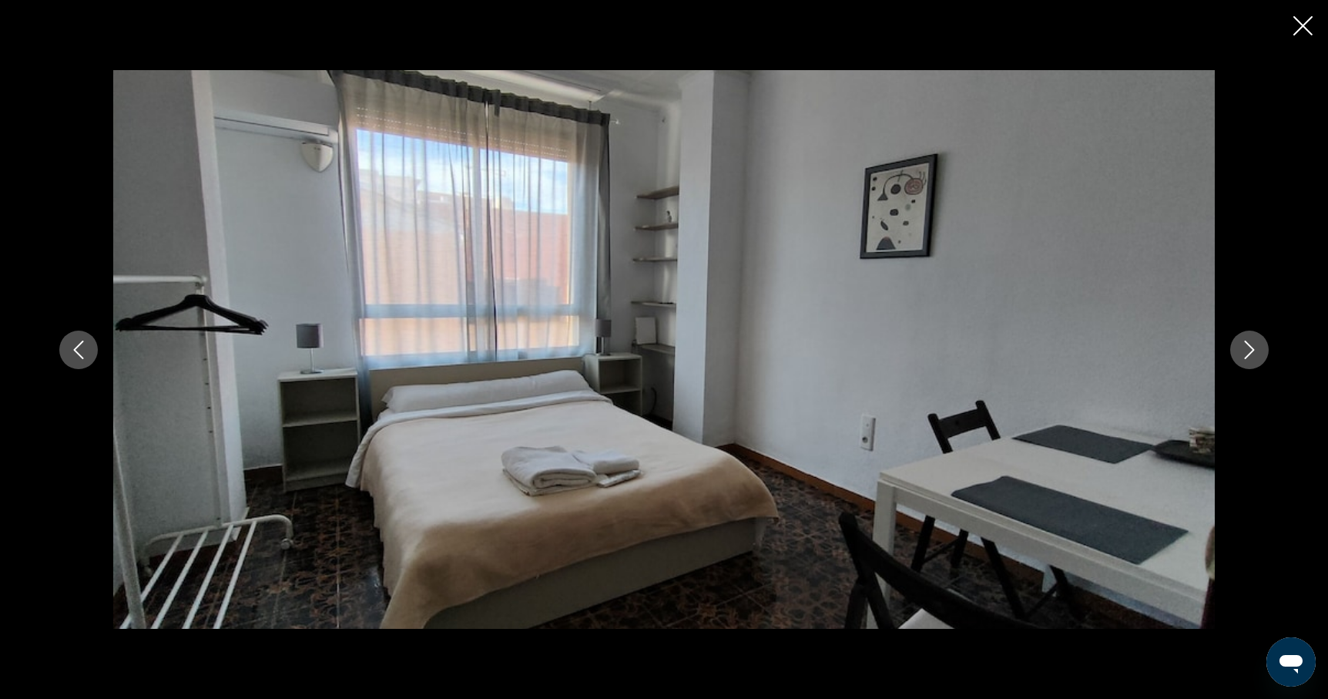
click at [1256, 347] on icon "Next image" at bounding box center [1249, 349] width 18 height 18
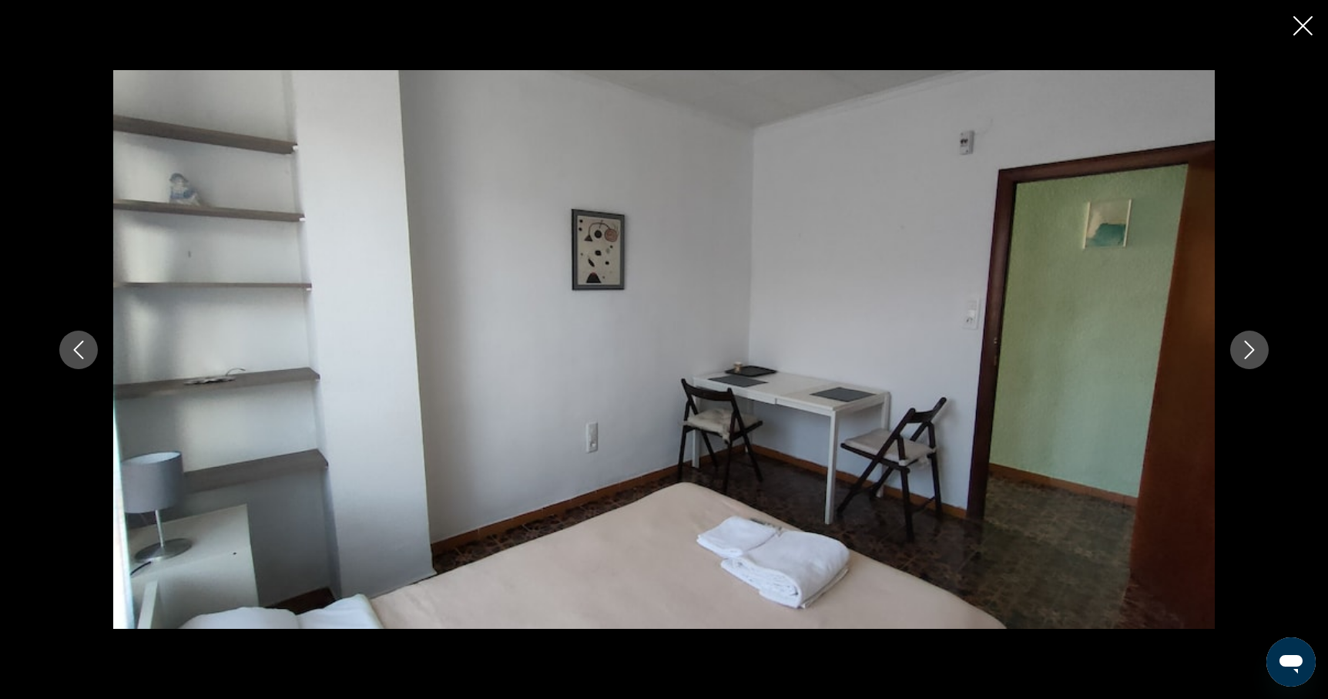
click at [1256, 347] on icon "Next image" at bounding box center [1249, 349] width 18 height 18
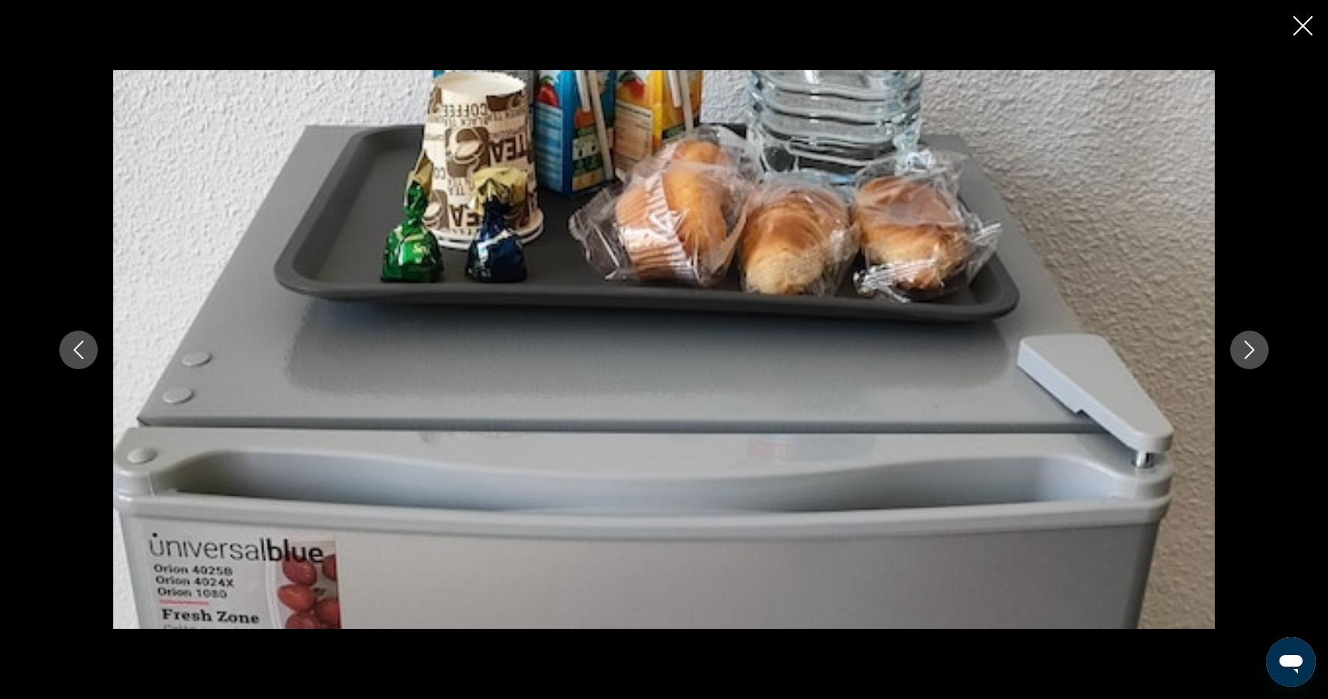
click at [1256, 347] on icon "Next image" at bounding box center [1249, 349] width 18 height 18
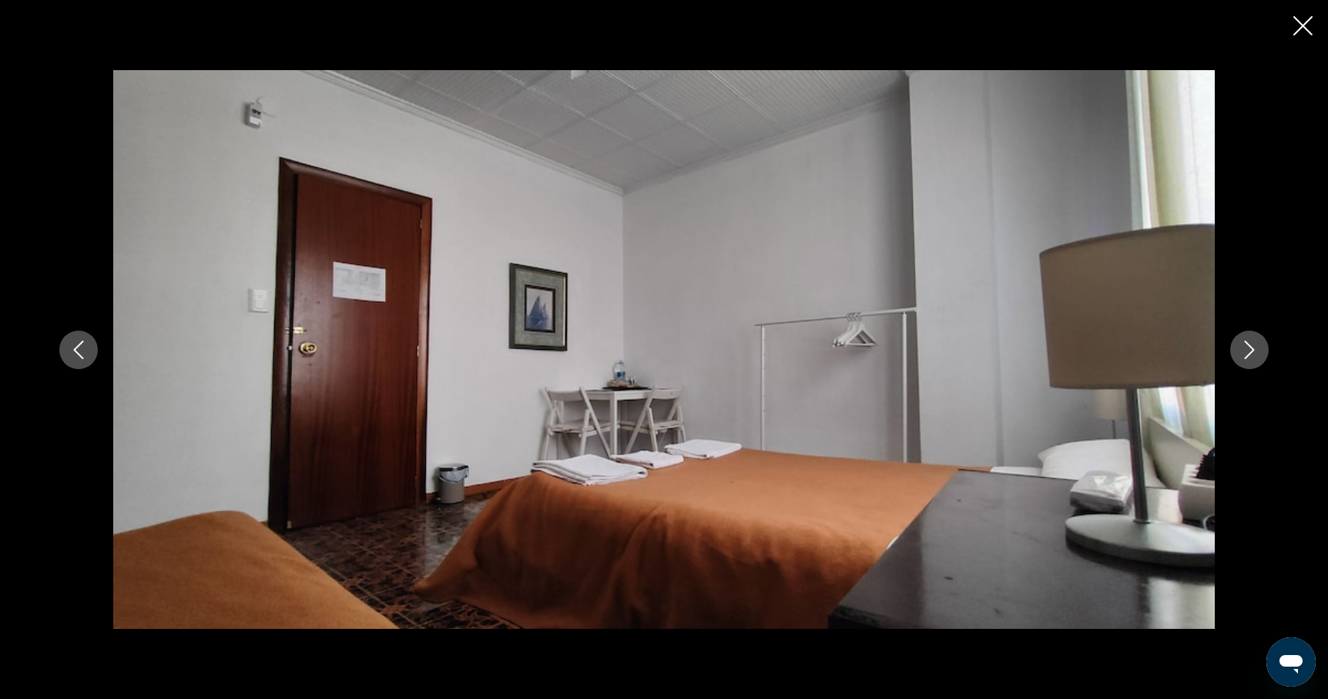
click at [1256, 347] on icon "Next image" at bounding box center [1249, 349] width 18 height 18
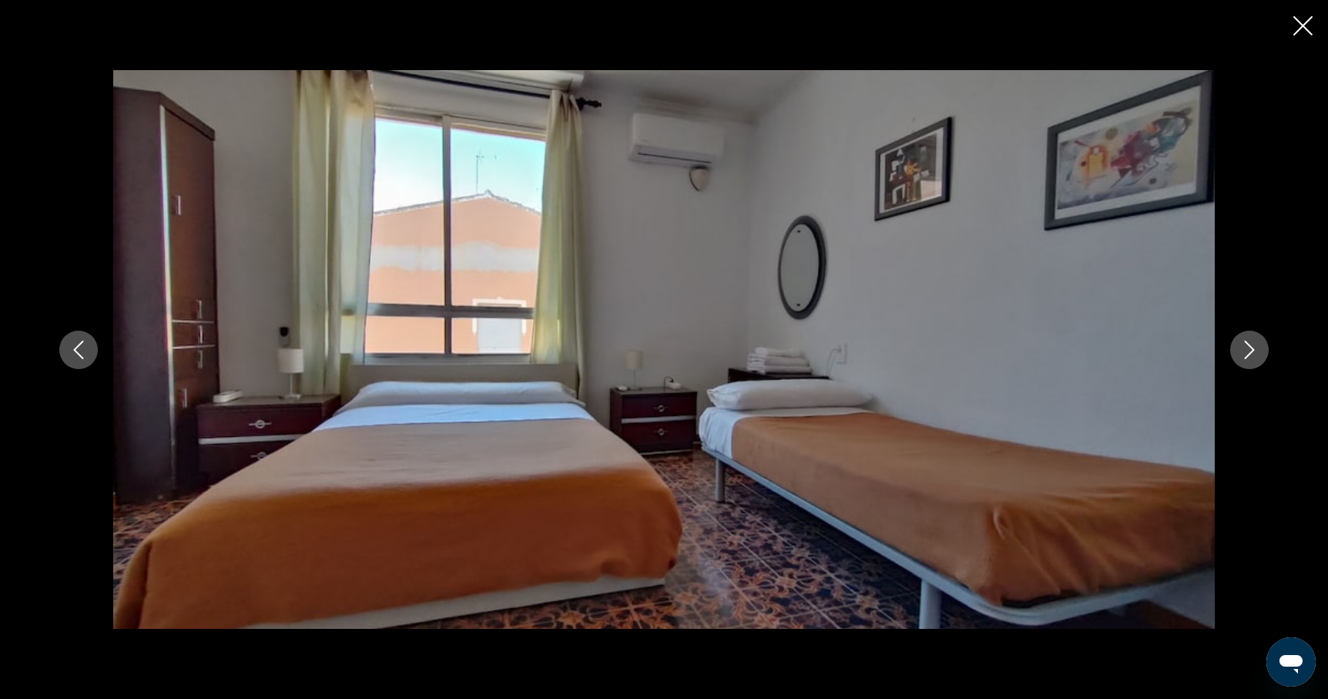
click at [1256, 347] on icon "Next image" at bounding box center [1249, 349] width 18 height 18
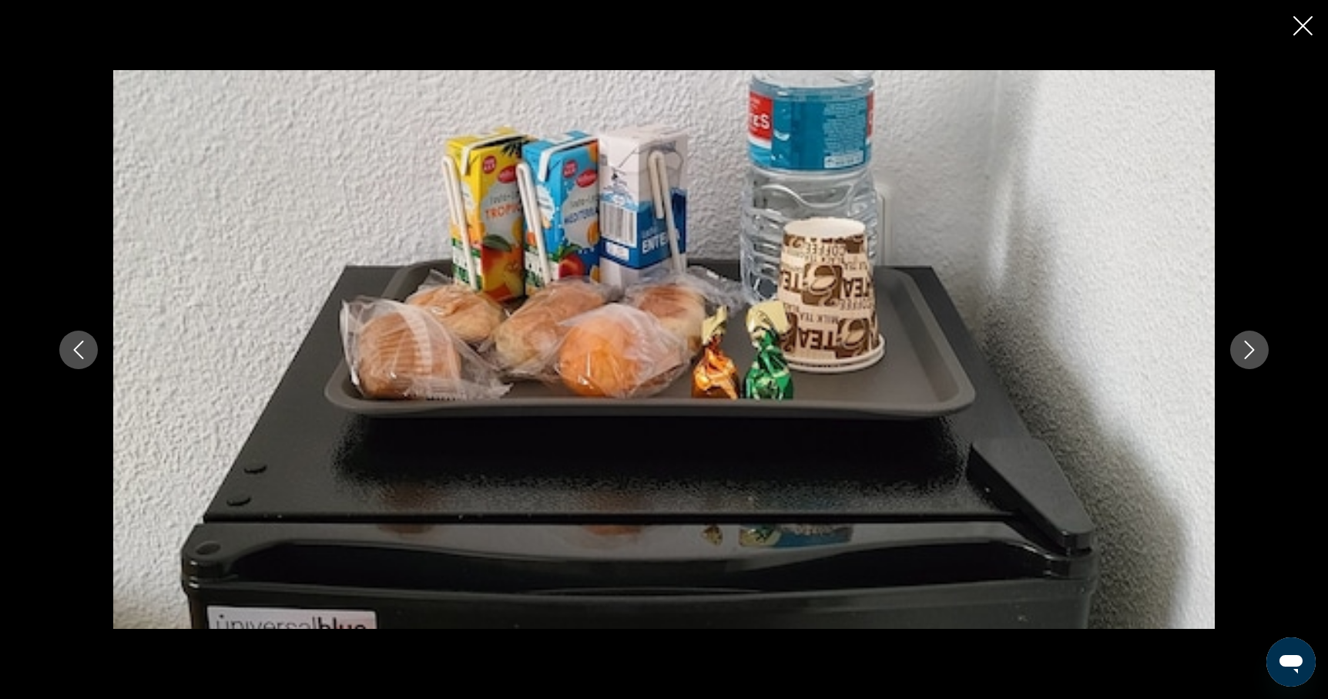
click at [1256, 347] on icon "Next image" at bounding box center [1249, 349] width 18 height 18
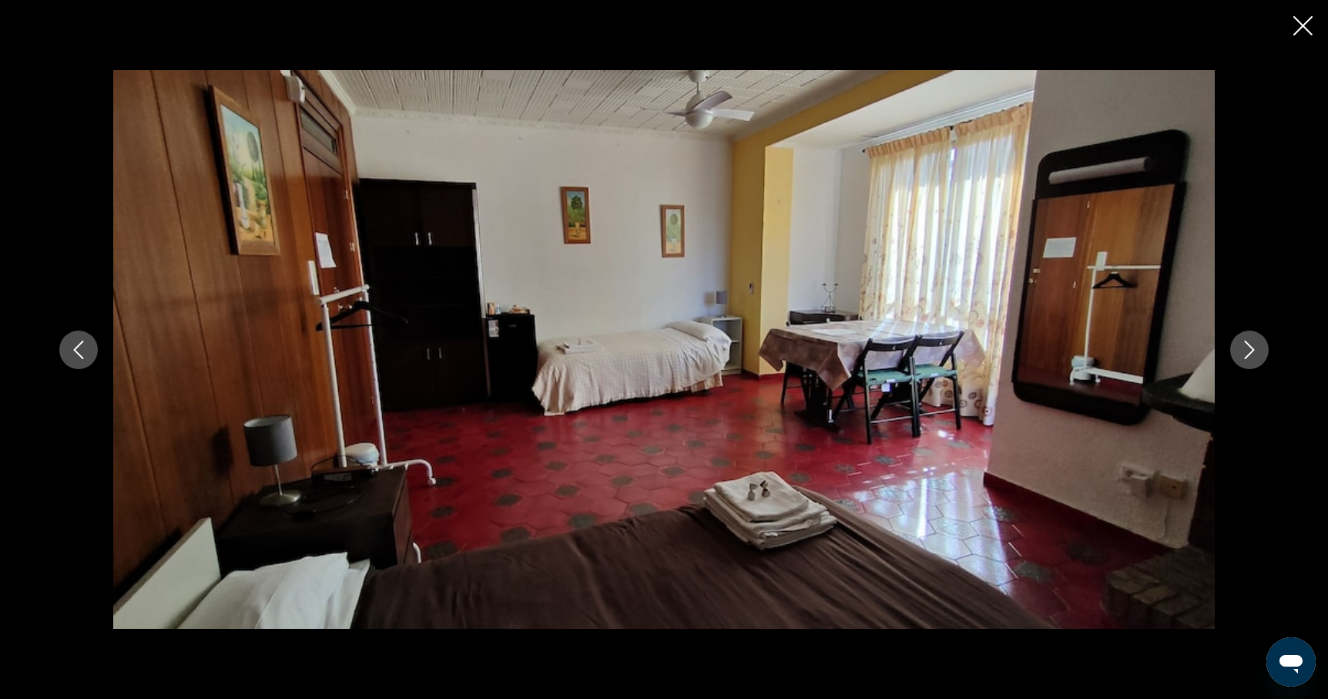
click at [1256, 347] on icon "Next image" at bounding box center [1249, 349] width 18 height 18
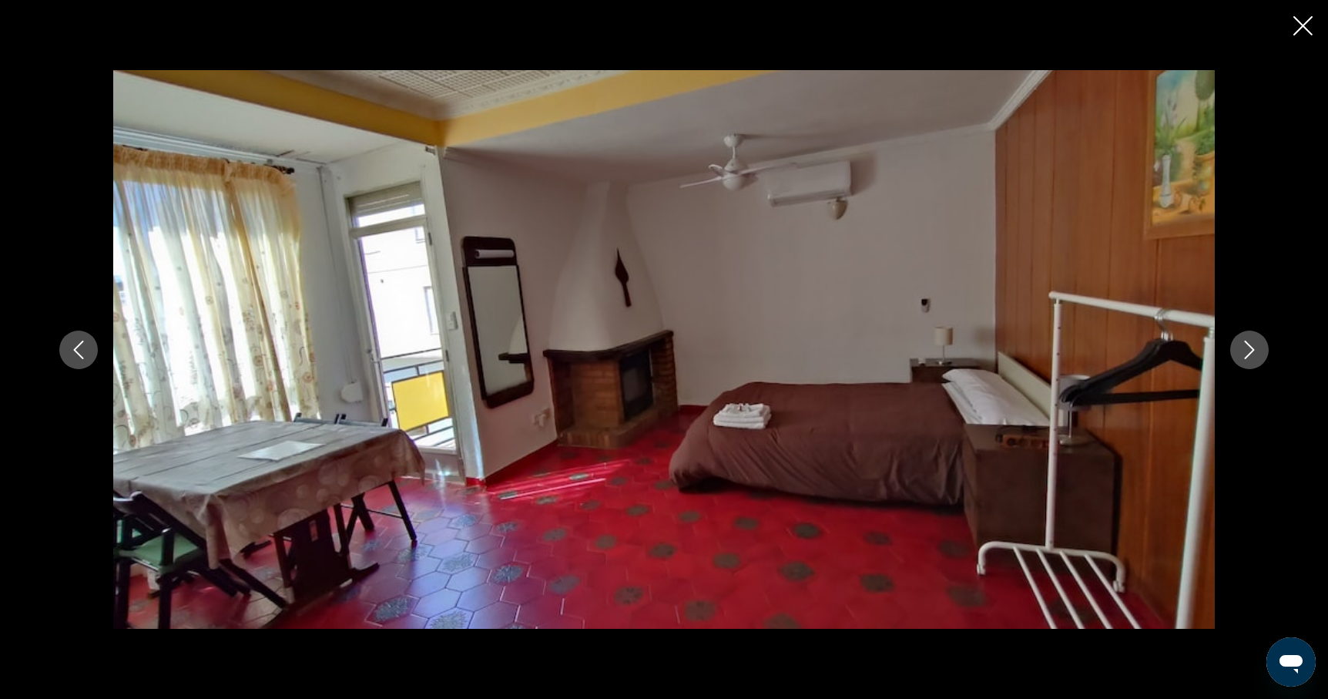
click at [1256, 347] on icon "Next image" at bounding box center [1249, 349] width 18 height 18
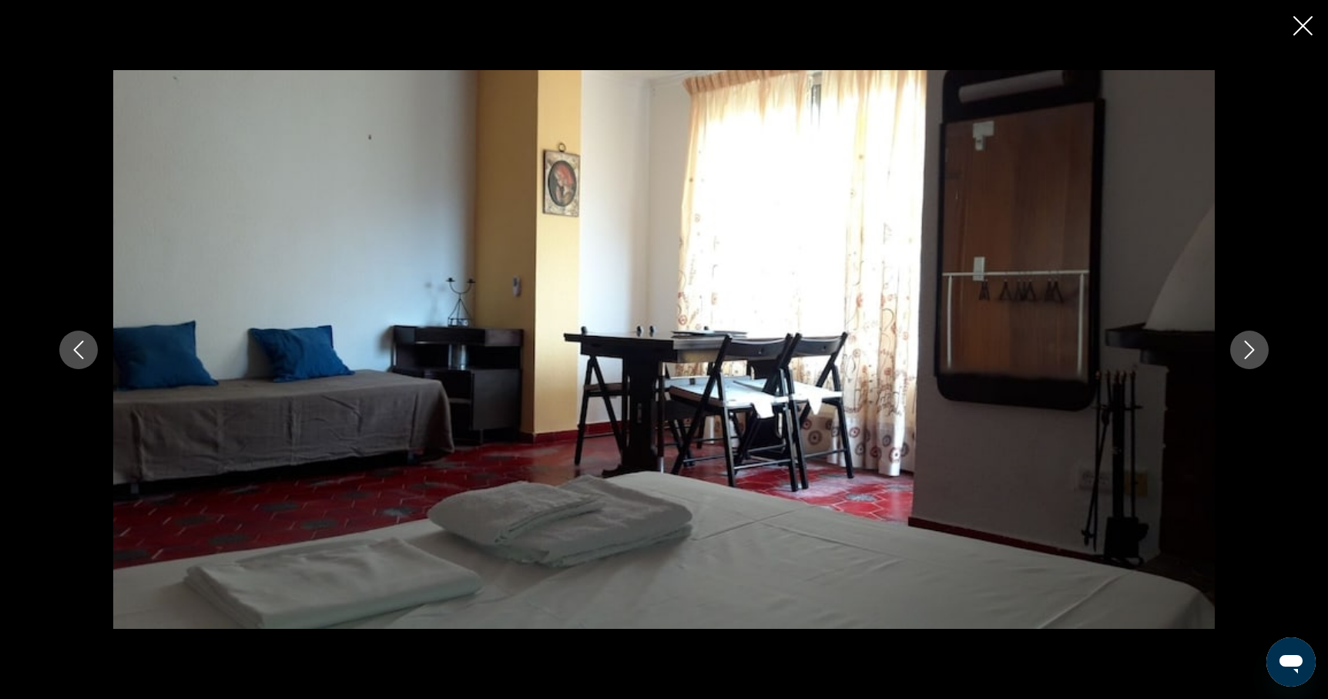
click at [1256, 347] on icon "Next image" at bounding box center [1249, 349] width 18 height 18
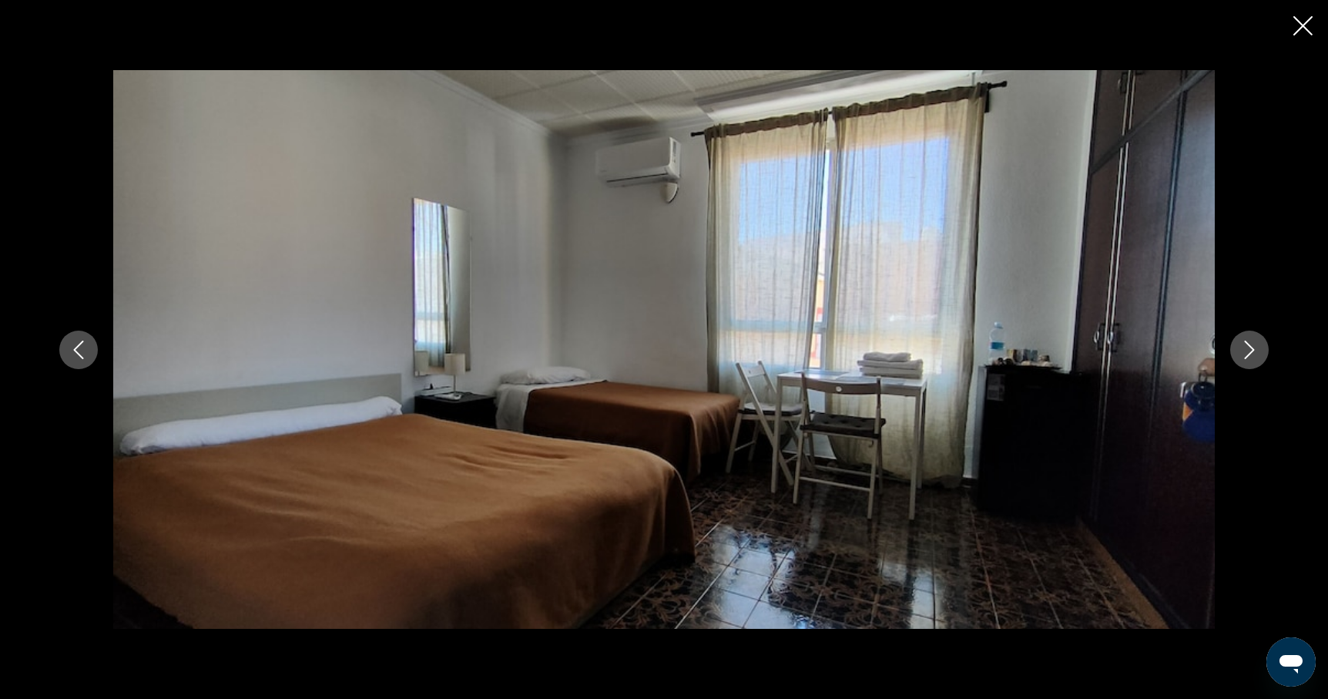
click at [1256, 347] on icon "Next image" at bounding box center [1249, 349] width 18 height 18
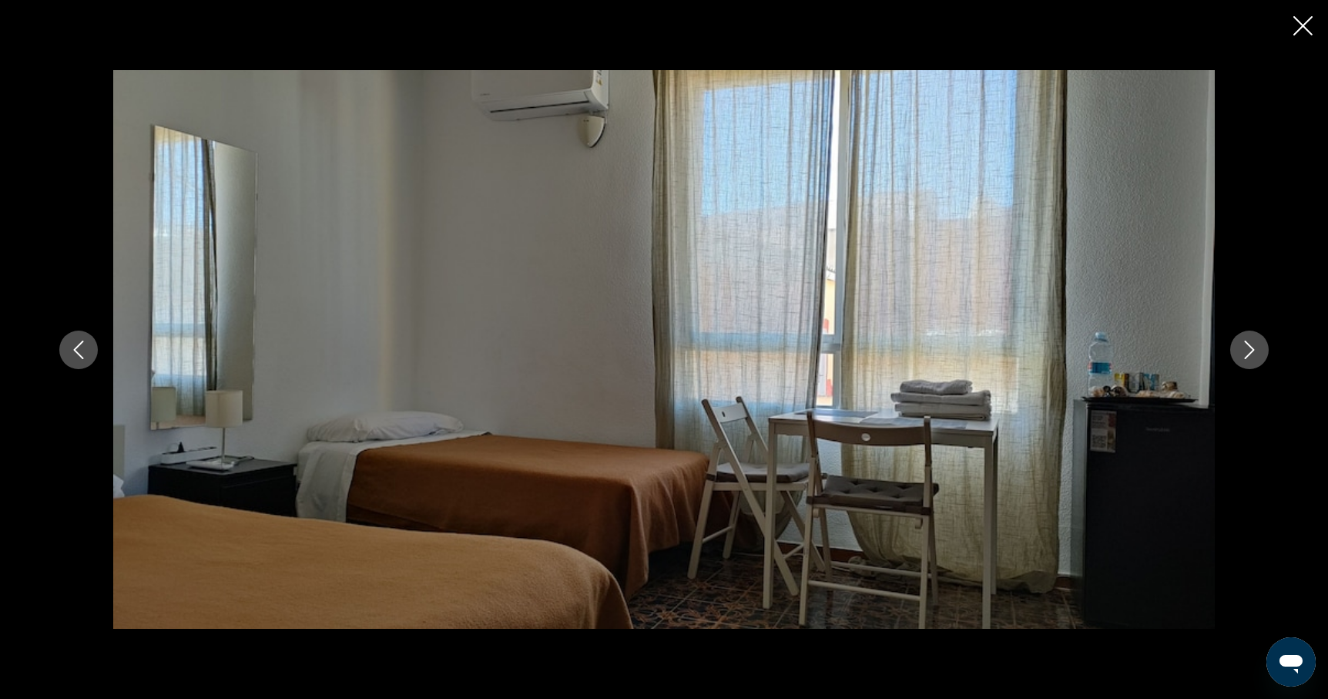
click at [1256, 347] on icon "Next image" at bounding box center [1249, 349] width 18 height 18
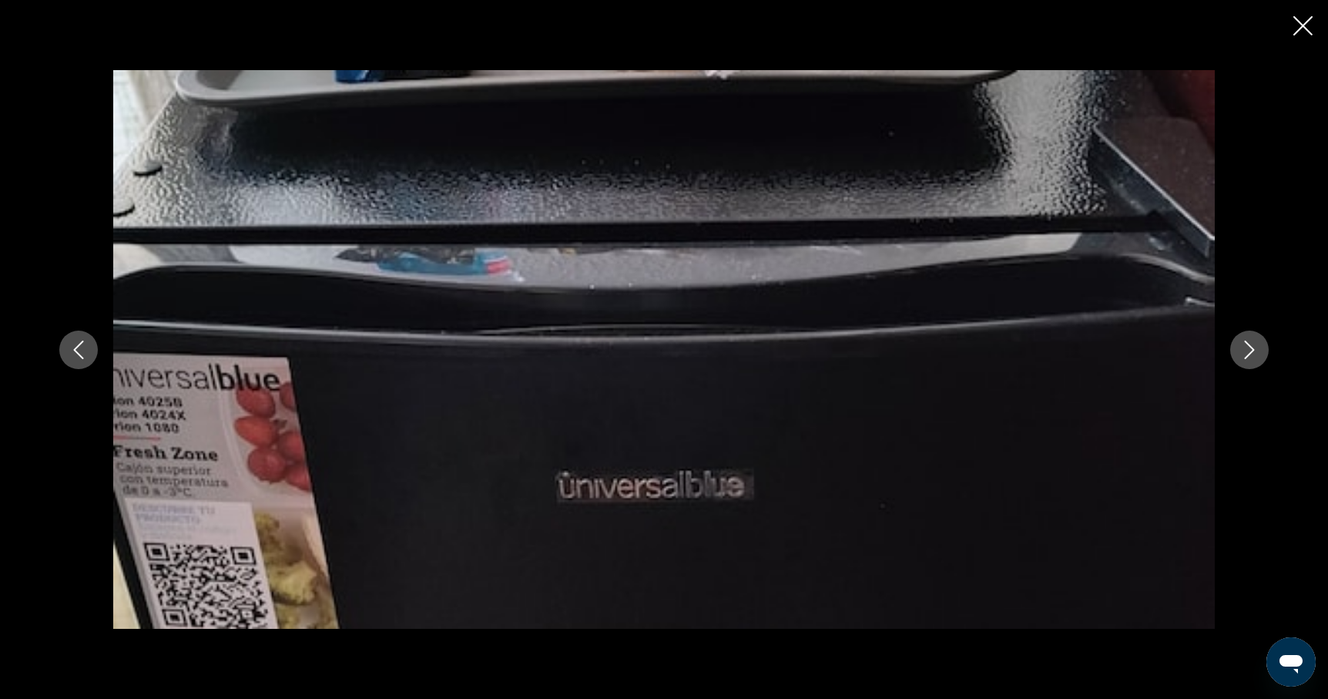
click at [1256, 347] on icon "Next image" at bounding box center [1249, 349] width 18 height 18
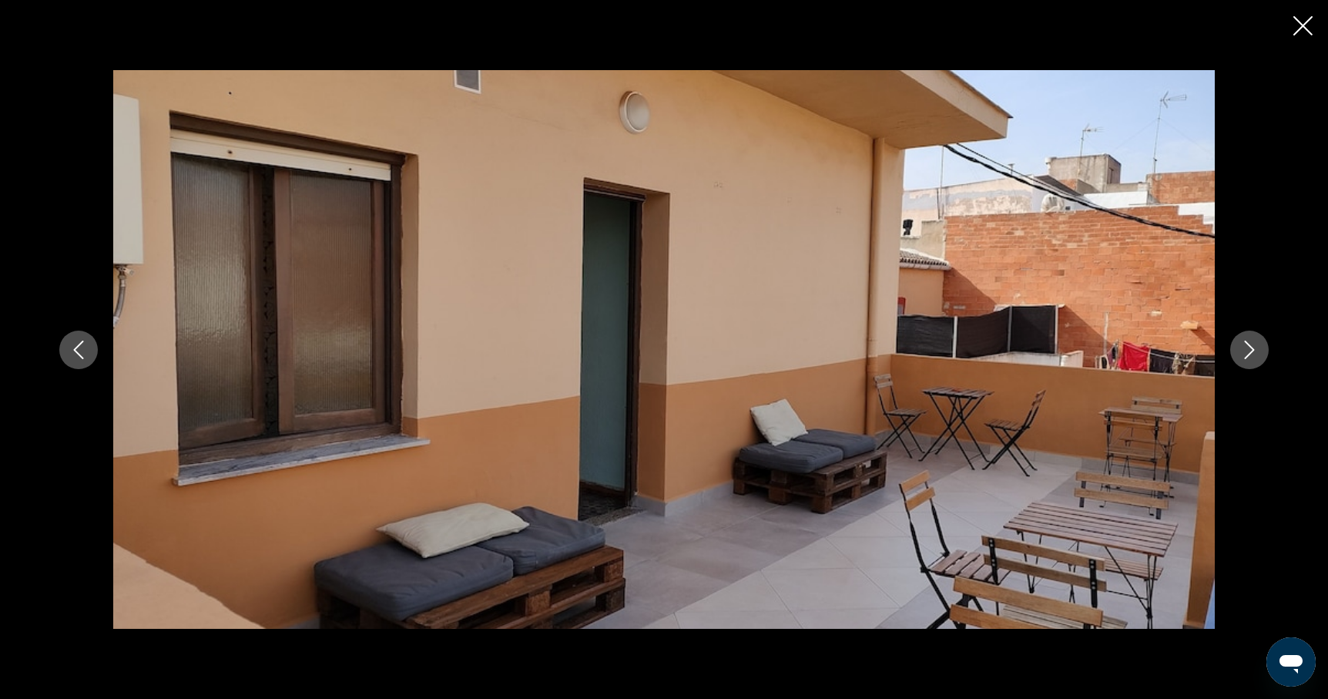
click at [1256, 347] on icon "Next image" at bounding box center [1249, 349] width 18 height 18
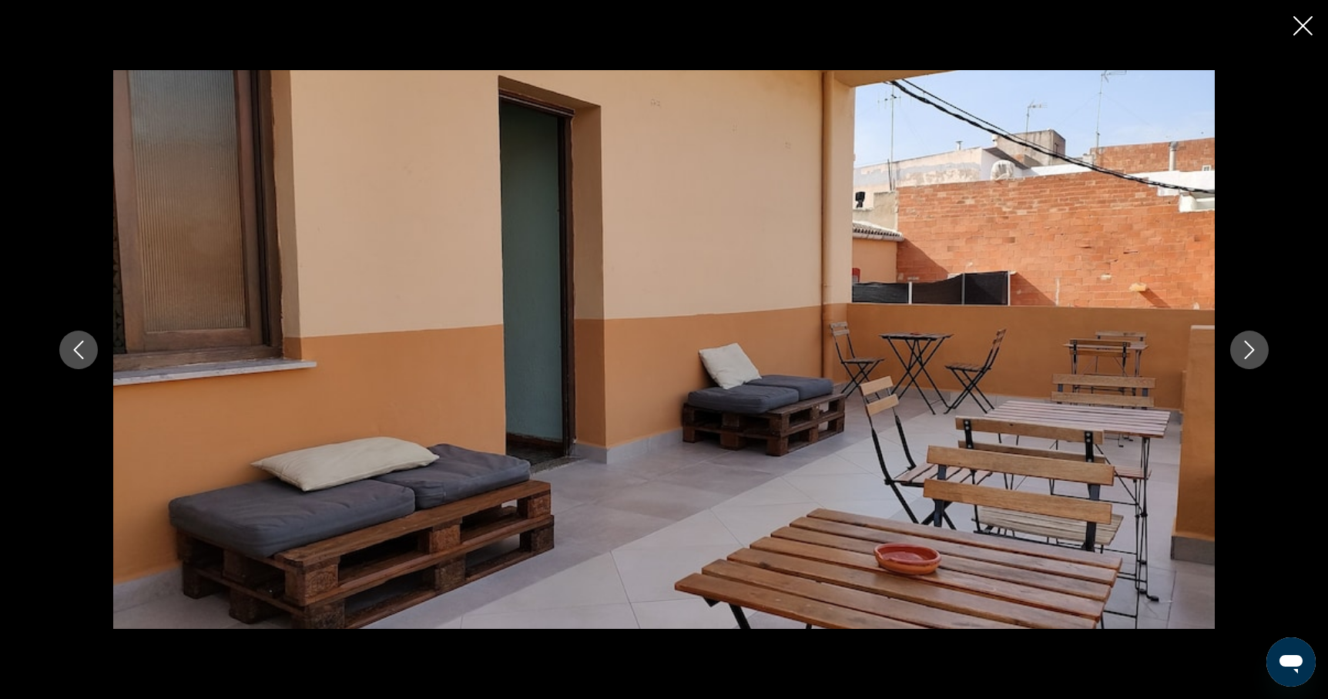
click at [1256, 347] on icon "Next image" at bounding box center [1249, 349] width 18 height 18
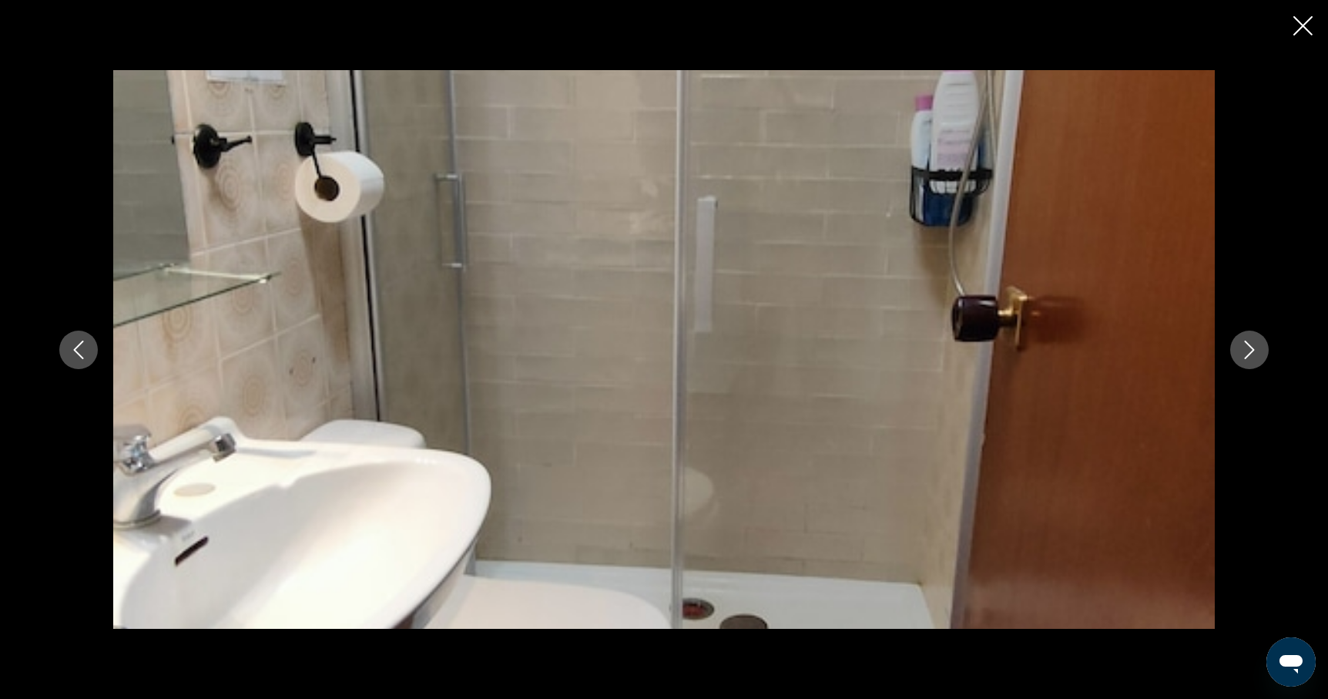
click at [1256, 347] on icon "Next image" at bounding box center [1249, 349] width 18 height 18
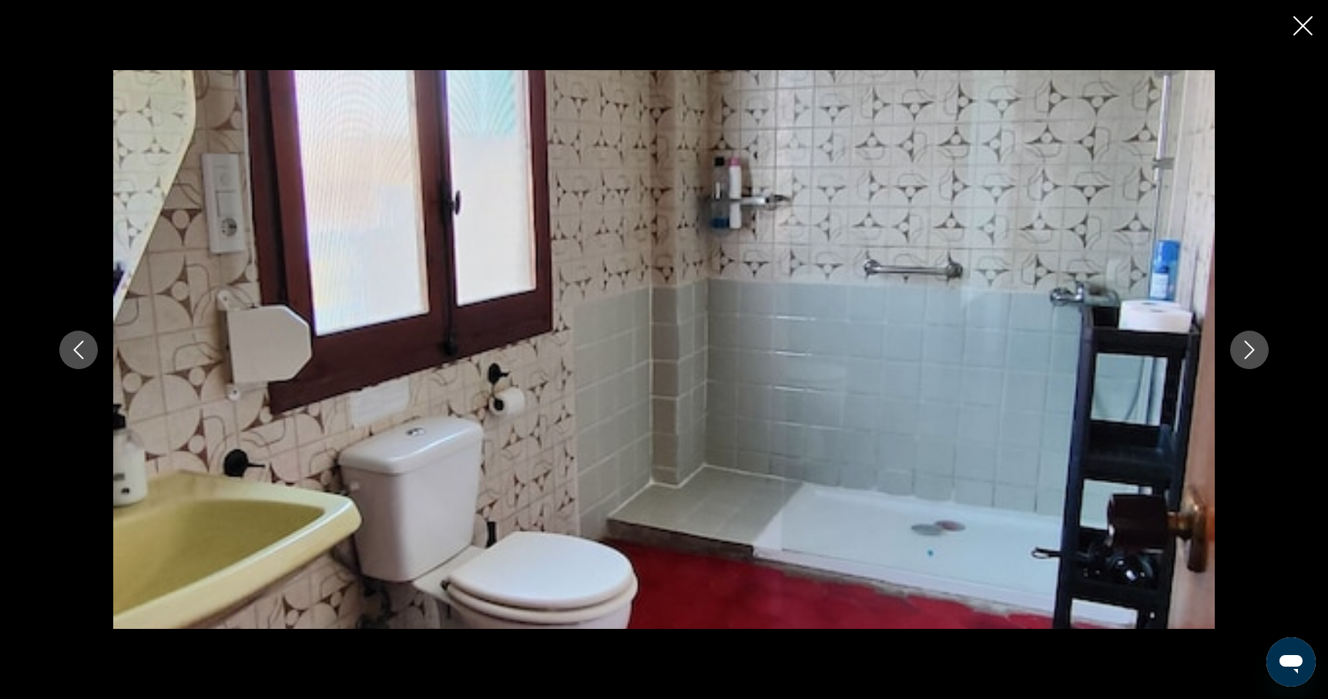
click at [1256, 347] on icon "Next image" at bounding box center [1249, 349] width 18 height 18
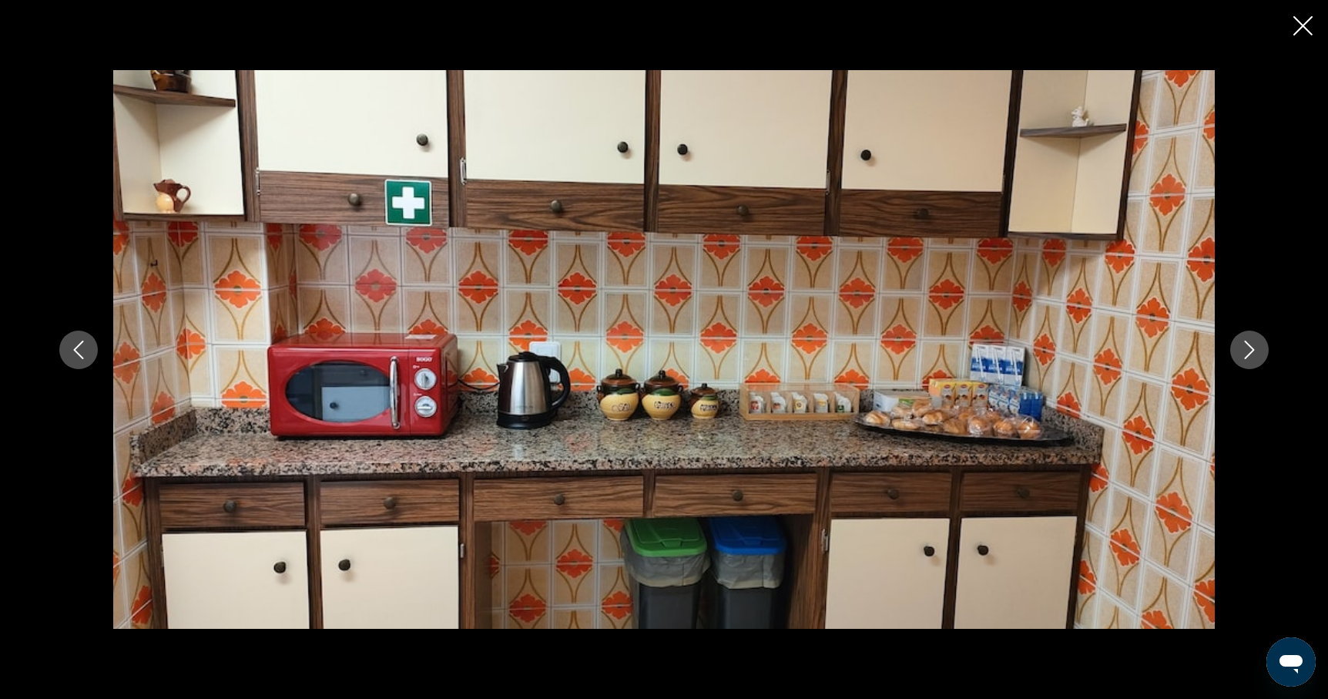
click at [1256, 347] on icon "Next image" at bounding box center [1249, 349] width 18 height 18
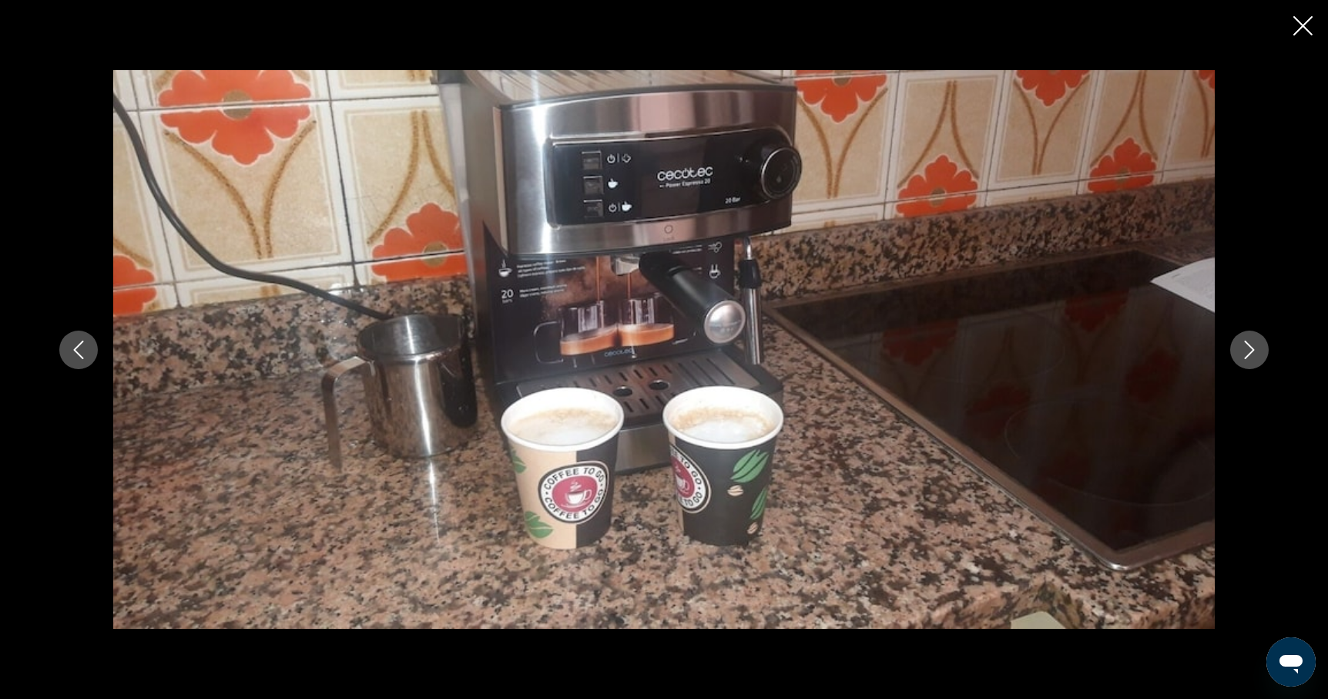
click at [1256, 347] on icon "Next image" at bounding box center [1249, 349] width 18 height 18
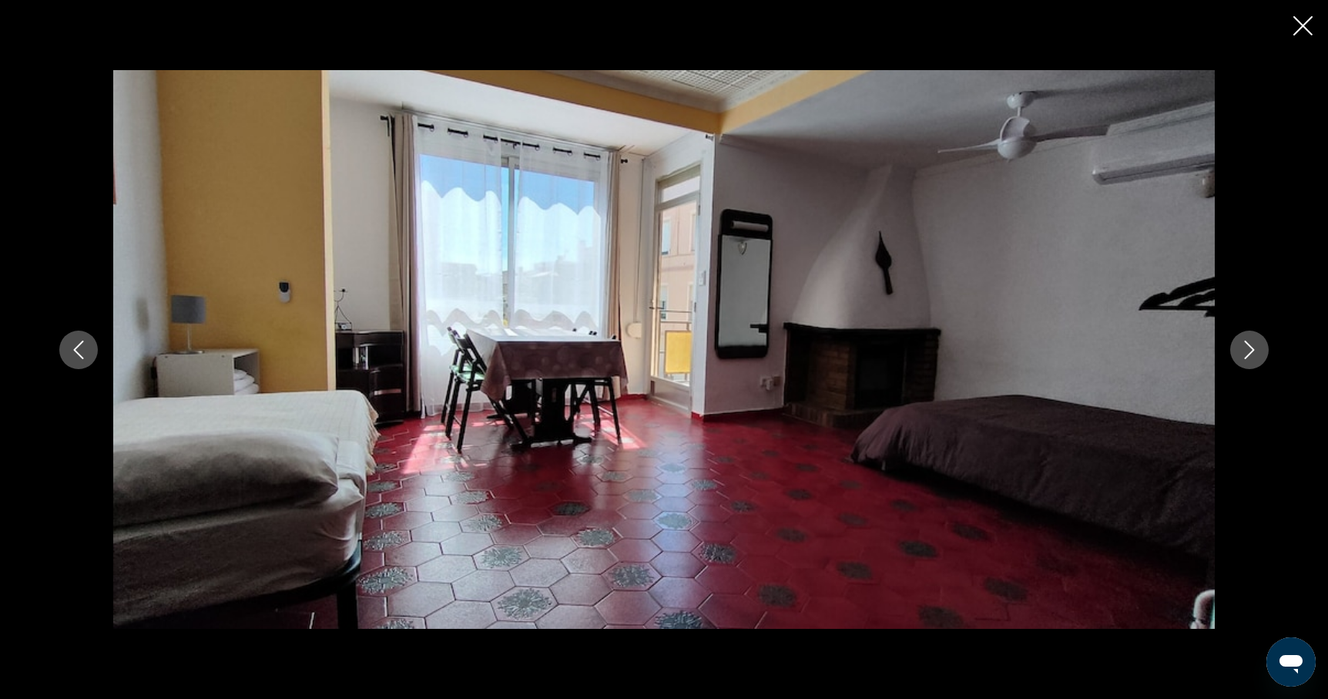
click at [1256, 347] on icon "Next image" at bounding box center [1249, 349] width 18 height 18
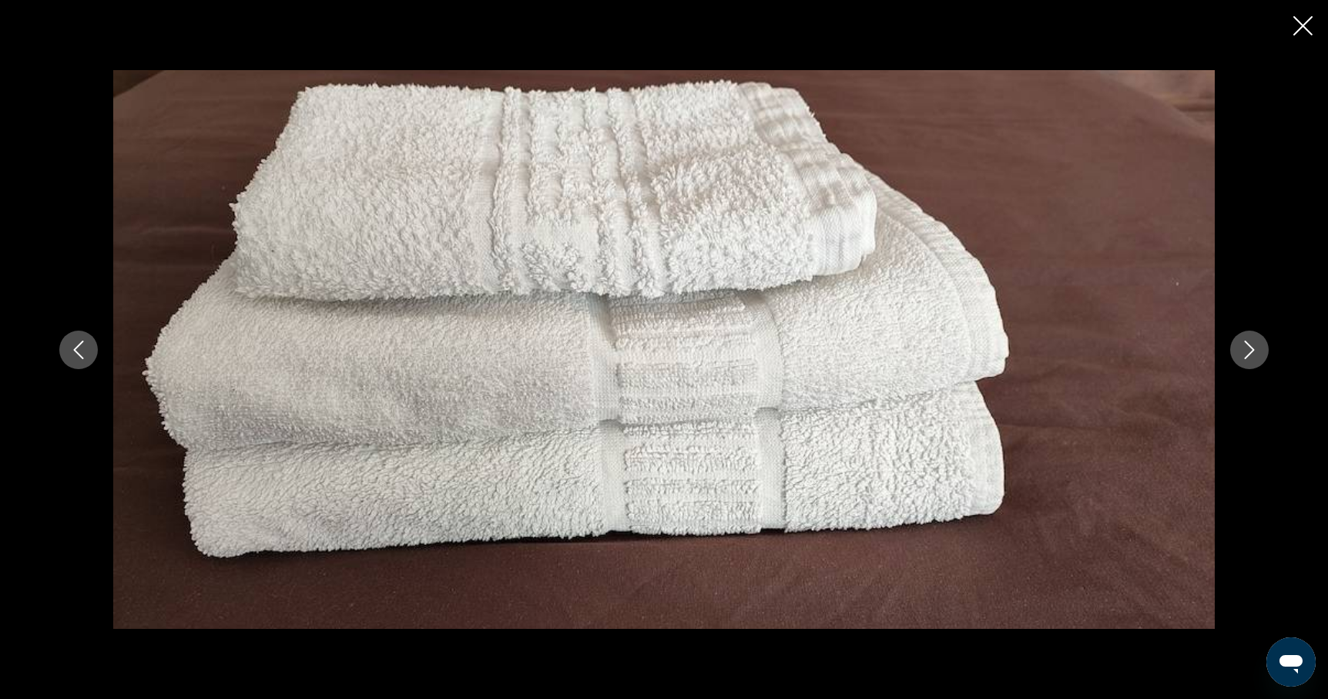
click at [1251, 350] on icon "Next image" at bounding box center [1249, 349] width 18 height 18
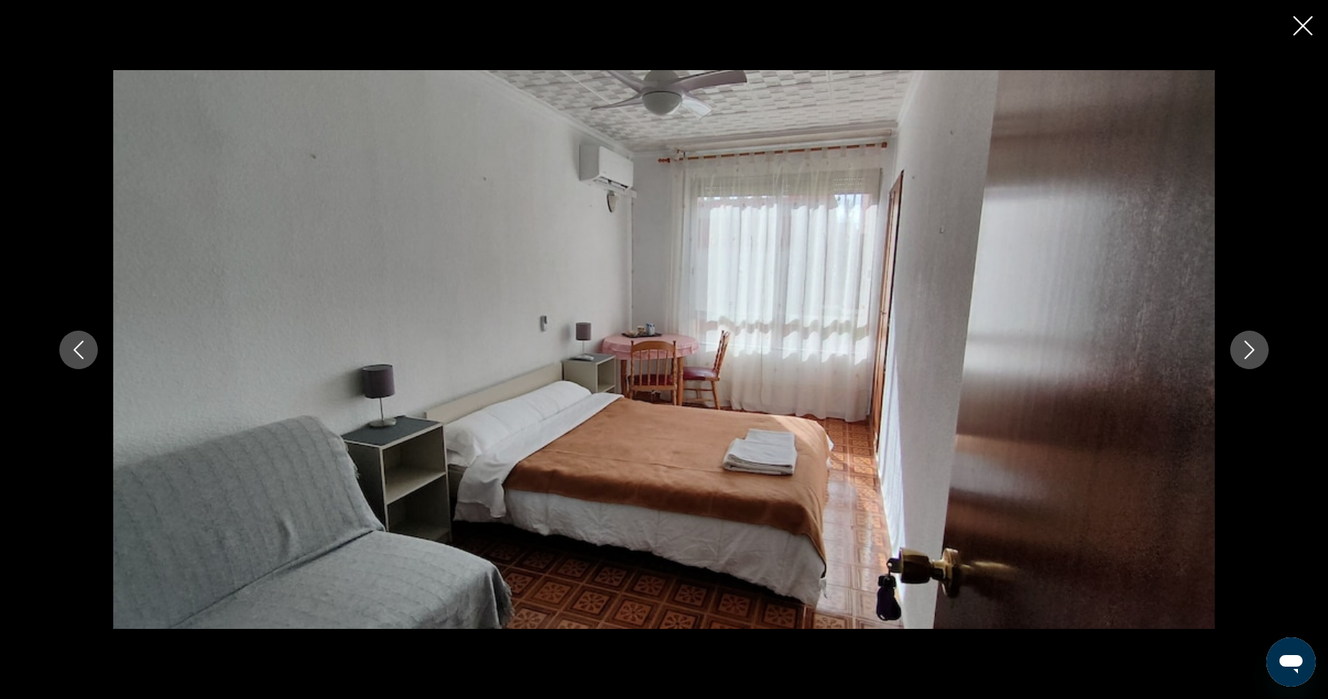
click at [1305, 25] on icon "Close slideshow" at bounding box center [1302, 25] width 19 height 19
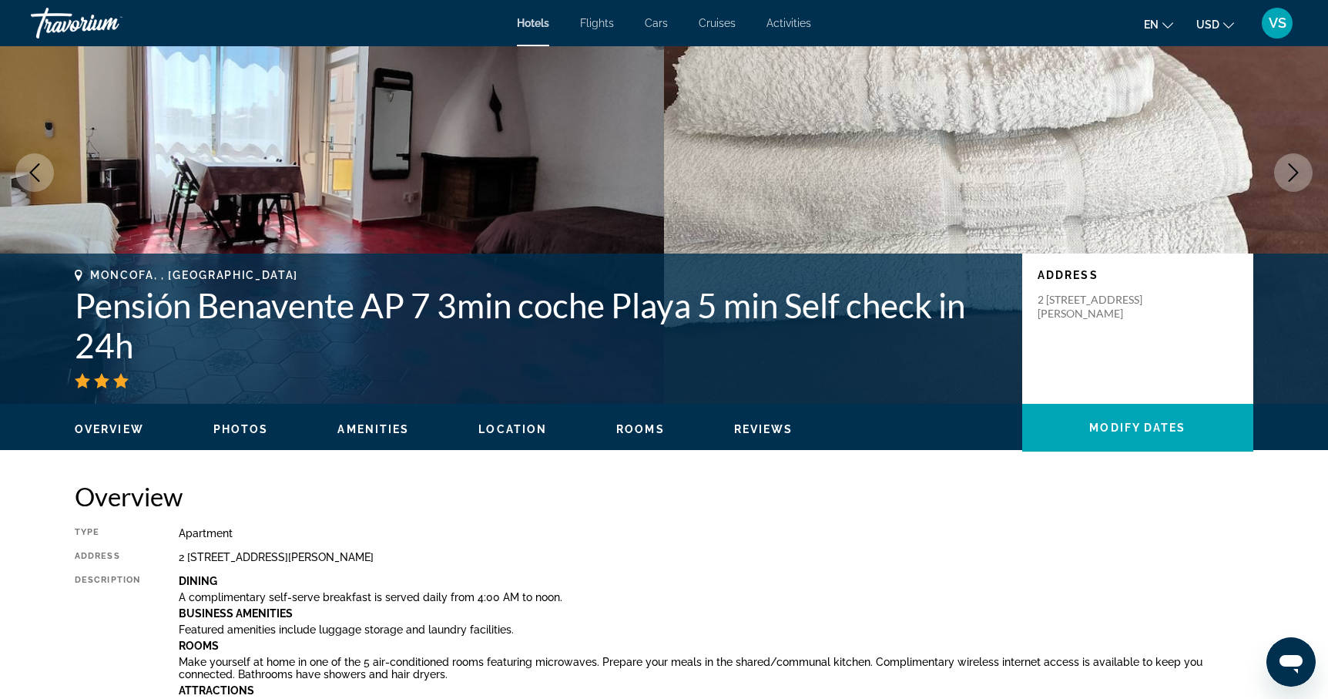
scroll to position [0, 0]
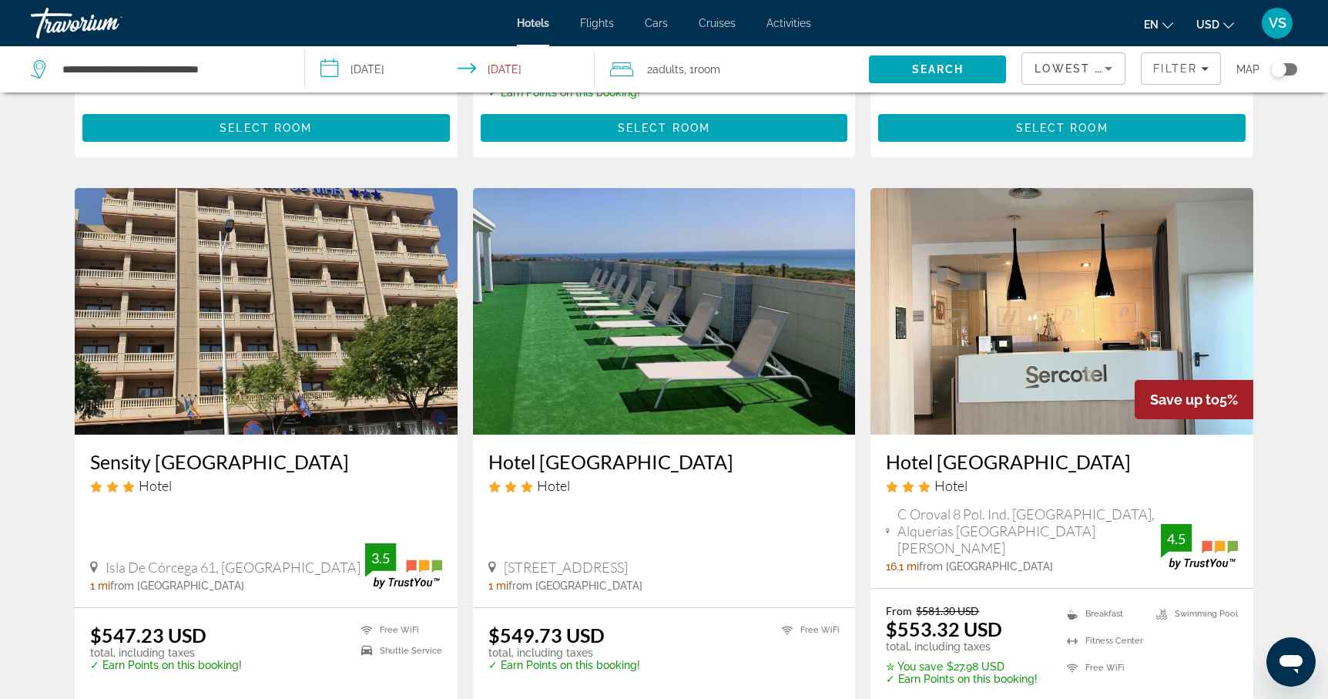
scroll to position [542, 0]
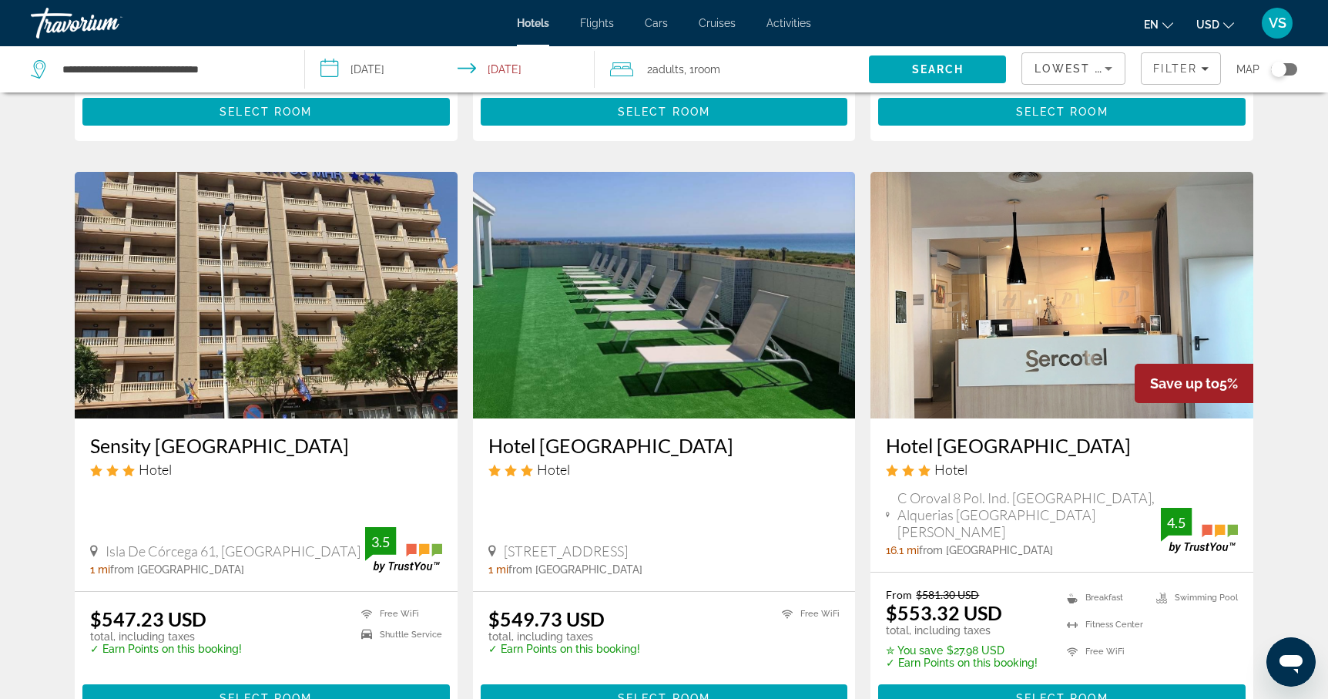
click at [224, 332] on img "Main content" at bounding box center [266, 295] width 383 height 246
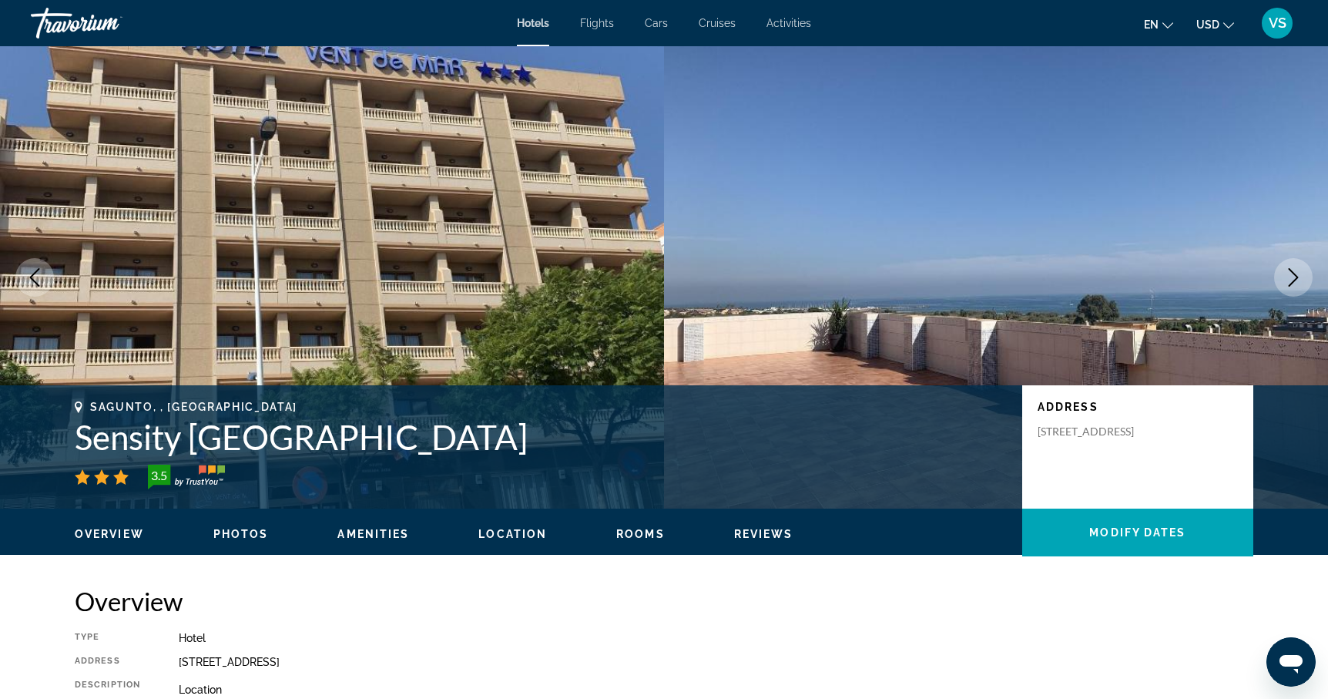
click at [1293, 277] on icon "Next image" at bounding box center [1293, 277] width 18 height 18
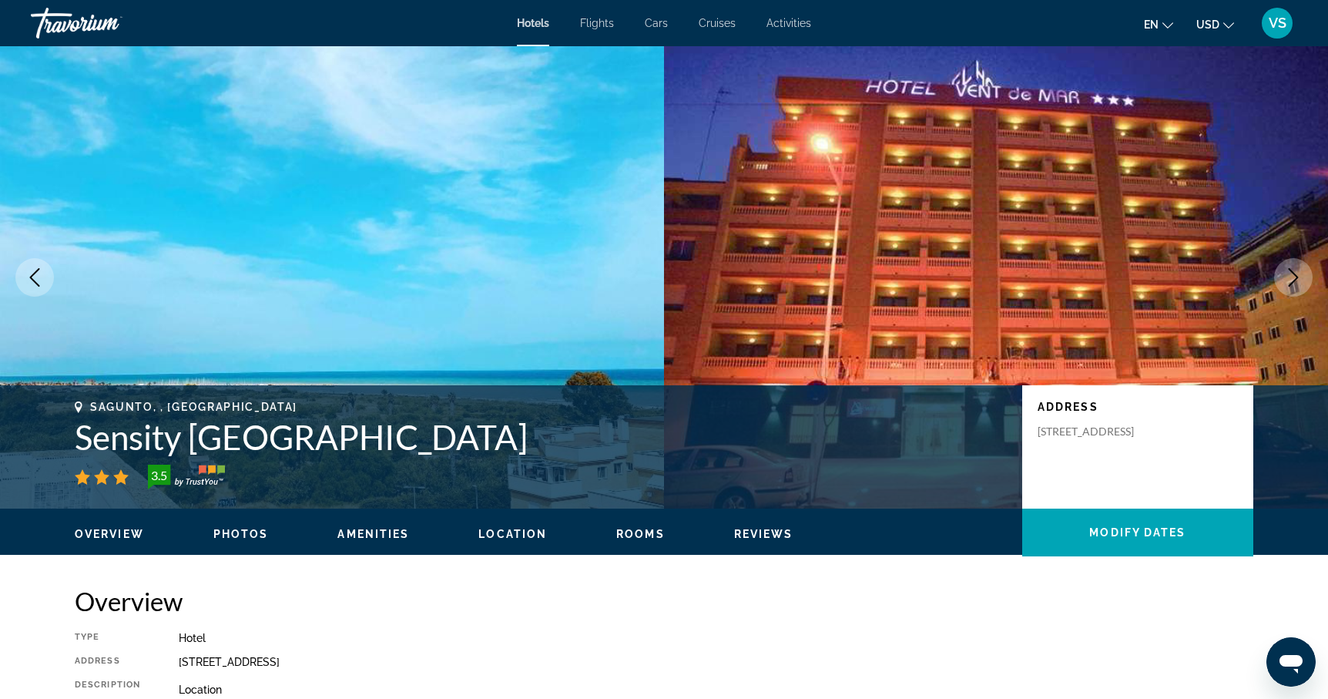
click at [1293, 277] on icon "Next image" at bounding box center [1293, 277] width 18 height 18
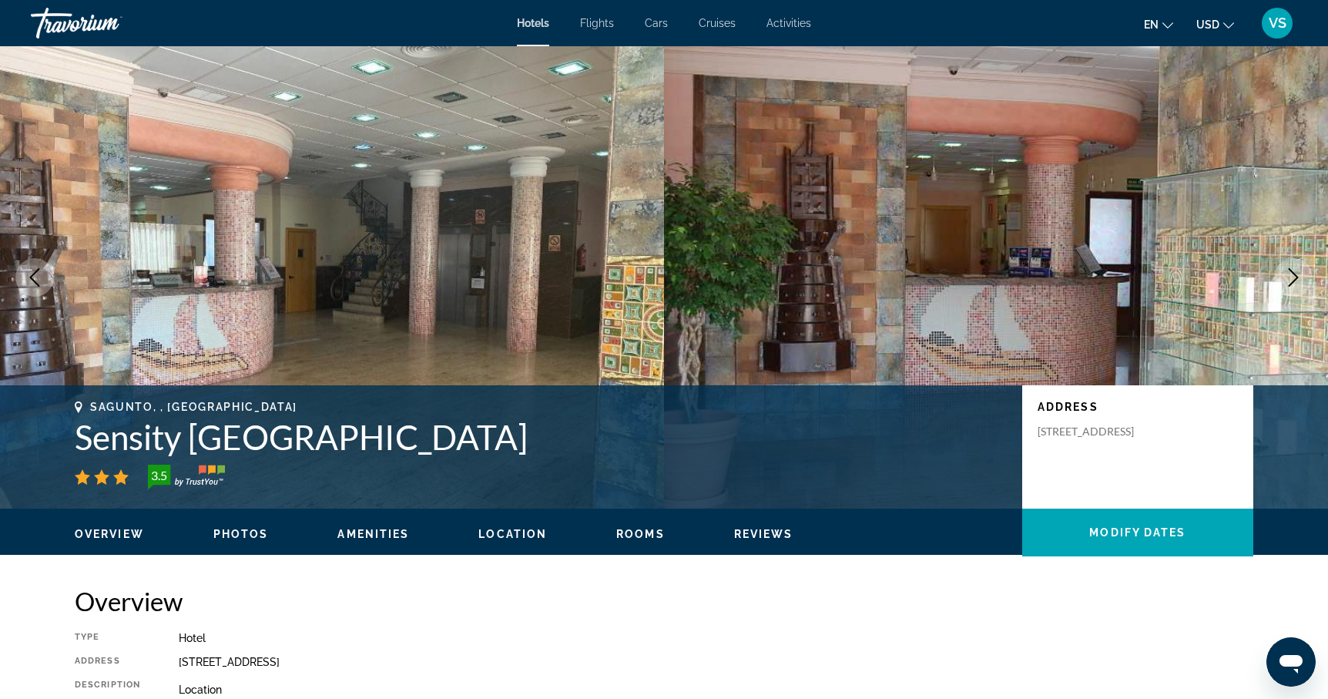
click at [1293, 277] on icon "Next image" at bounding box center [1293, 277] width 18 height 18
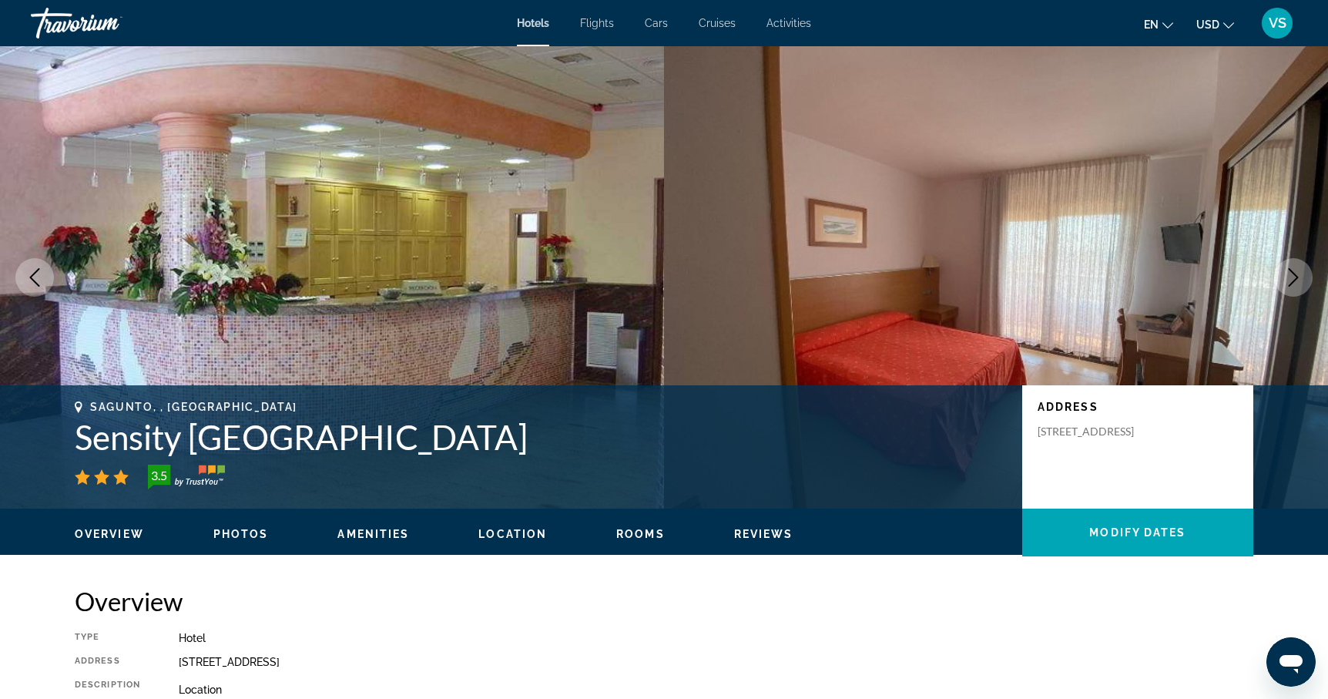
click at [1293, 277] on icon "Next image" at bounding box center [1293, 277] width 18 height 18
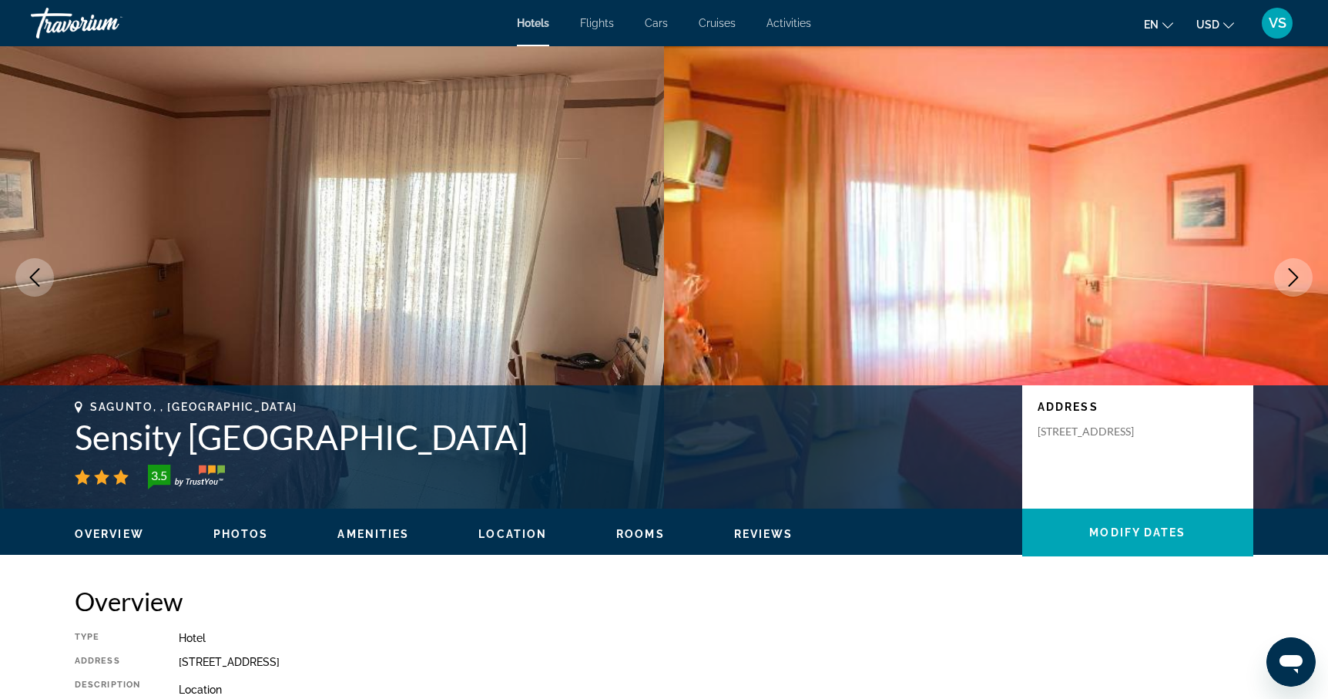
click at [1293, 277] on icon "Next image" at bounding box center [1293, 277] width 18 height 18
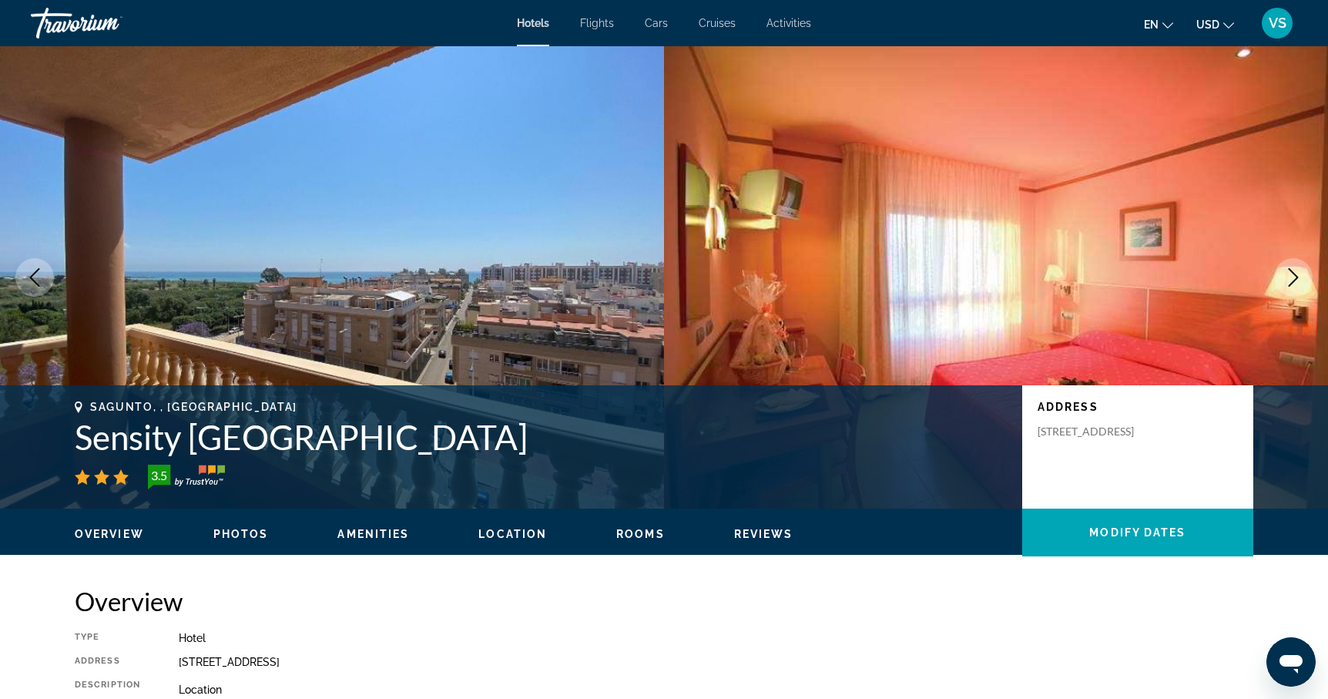
click at [1293, 277] on icon "Next image" at bounding box center [1293, 277] width 18 height 18
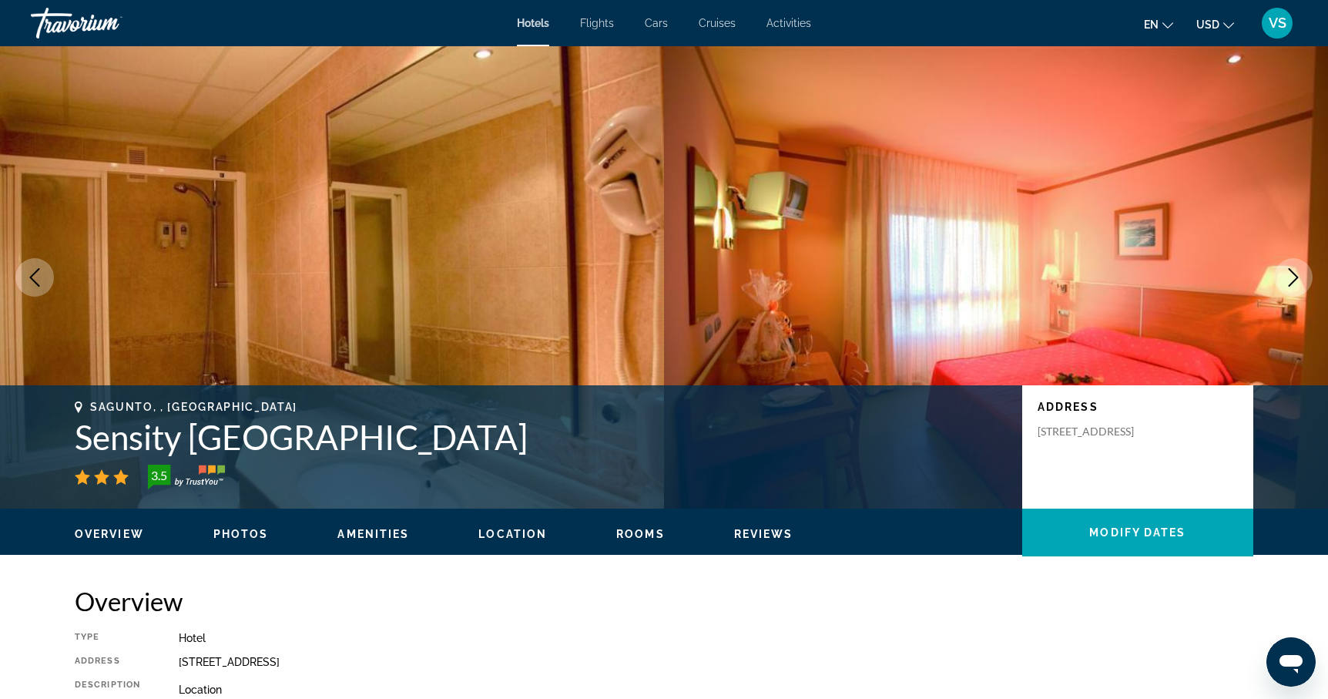
click at [1293, 277] on icon "Next image" at bounding box center [1293, 277] width 18 height 18
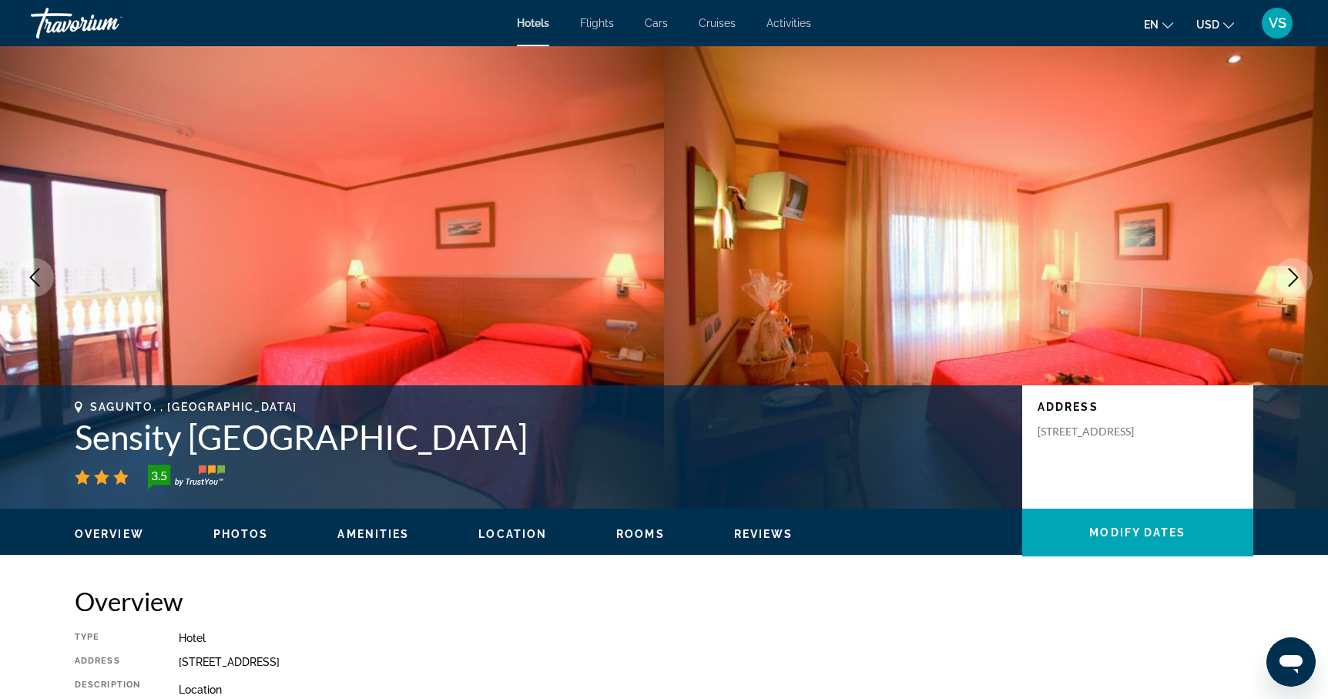
click at [1293, 277] on icon "Next image" at bounding box center [1293, 277] width 18 height 18
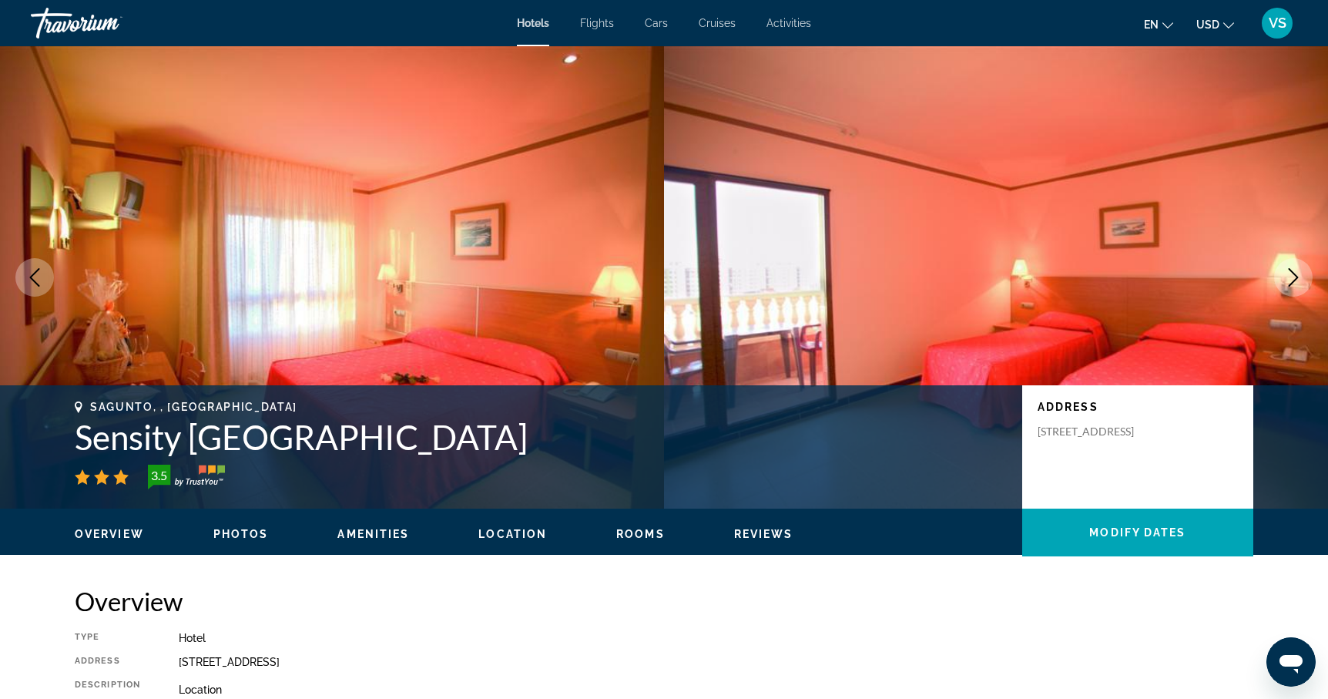
click at [1293, 277] on icon "Next image" at bounding box center [1293, 277] width 18 height 18
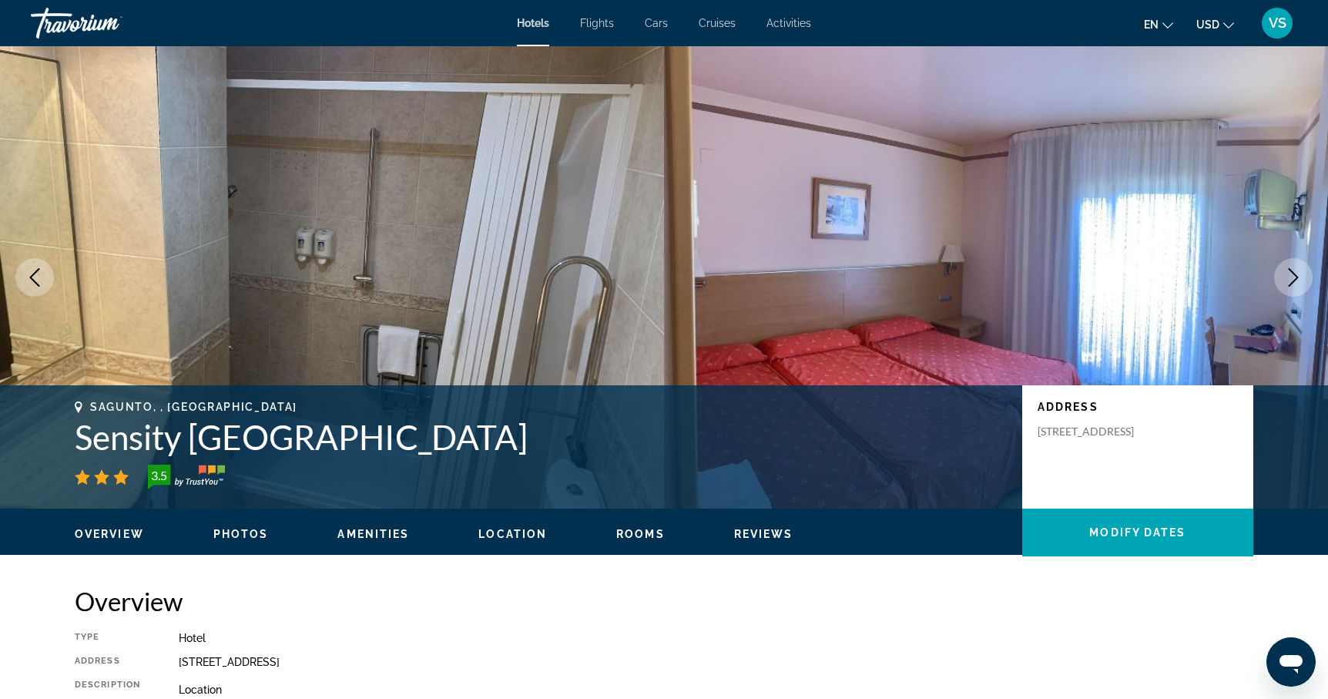
click at [1293, 277] on icon "Next image" at bounding box center [1293, 277] width 18 height 18
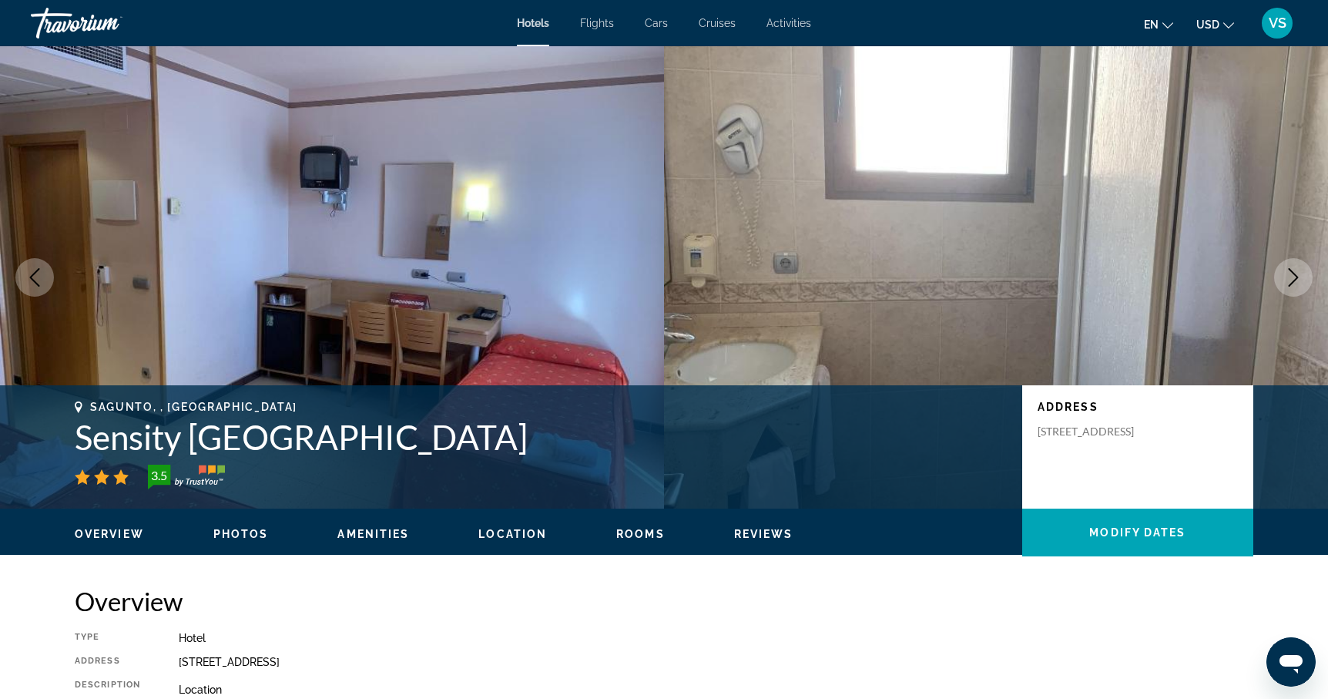
click at [1293, 277] on icon "Next image" at bounding box center [1293, 277] width 18 height 18
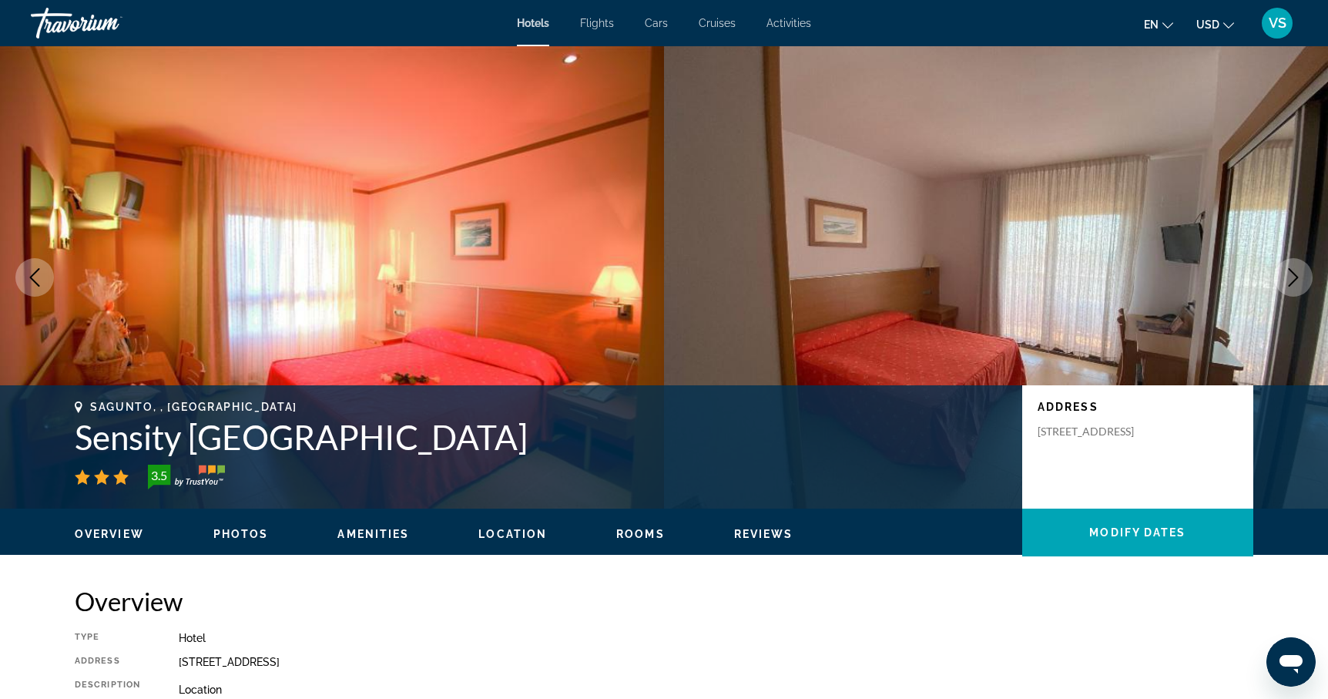
click at [1293, 277] on icon "Next image" at bounding box center [1293, 277] width 18 height 18
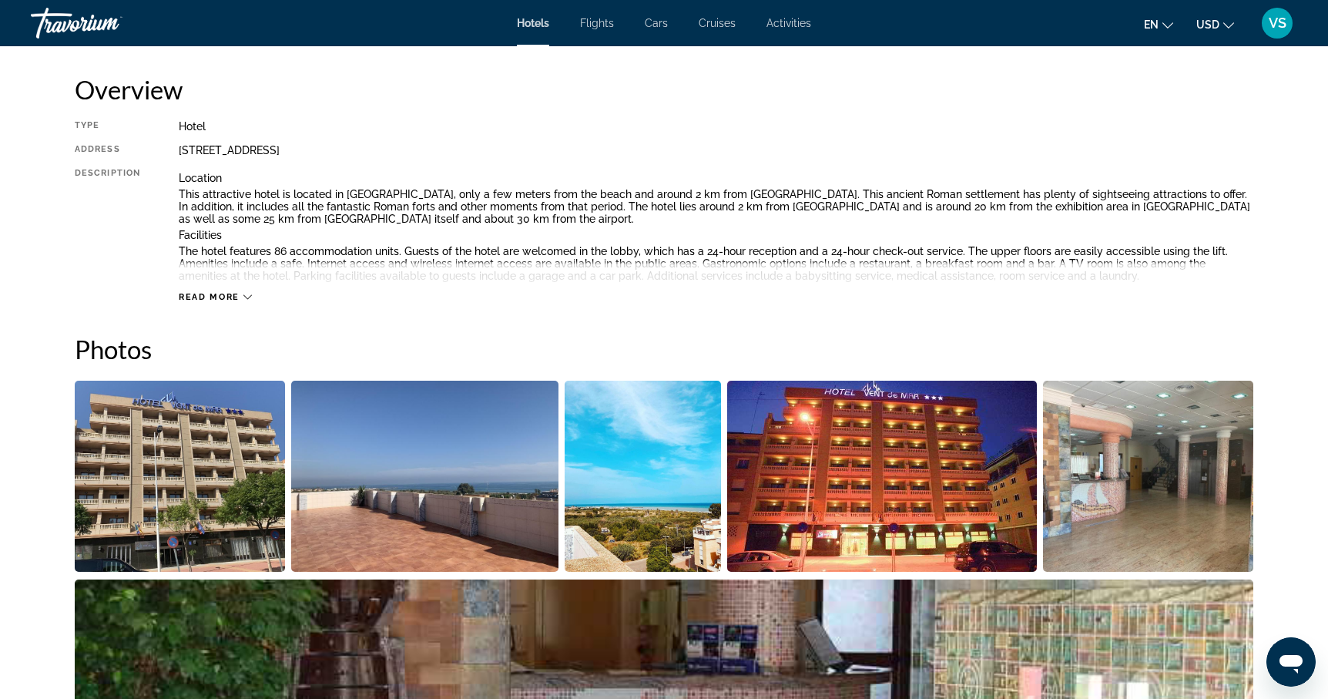
scroll to position [518, 0]
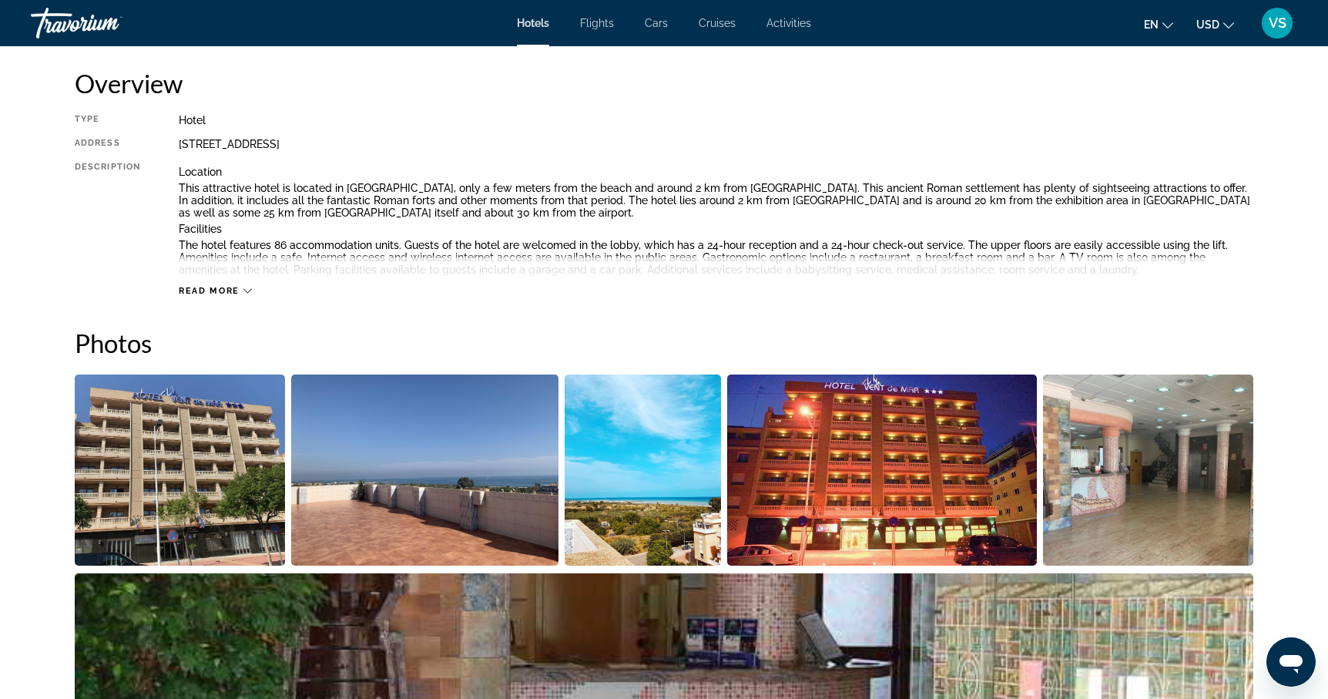
click at [240, 287] on div "Read more" at bounding box center [215, 291] width 73 height 10
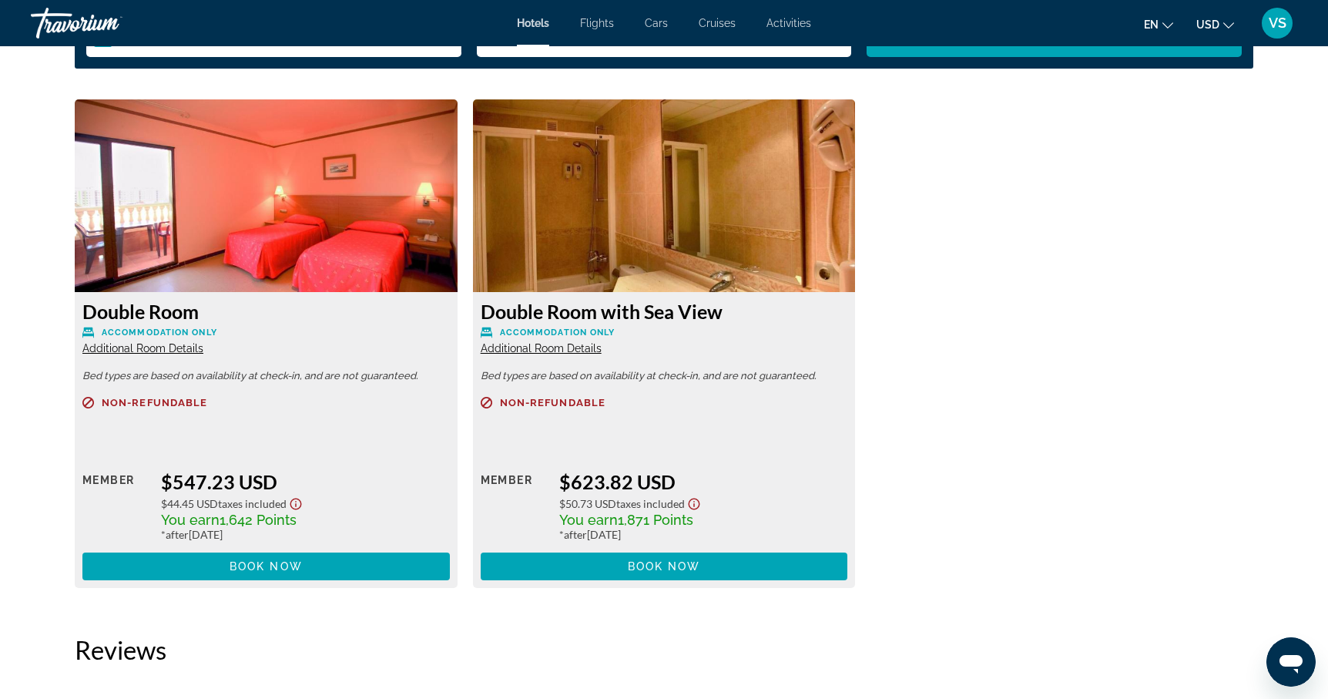
scroll to position [2284, 0]
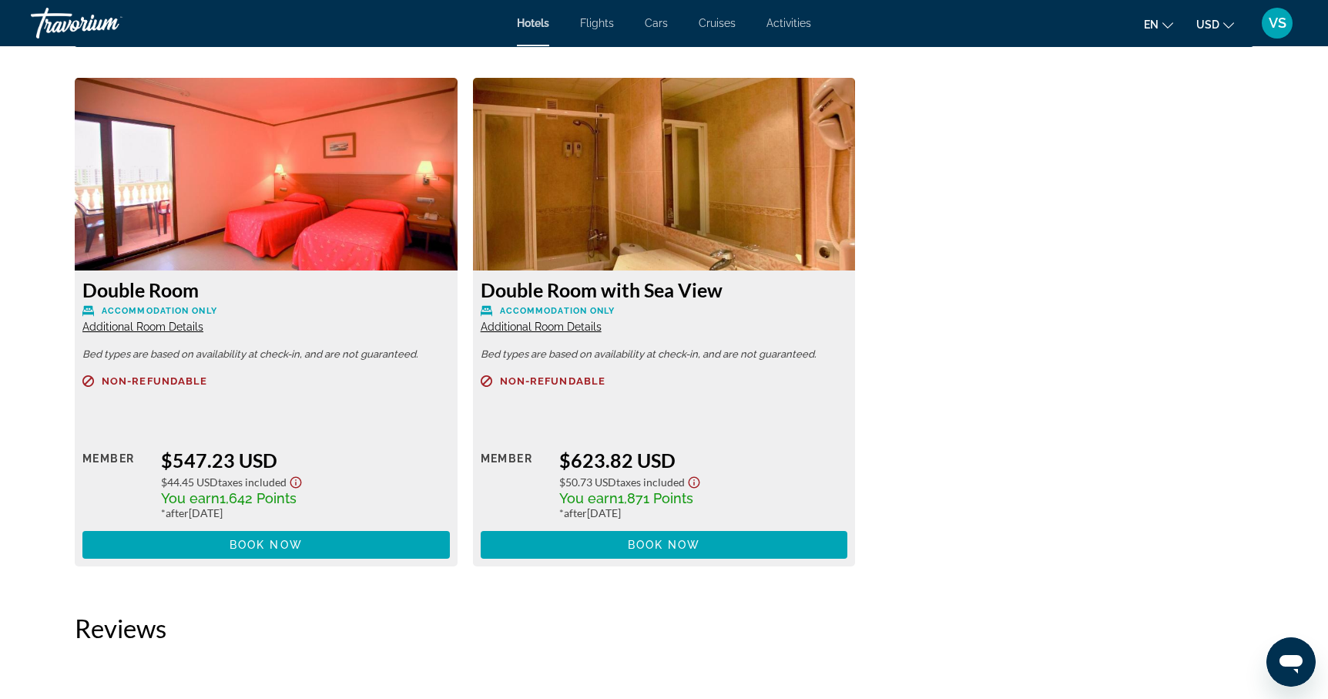
click at [154, 326] on span "Additional Room Details" at bounding box center [142, 326] width 121 height 12
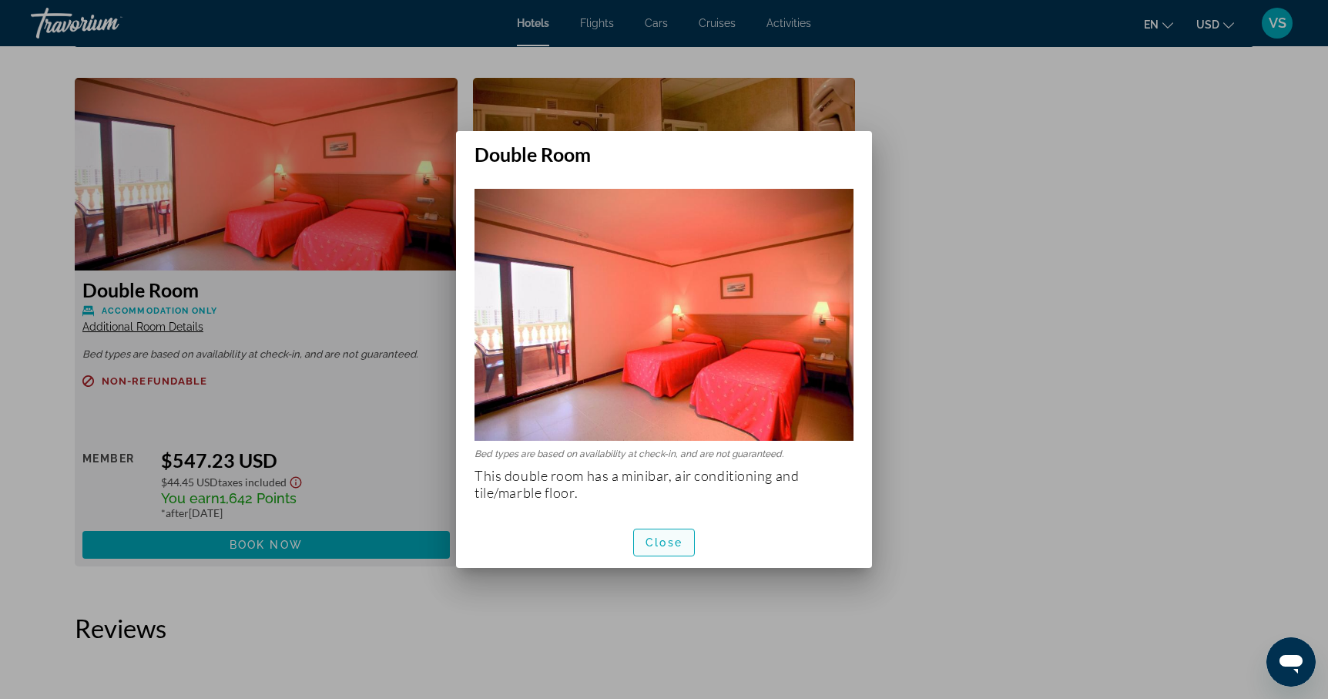
click at [662, 539] on span "Close" at bounding box center [663, 542] width 37 height 12
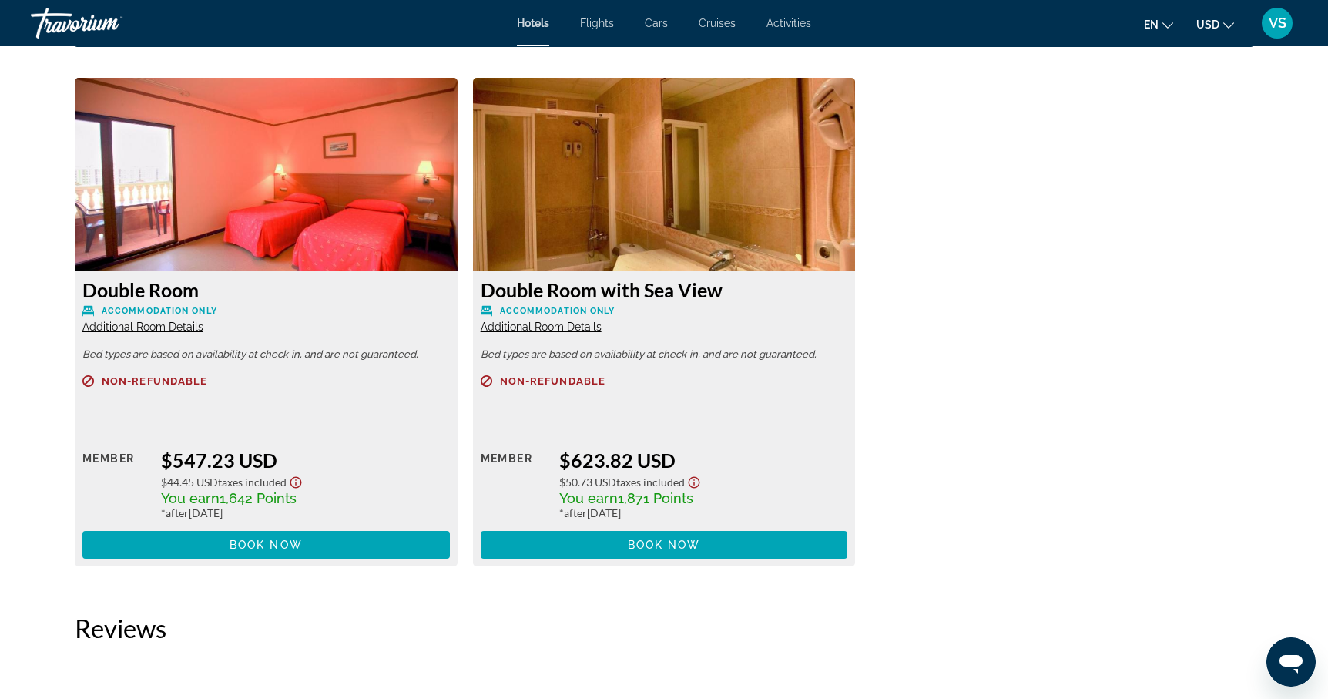
scroll to position [2284, 0]
click at [300, 478] on icon "Show Taxes and Fees disclaimer" at bounding box center [296, 482] width 18 height 14
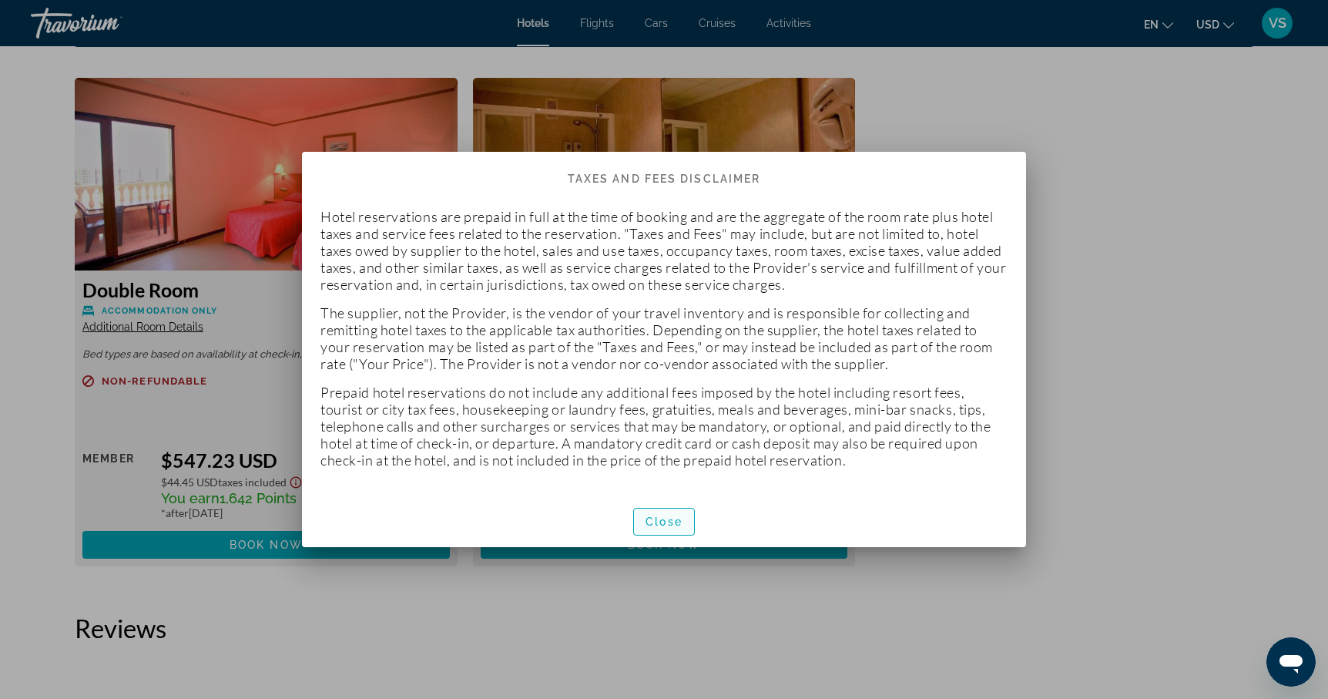
click at [677, 524] on span "Close" at bounding box center [663, 521] width 37 height 12
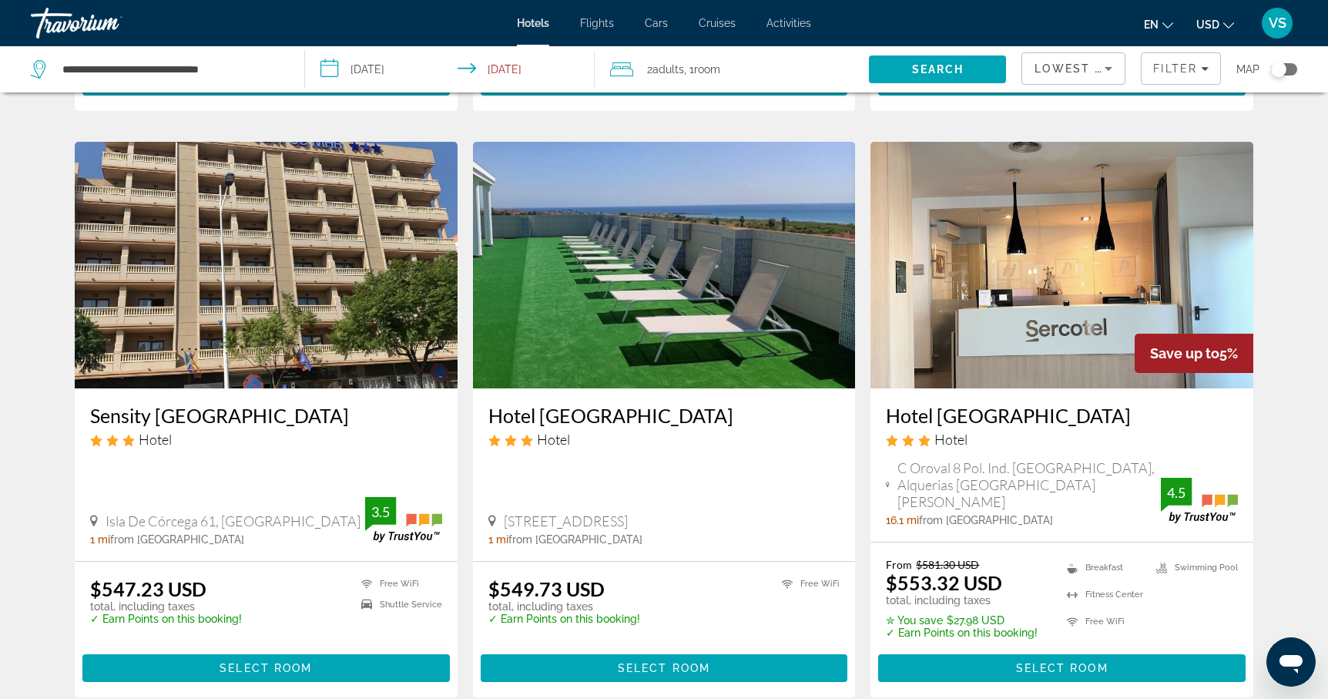
scroll to position [584, 0]
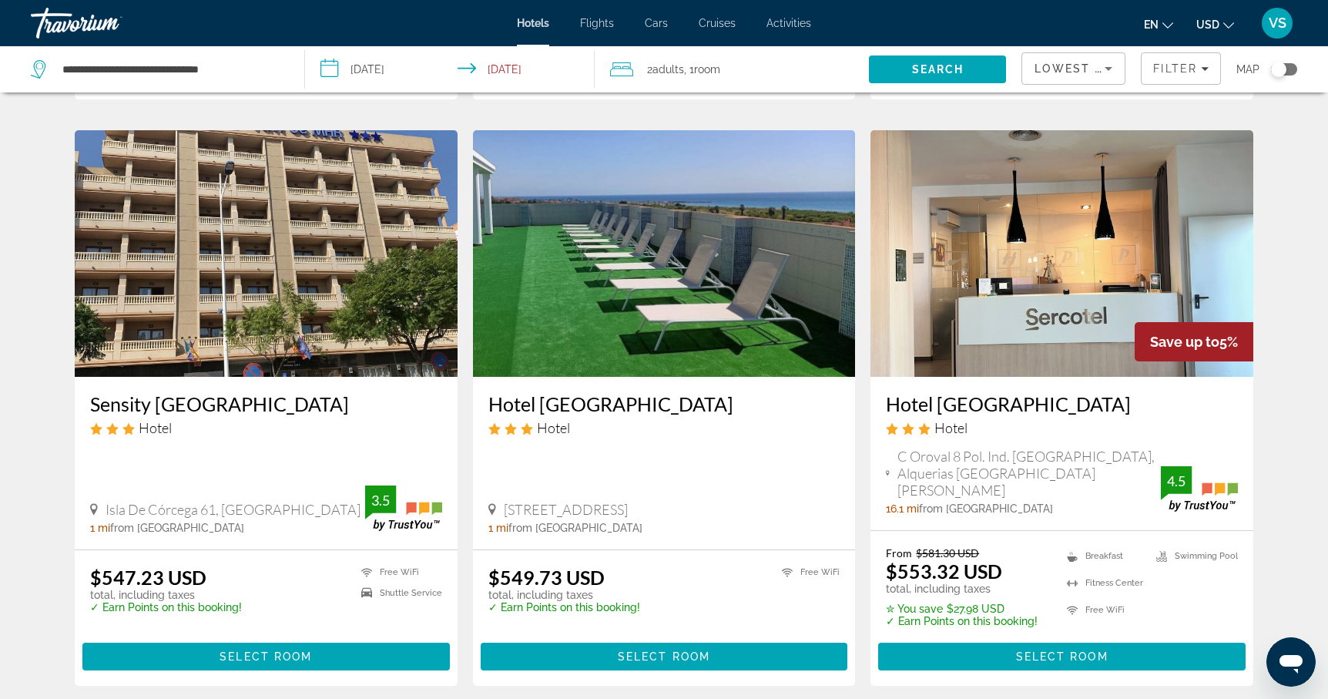
click at [622, 352] on img "Main content" at bounding box center [664, 253] width 383 height 246
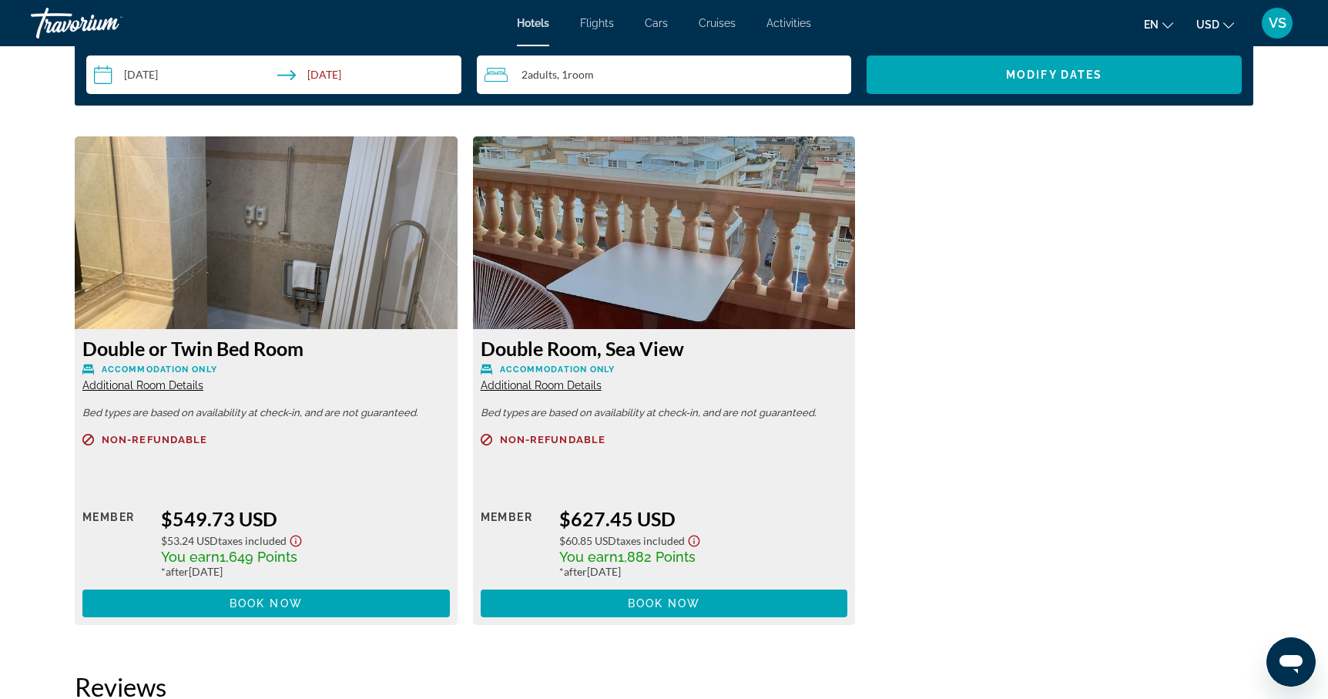
scroll to position [2050, 0]
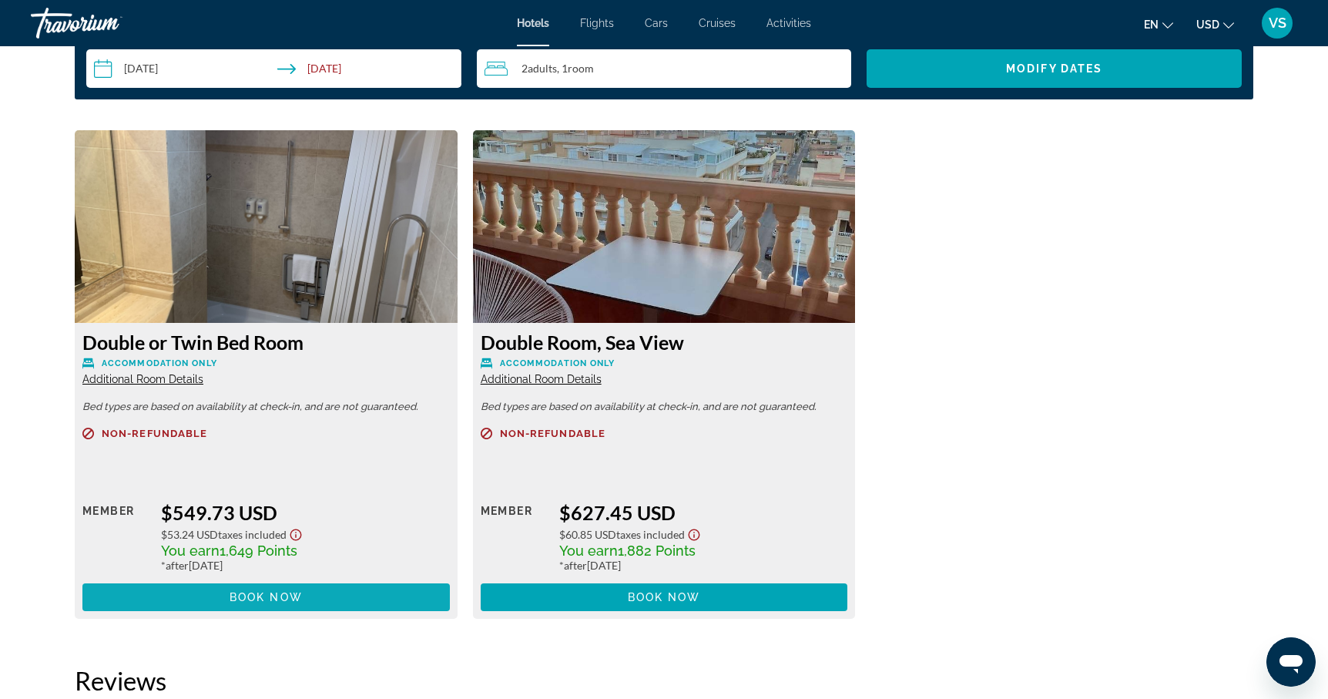
click at [238, 601] on span "Book now" at bounding box center [266, 597] width 73 height 12
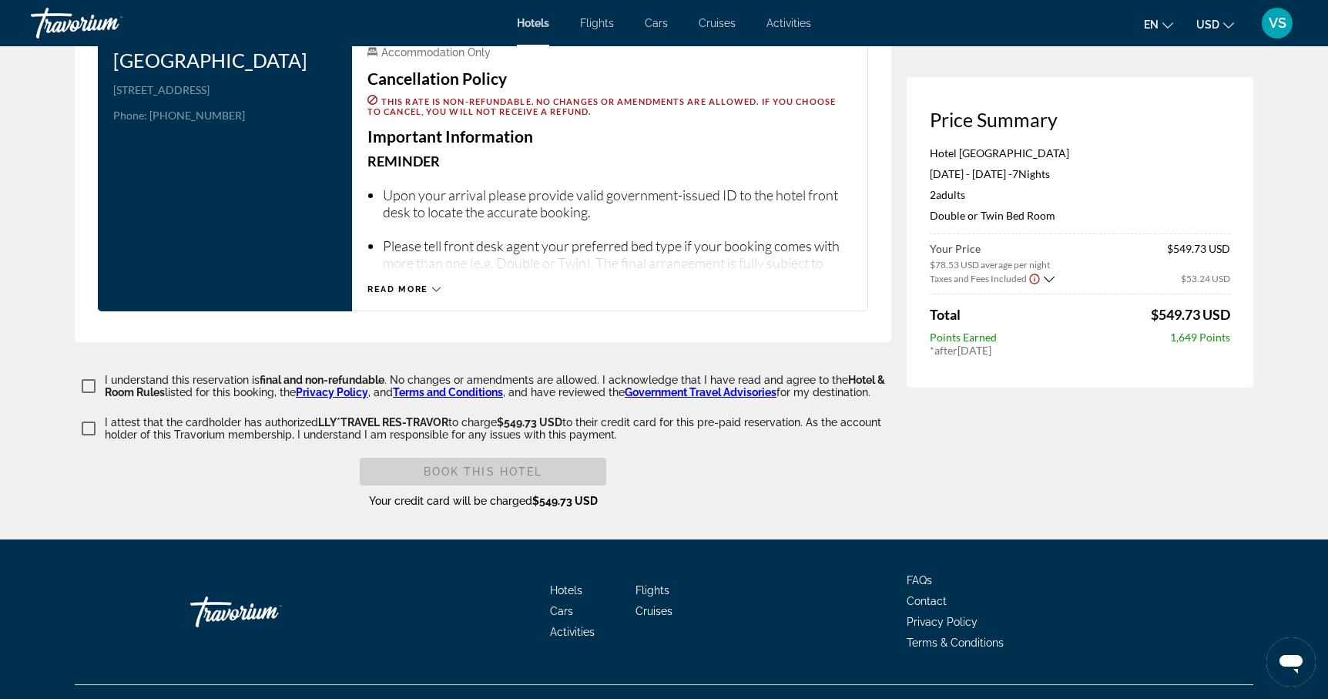
scroll to position [2063, 0]
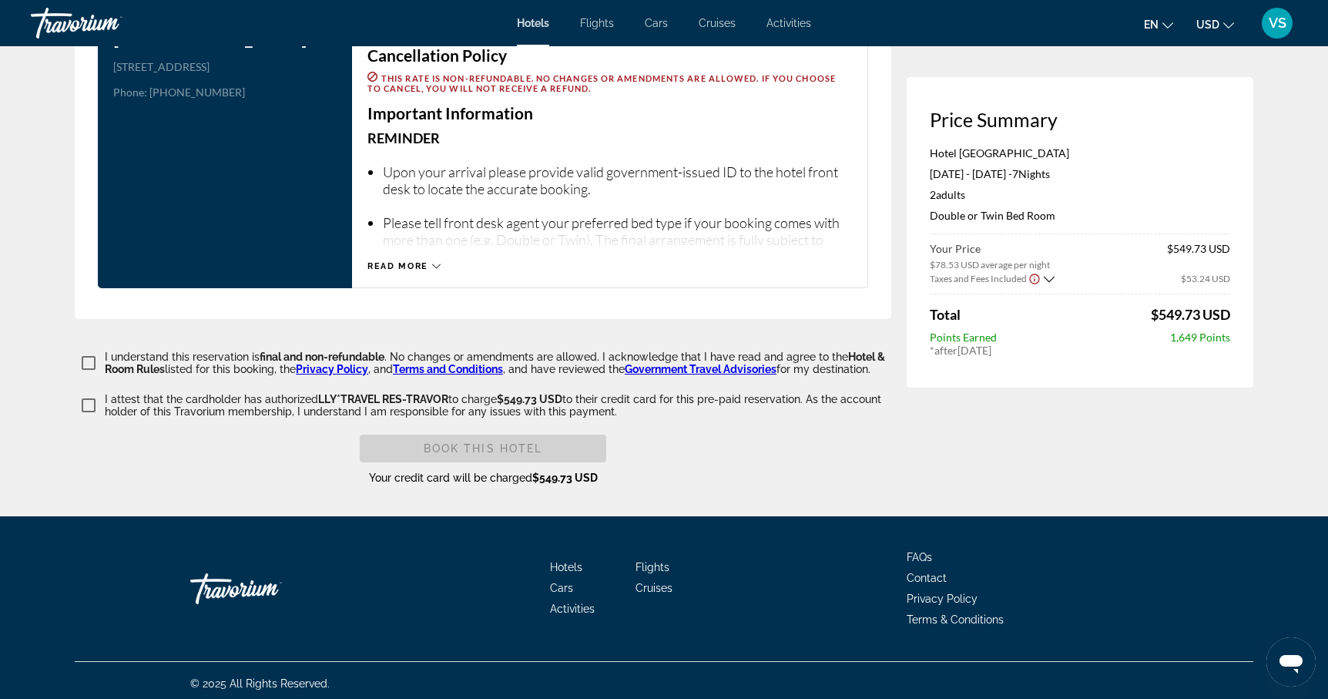
click at [1047, 277] on icon "Show Taxes and Fees breakdown" at bounding box center [1049, 279] width 11 height 13
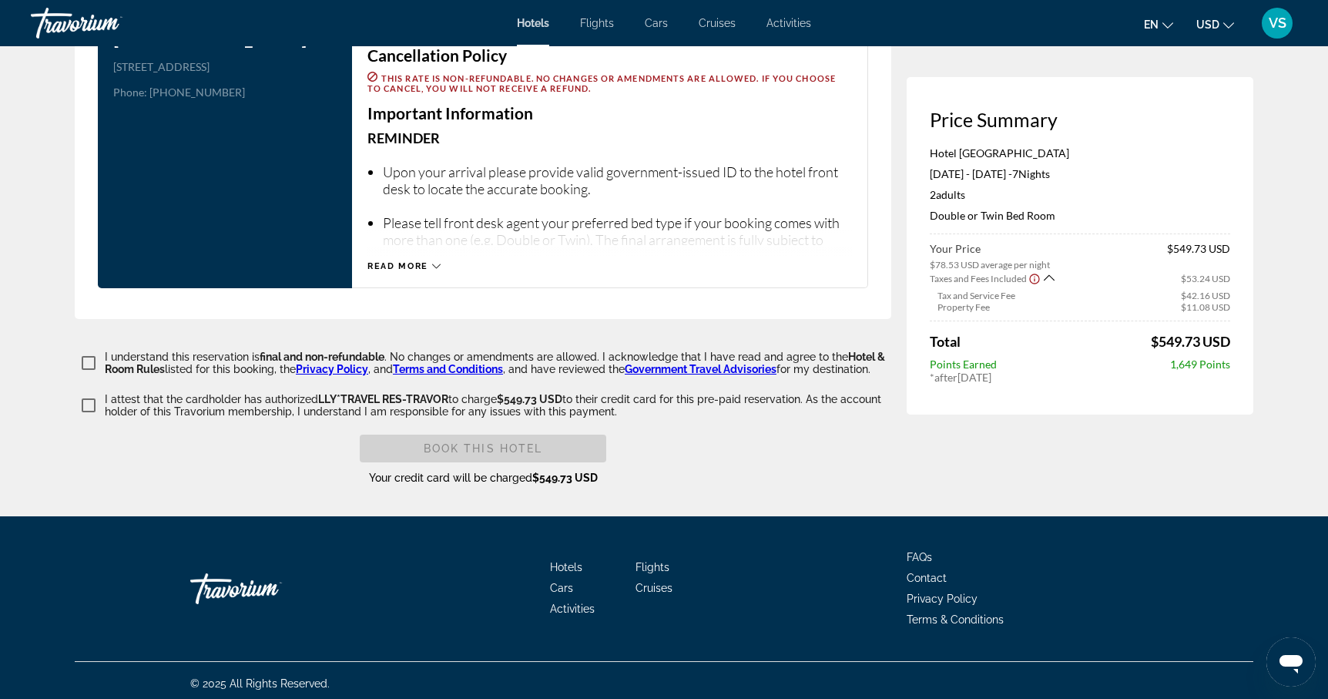
click at [1047, 277] on icon "Show Taxes and Fees breakdown" at bounding box center [1049, 277] width 11 height 13
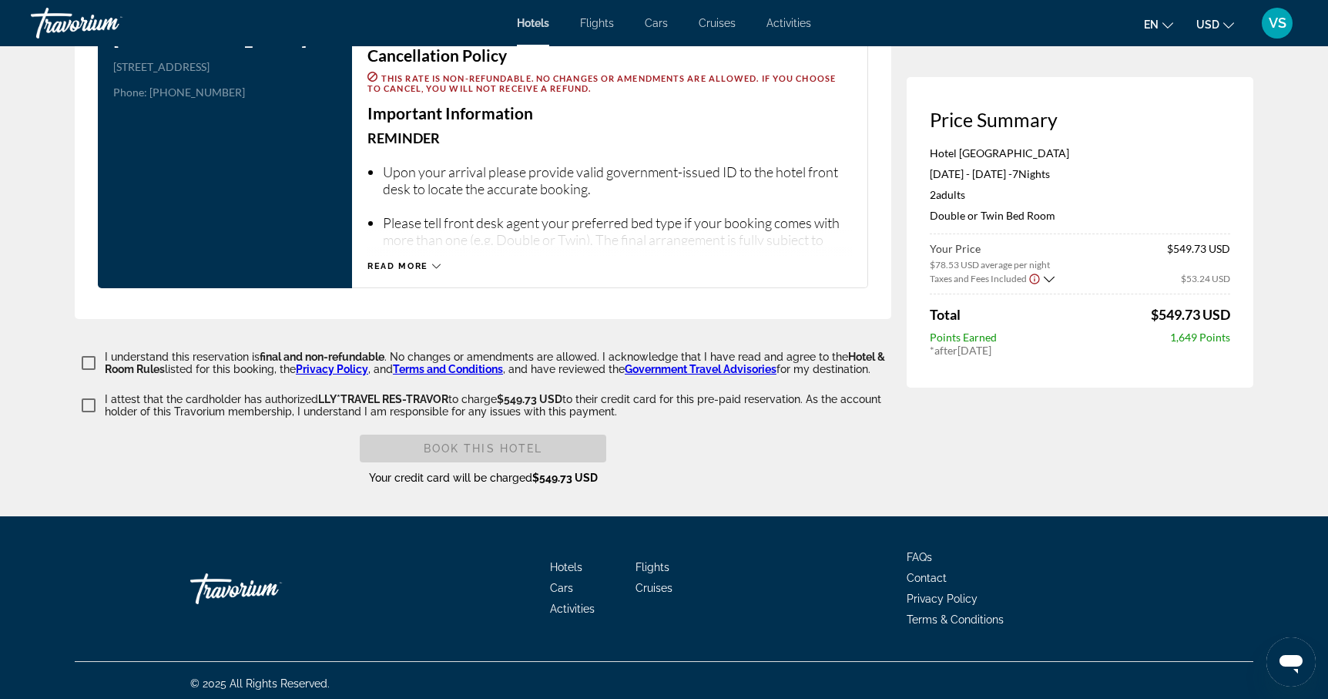
click at [1047, 277] on icon "Show Taxes and Fees breakdown" at bounding box center [1049, 279] width 11 height 13
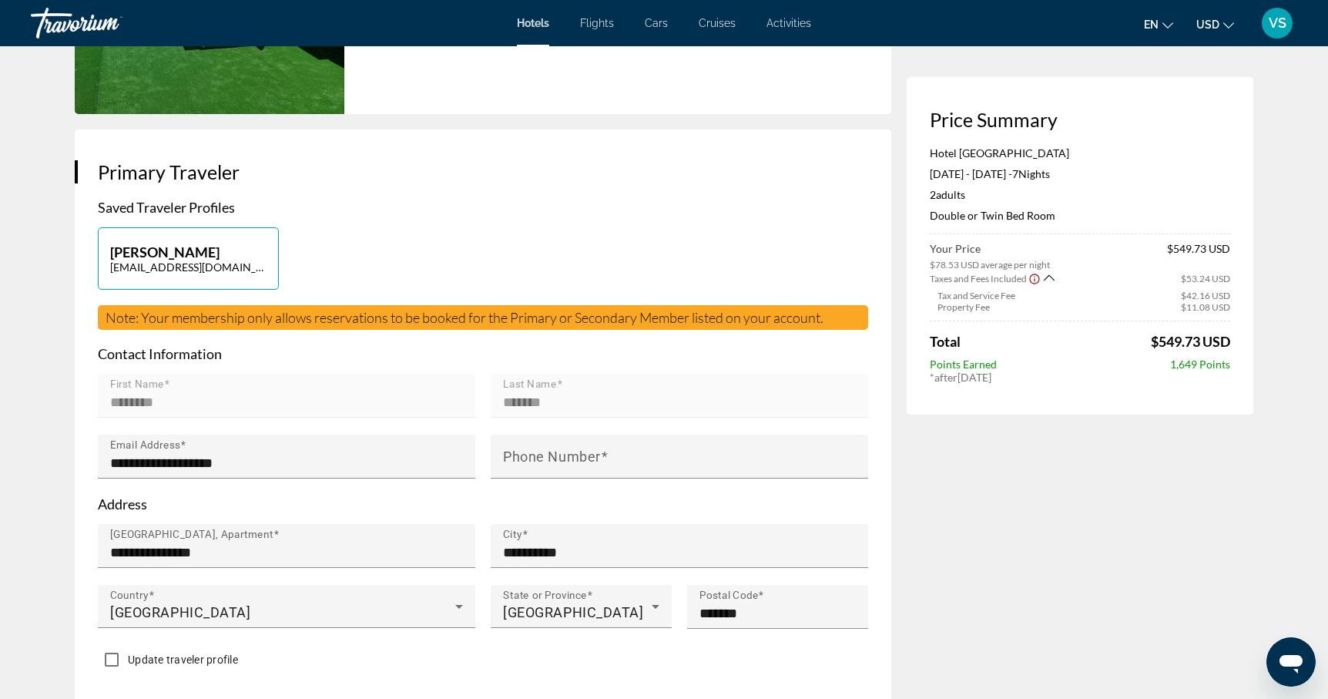
scroll to position [0, 0]
